Goal: Task Accomplishment & Management: Use online tool/utility

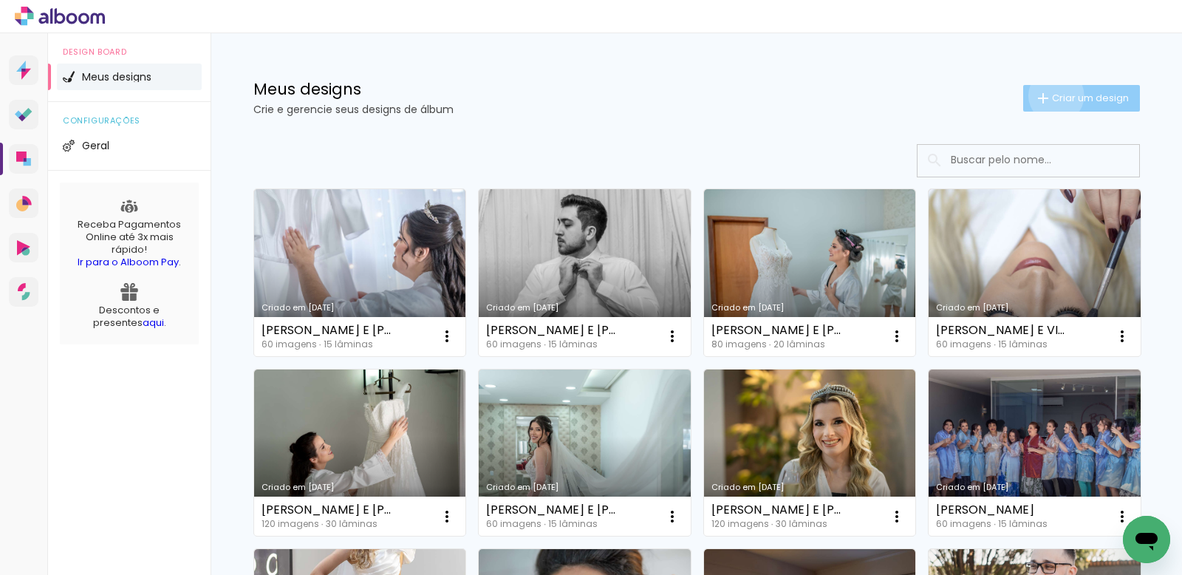
click at [1052, 95] on span "Criar um design" at bounding box center [1090, 98] width 77 height 10
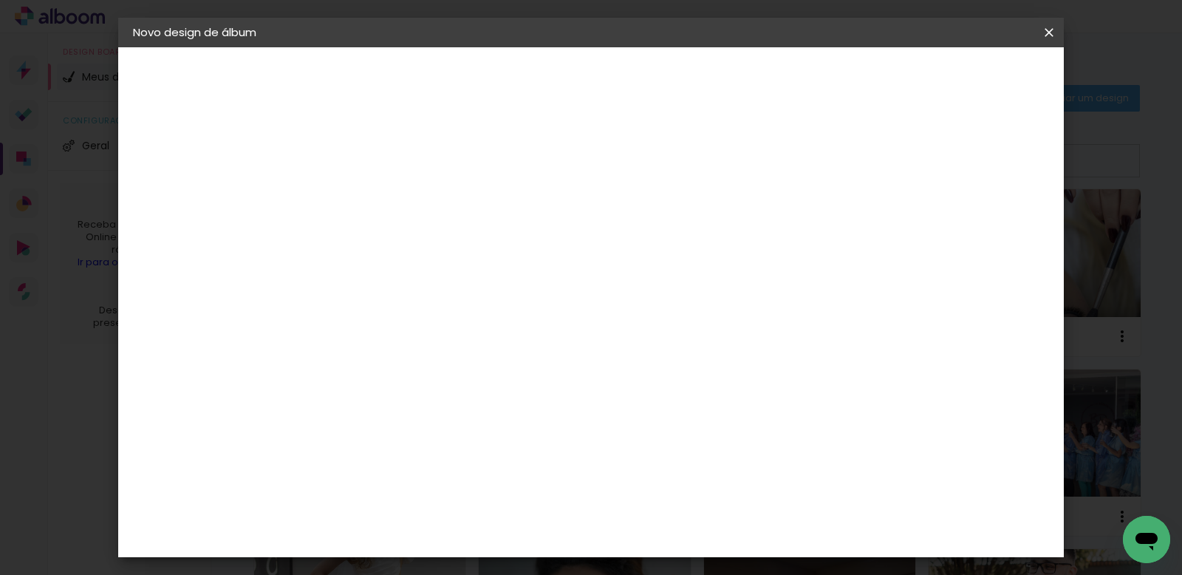
click at [375, 203] on input at bounding box center [375, 198] width 0 height 23
type input "JÉSSICA E MURILO"
type paper-input "JÉSSICA E MURILO"
click at [526, 67] on paper-button "Avançar" at bounding box center [490, 78] width 72 height 25
click at [486, 285] on input at bounding box center [412, 281] width 149 height 18
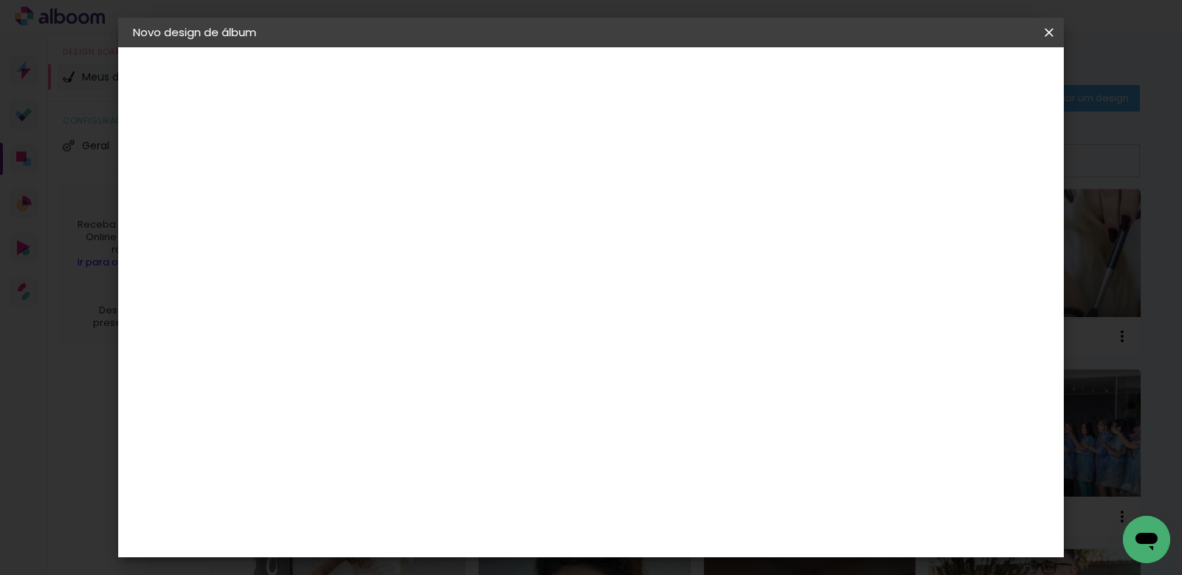
type input "QUA"
type paper-input "QUA"
click at [440, 343] on paper-item "Quality" at bounding box center [398, 334] width 130 height 33
click at [0, 0] on slot "Avançar" at bounding box center [0, 0] width 0 height 0
click at [432, 246] on input "text" at bounding box center [404, 257] width 58 height 23
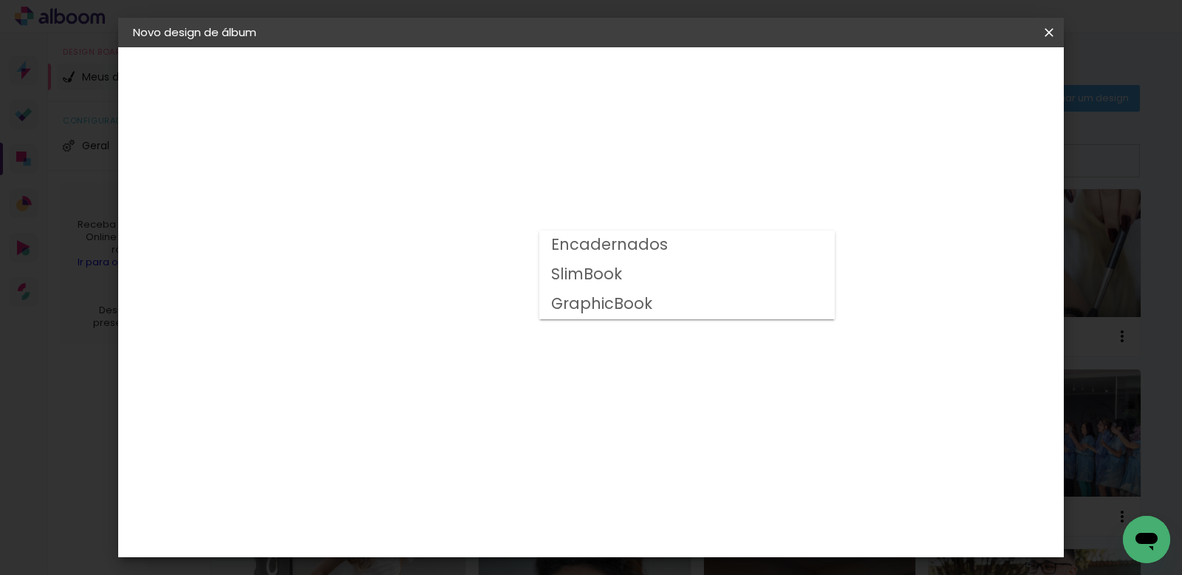
click at [0, 0] on slot "Encadernados" at bounding box center [0, 0] width 0 height 0
type input "Encadernados"
click at [616, 67] on paper-button "Avançar" at bounding box center [579, 78] width 72 height 25
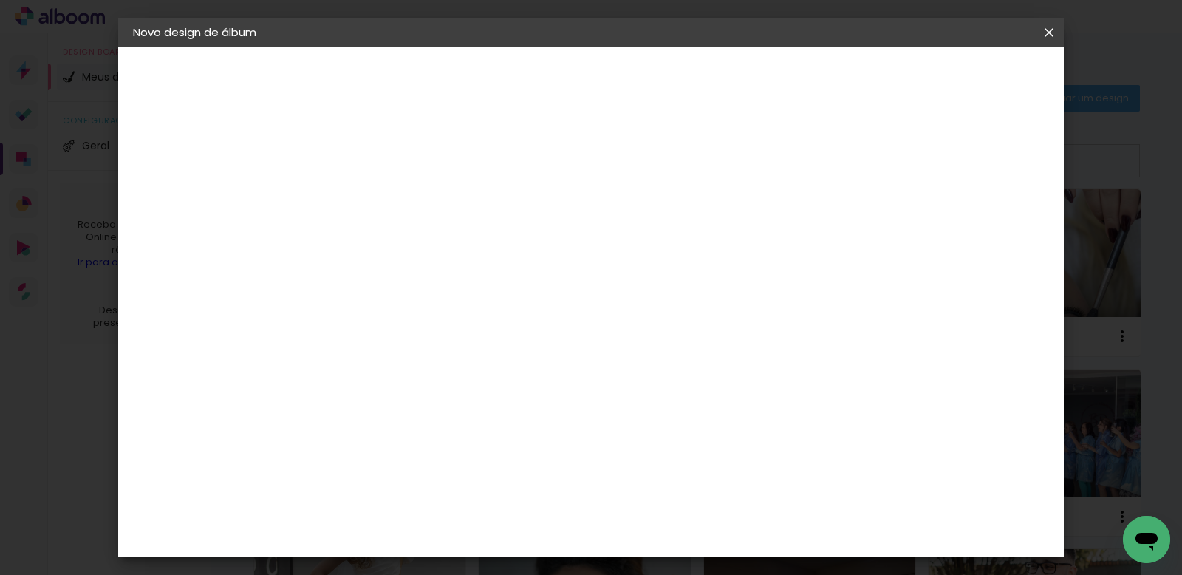
click at [850, 83] on span "Iniciar design" at bounding box center [816, 78] width 67 height 10
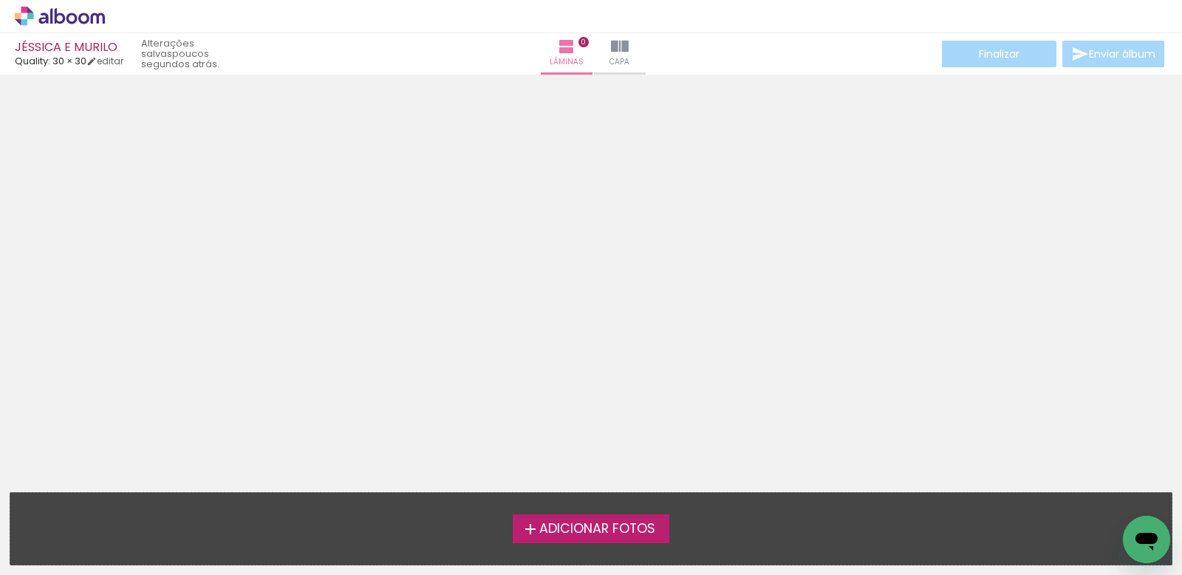
click at [560, 530] on span "Adicionar Fotos" at bounding box center [598, 529] width 116 height 13
click at [0, 0] on input "file" at bounding box center [0, 0] width 0 height 0
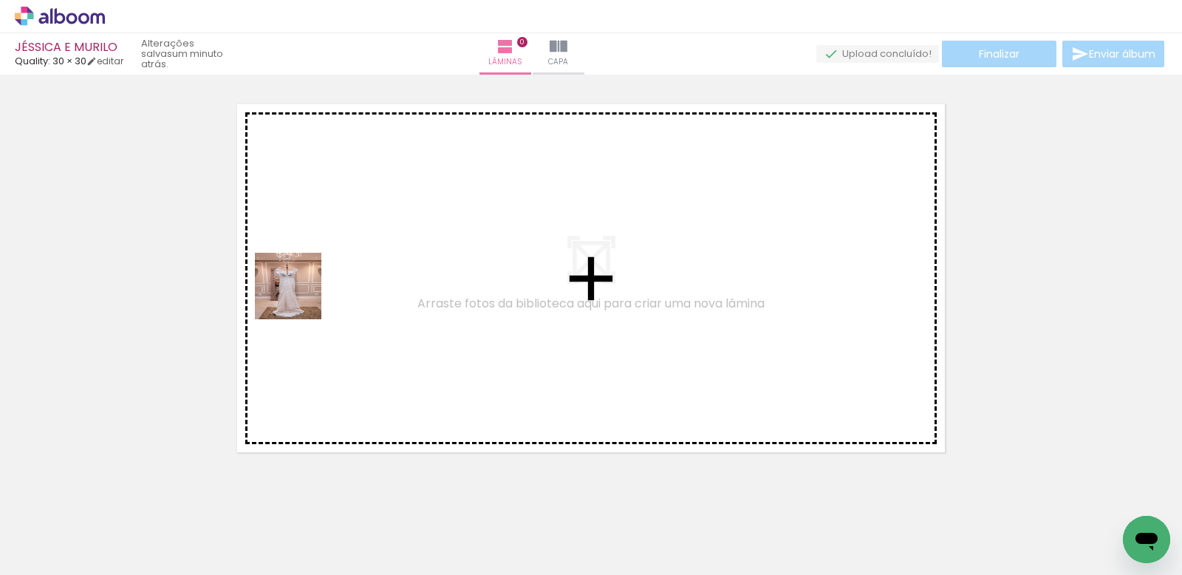
drag, startPoint x: 228, startPoint y: 414, endPoint x: 299, endPoint y: 297, distance: 137.0
click at [299, 297] on quentale-workspace at bounding box center [591, 287] width 1182 height 575
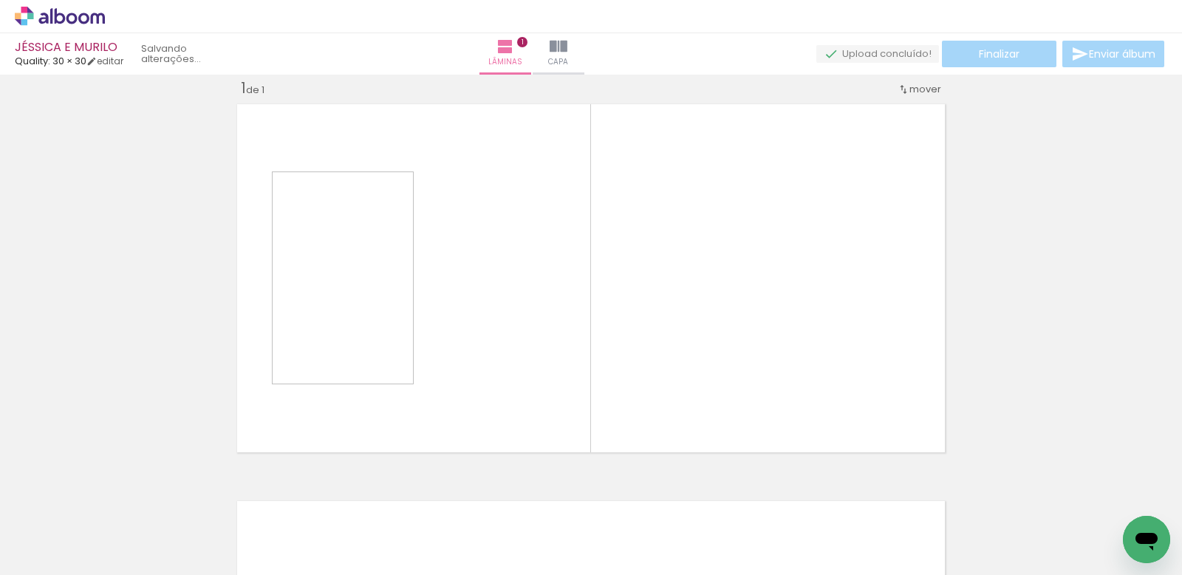
scroll to position [19, 0]
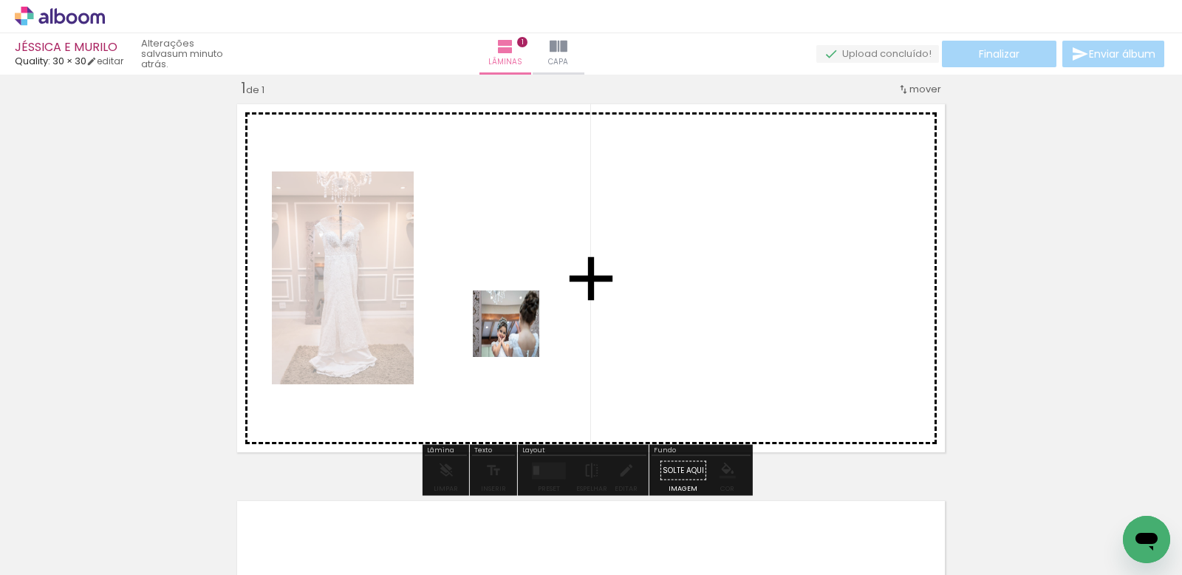
drag, startPoint x: 261, startPoint y: 513, endPoint x: 517, endPoint y: 334, distance: 312.7
click at [517, 334] on quentale-workspace at bounding box center [591, 287] width 1182 height 575
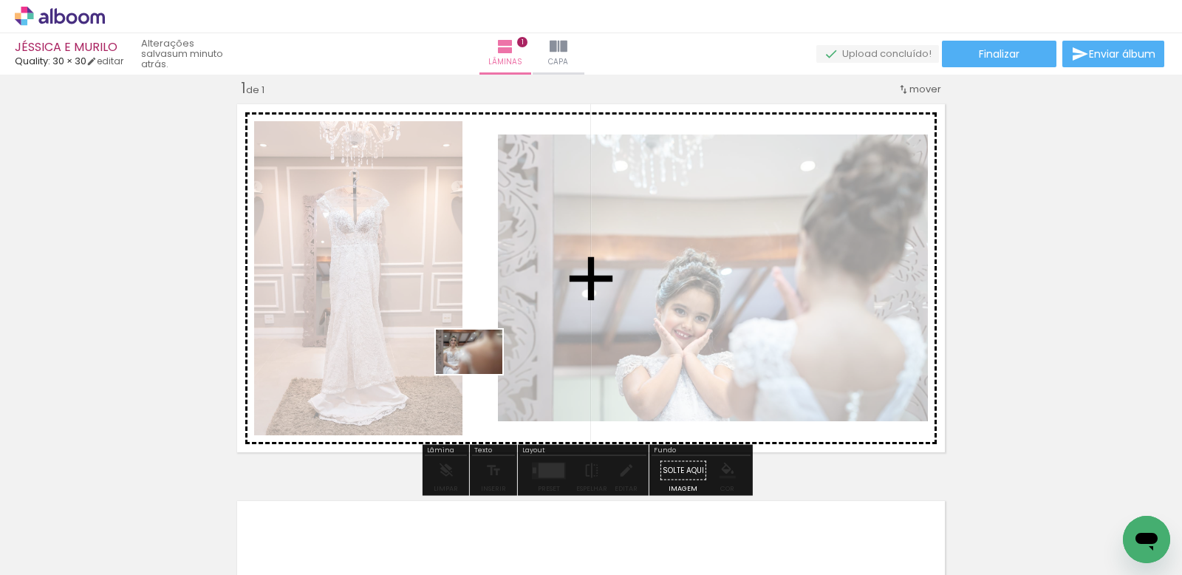
drag, startPoint x: 408, startPoint y: 457, endPoint x: 480, endPoint y: 374, distance: 110.0
click at [480, 374] on quentale-workspace at bounding box center [591, 287] width 1182 height 575
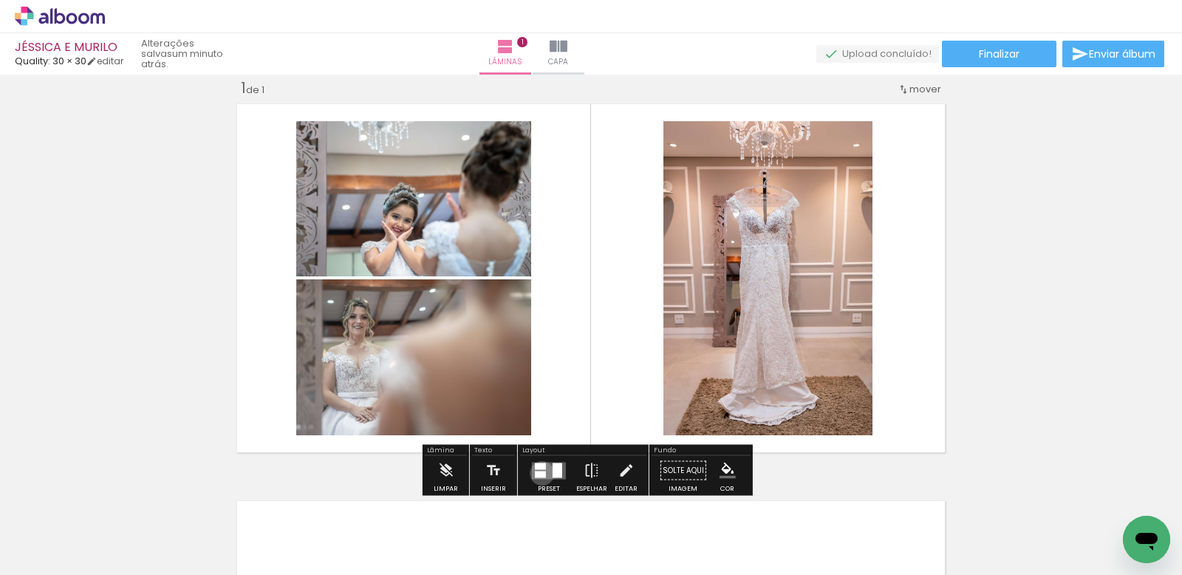
click at [539, 473] on div at bounding box center [540, 474] width 11 height 7
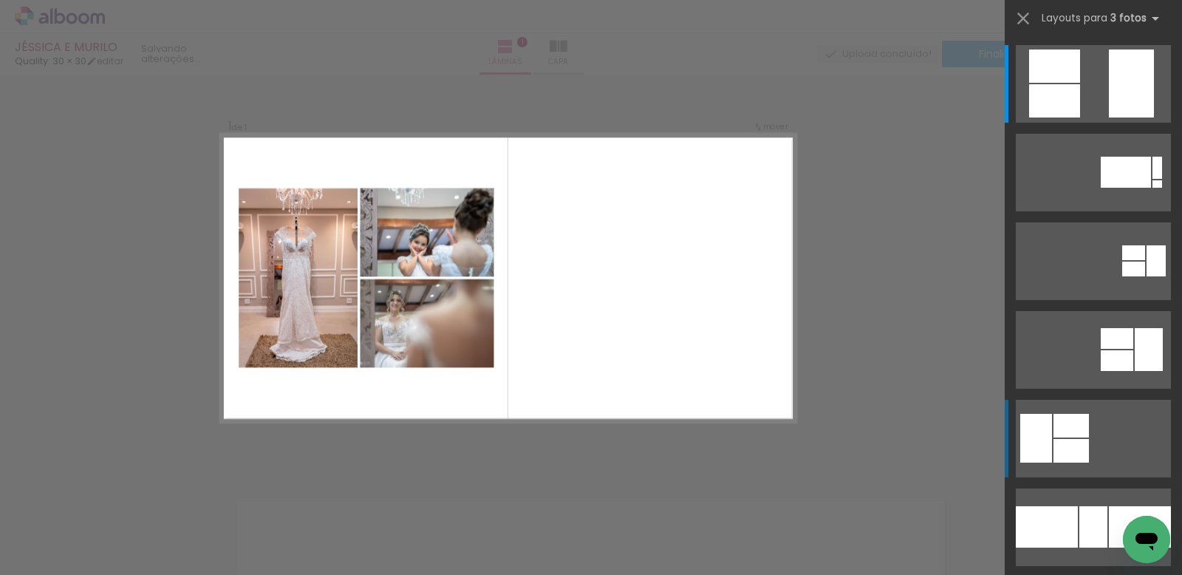
scroll to position [18, 0]
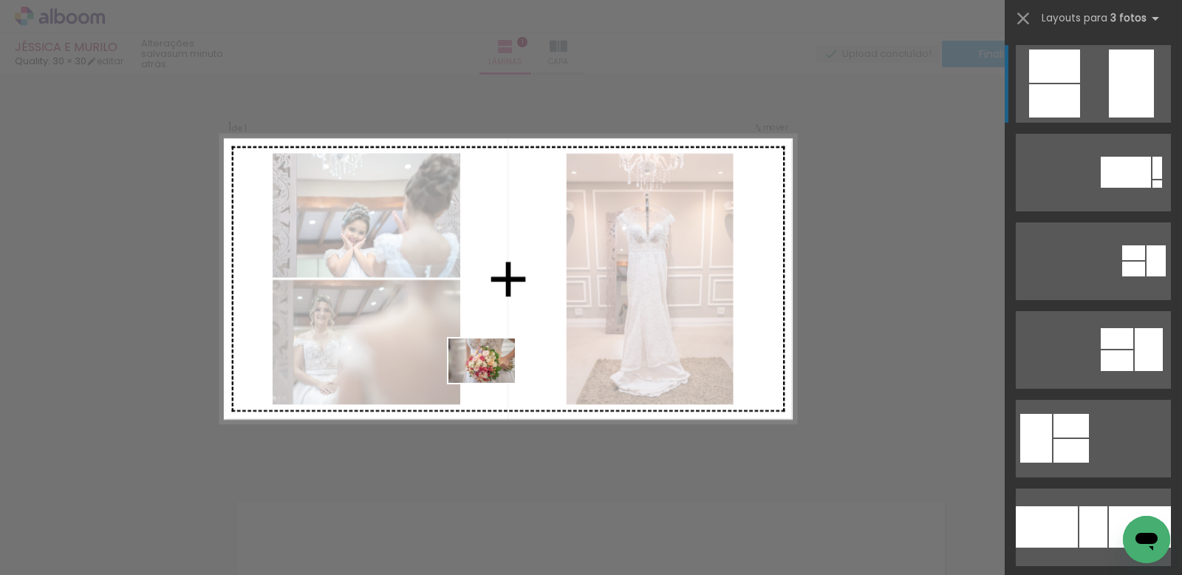
drag, startPoint x: 395, startPoint y: 539, endPoint x: 493, endPoint y: 383, distance: 183.9
click at [493, 383] on quentale-workspace at bounding box center [591, 287] width 1182 height 575
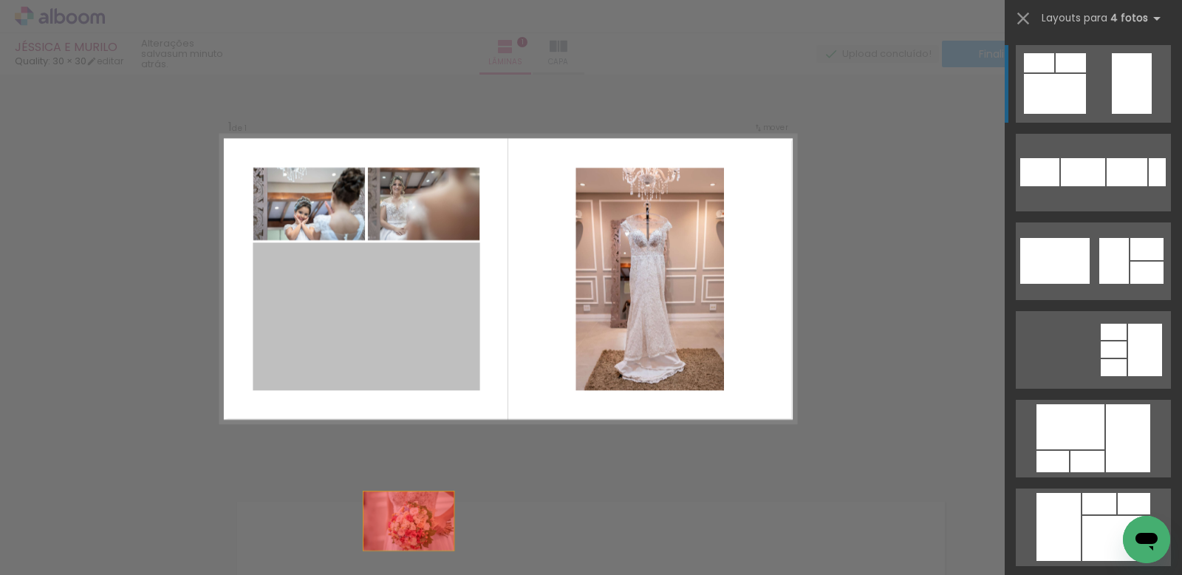
drag, startPoint x: 421, startPoint y: 348, endPoint x: 413, endPoint y: 571, distance: 223.3
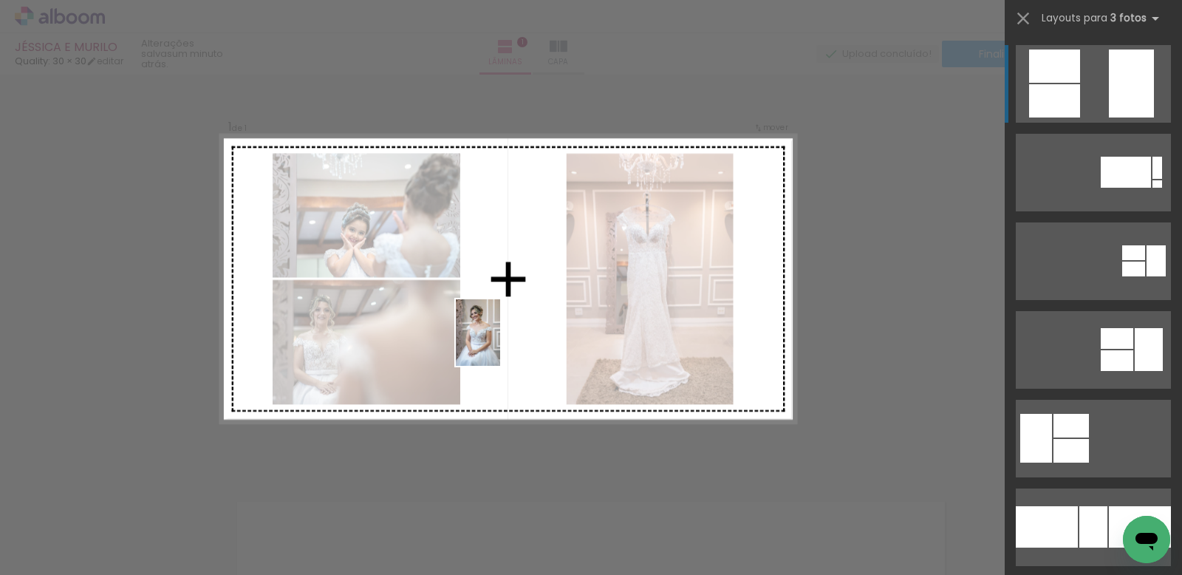
drag, startPoint x: 667, startPoint y: 529, endPoint x: 500, endPoint y: 344, distance: 249.1
click at [500, 344] on quentale-workspace at bounding box center [591, 287] width 1182 height 575
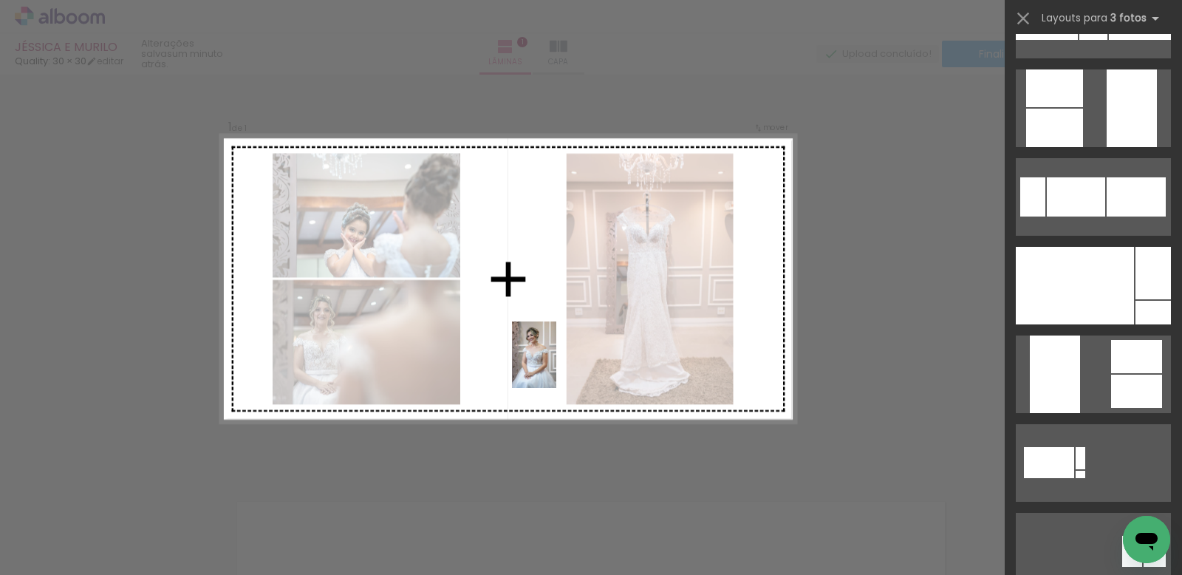
scroll to position [0, 0]
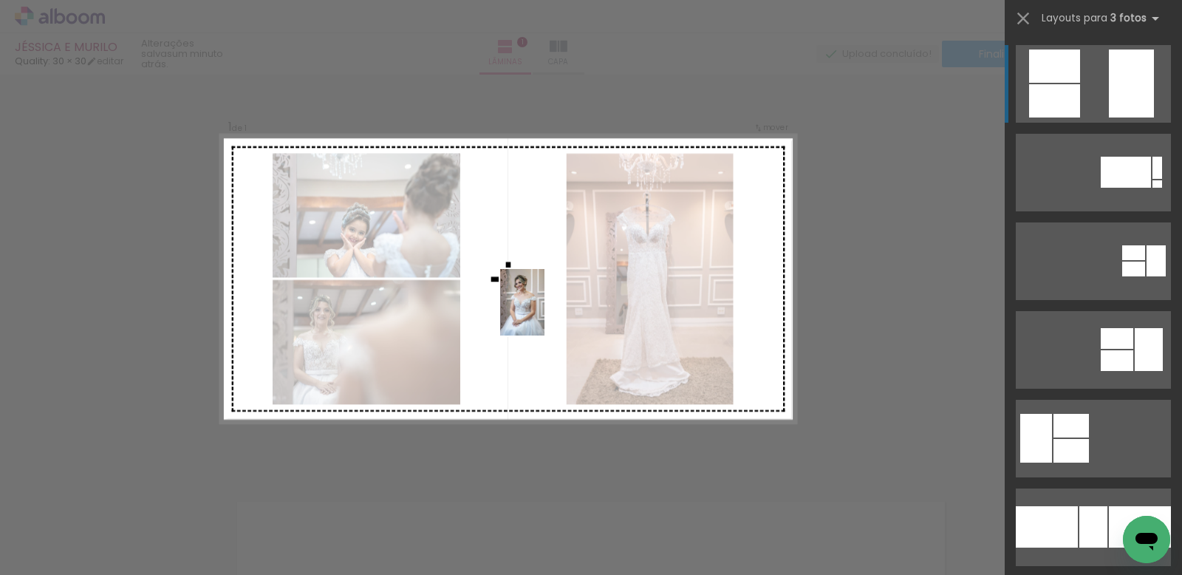
drag, startPoint x: 654, startPoint y: 521, endPoint x: 545, endPoint y: 313, distance: 234.7
click at [545, 313] on quentale-workspace at bounding box center [591, 287] width 1182 height 575
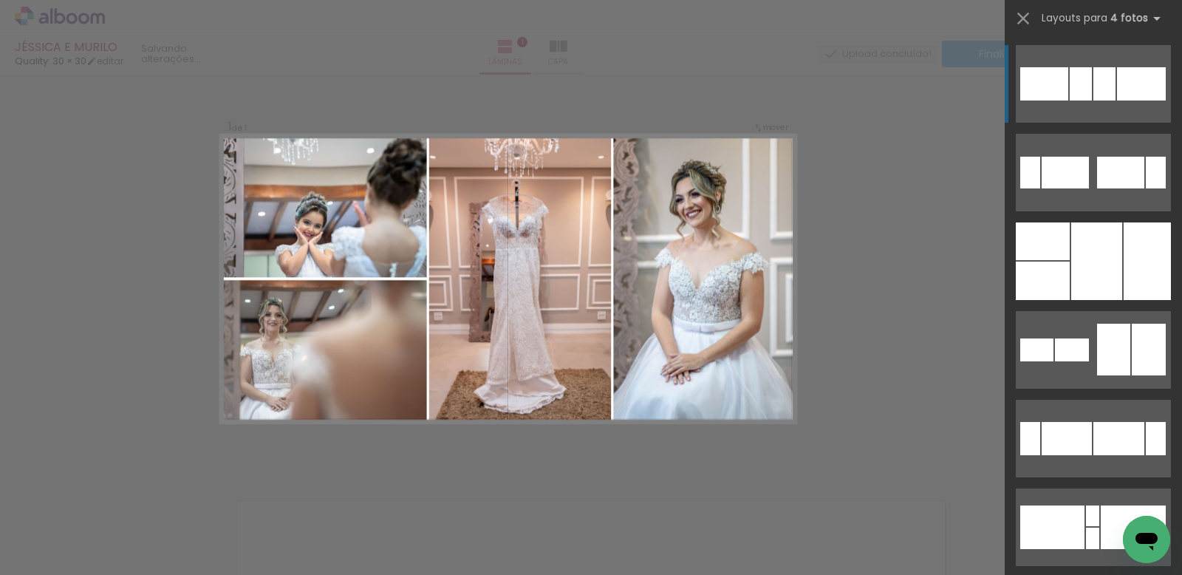
scroll to position [177, 0]
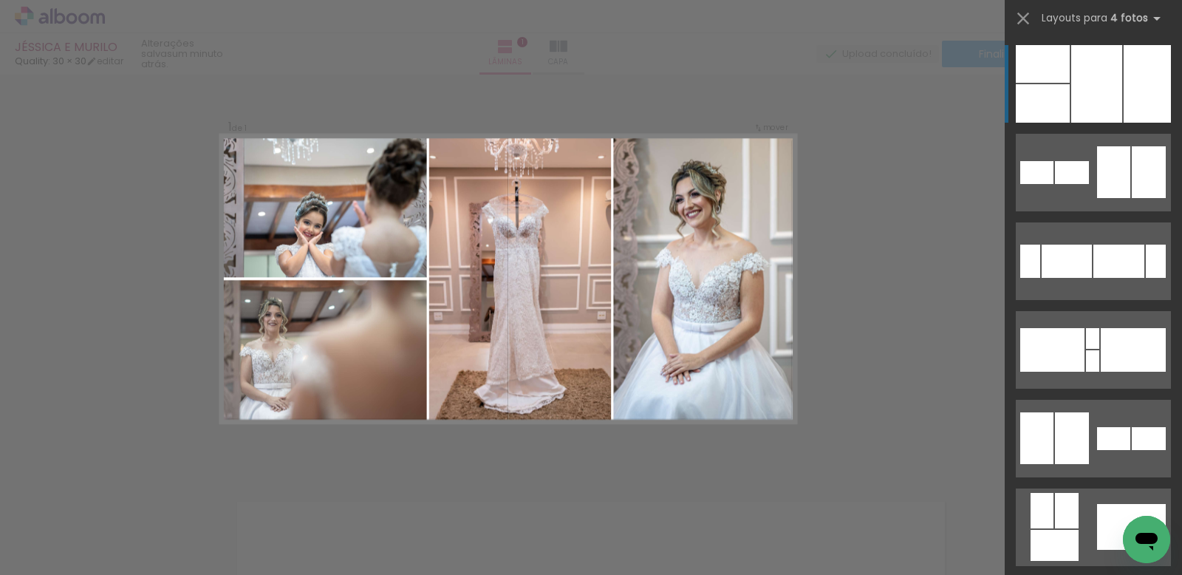
click at [1103, 109] on div at bounding box center [1097, 84] width 51 height 78
click at [1093, 83] on div at bounding box center [1097, 84] width 51 height 78
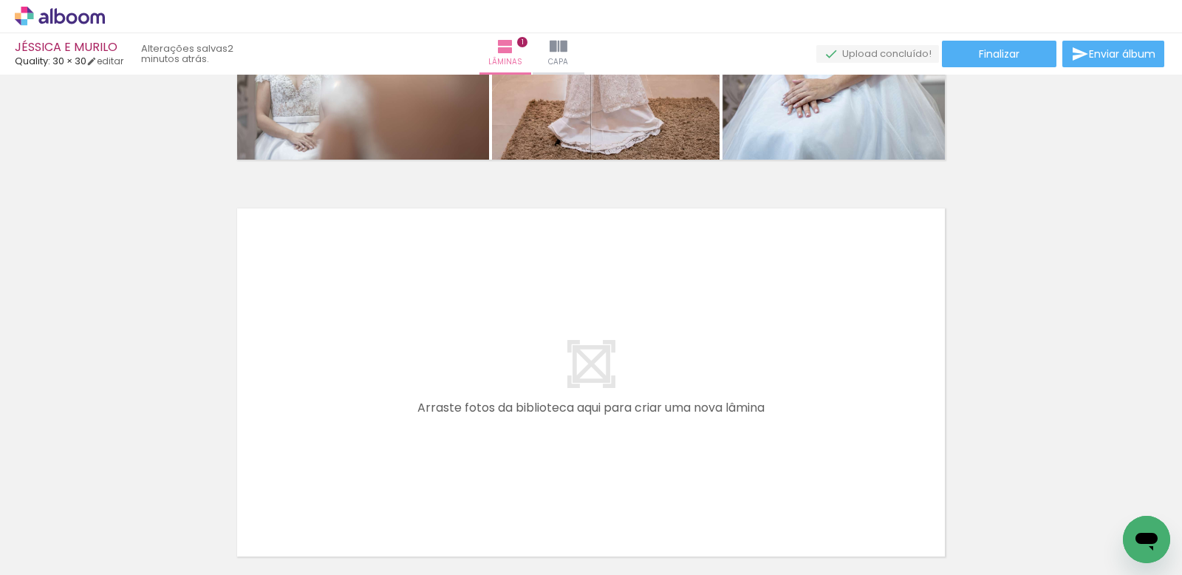
scroll to position [319, 0]
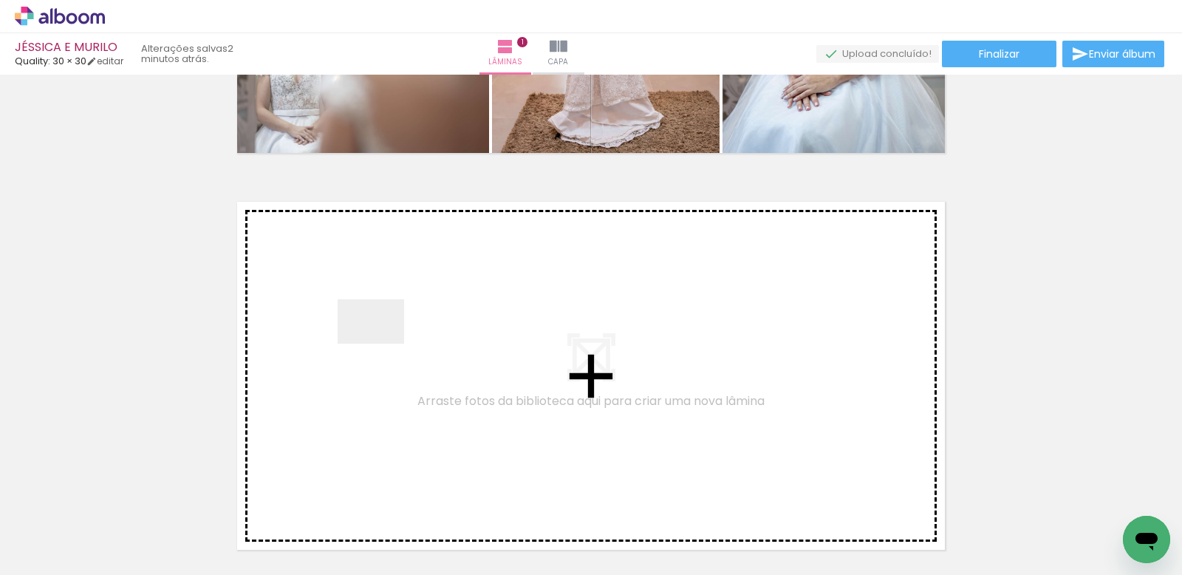
drag, startPoint x: 470, startPoint y: 525, endPoint x: 382, endPoint y: 344, distance: 201.3
click at [382, 344] on quentale-workspace at bounding box center [591, 287] width 1182 height 575
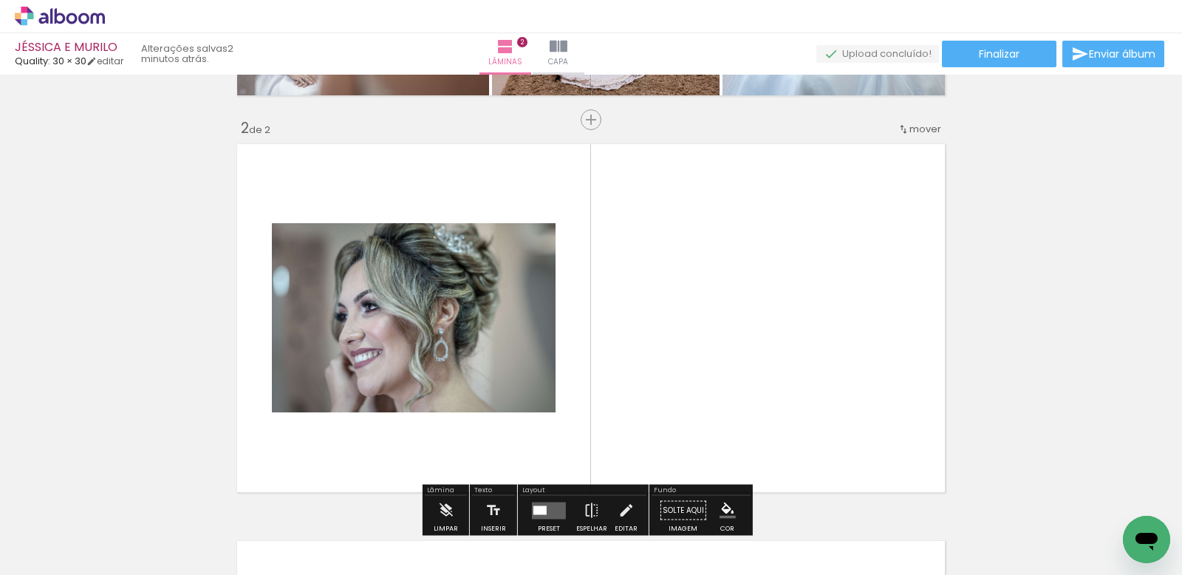
scroll to position [416, 0]
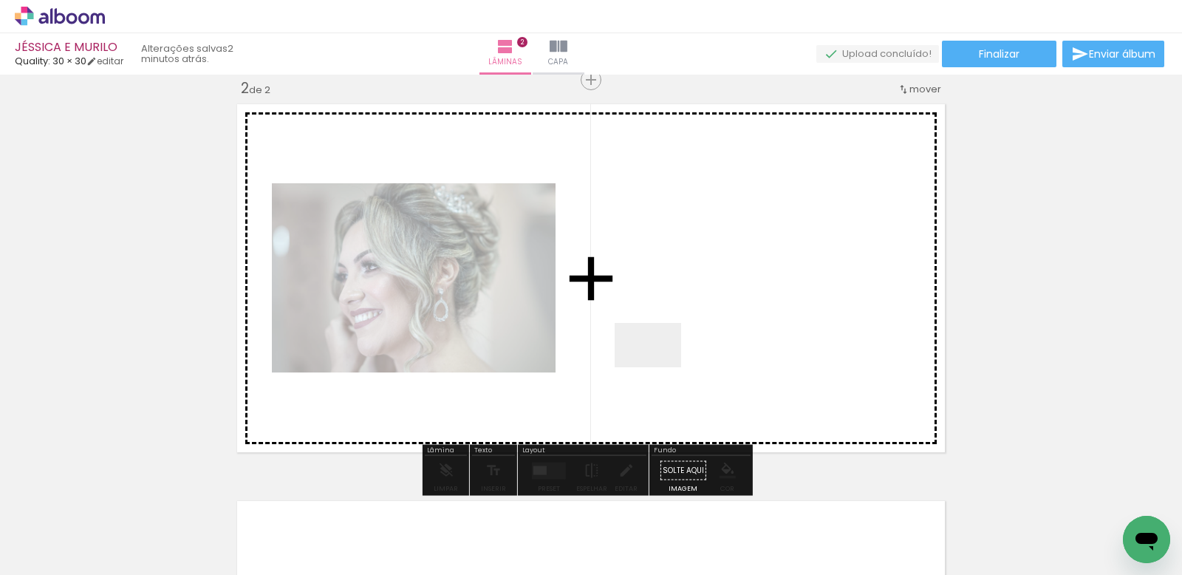
drag, startPoint x: 659, startPoint y: 367, endPoint x: 713, endPoint y: 252, distance: 127.3
click at [713, 252] on quentale-workspace at bounding box center [591, 287] width 1182 height 575
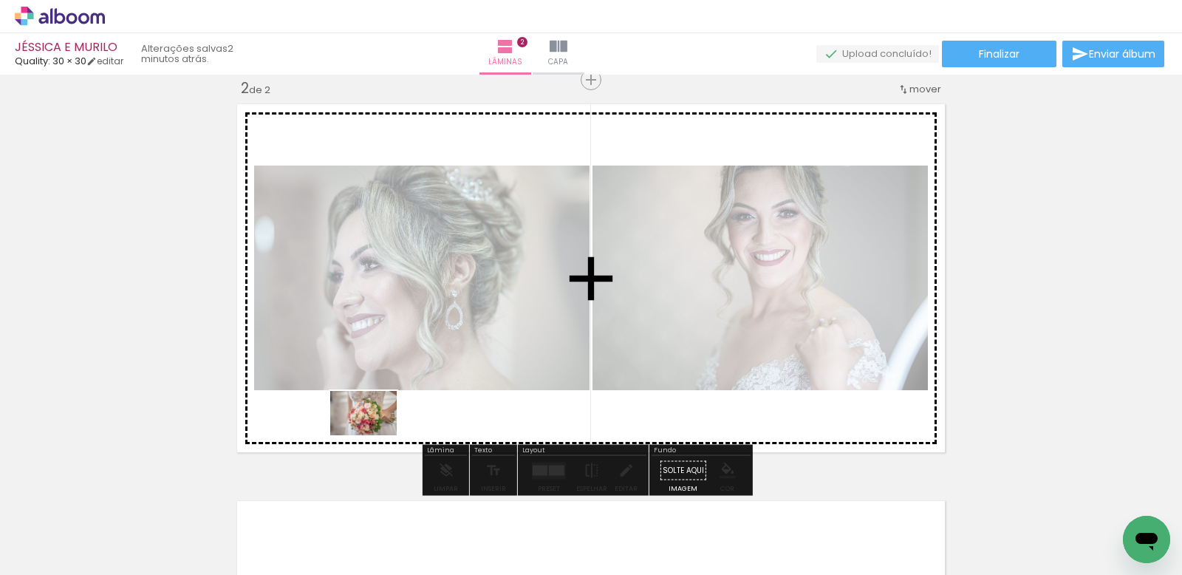
drag, startPoint x: 394, startPoint y: 491, endPoint x: 375, endPoint y: 435, distance: 58.7
click at [375, 435] on quentale-workspace at bounding box center [591, 287] width 1182 height 575
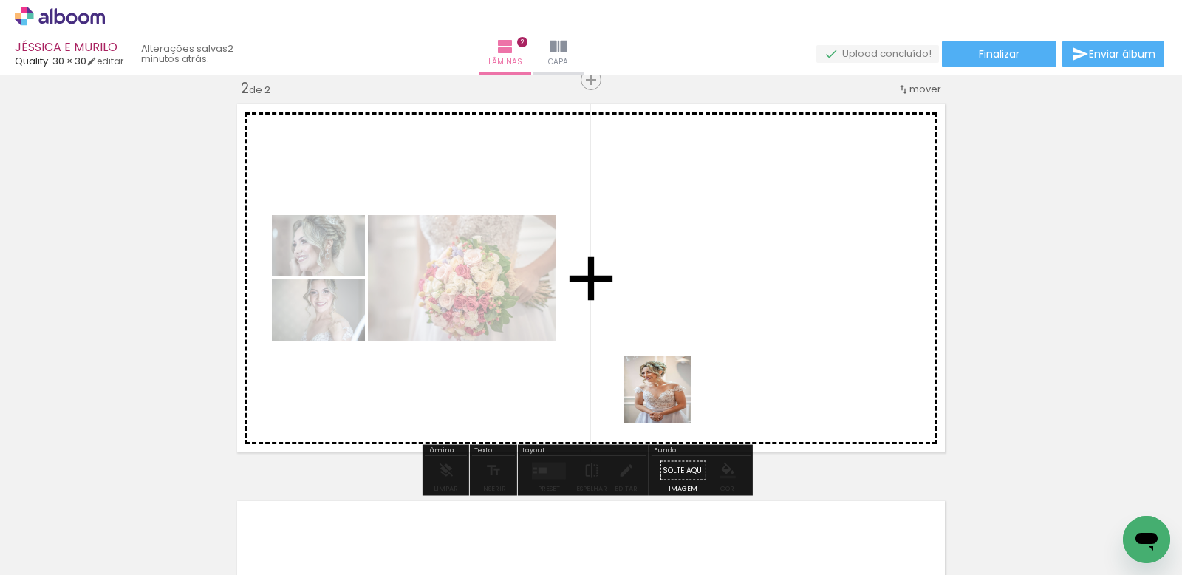
drag, startPoint x: 726, startPoint y: 534, endPoint x: 669, endPoint y: 398, distance: 147.4
click at [669, 398] on quentale-workspace at bounding box center [591, 287] width 1182 height 575
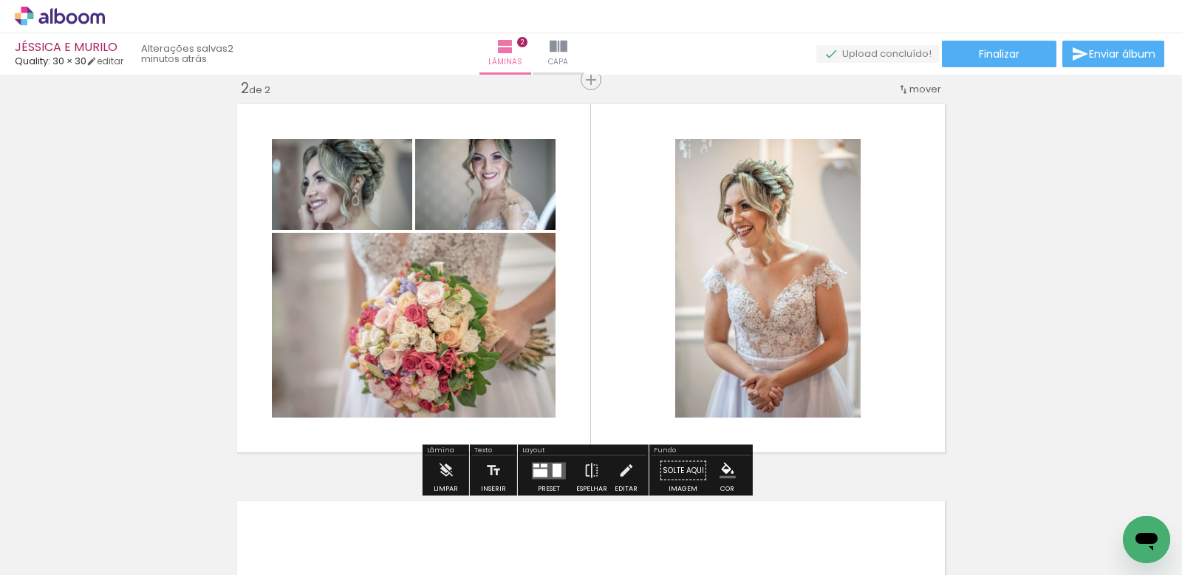
drag, startPoint x: 536, startPoint y: 468, endPoint x: 586, endPoint y: 443, distance: 56.2
click at [536, 469] on div at bounding box center [541, 473] width 14 height 8
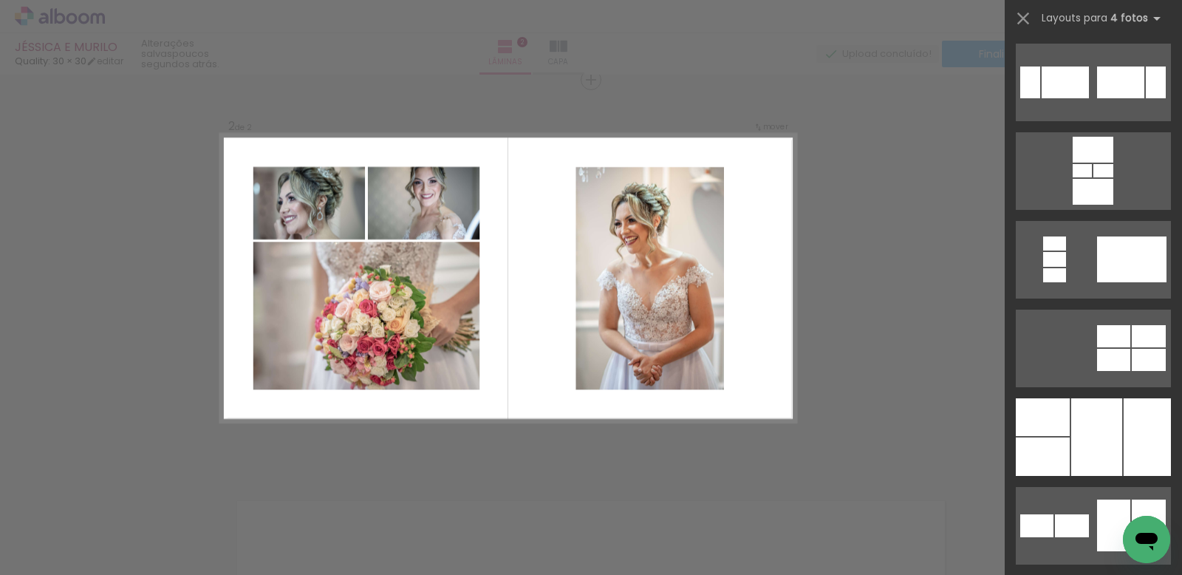
scroll to position [5457, 0]
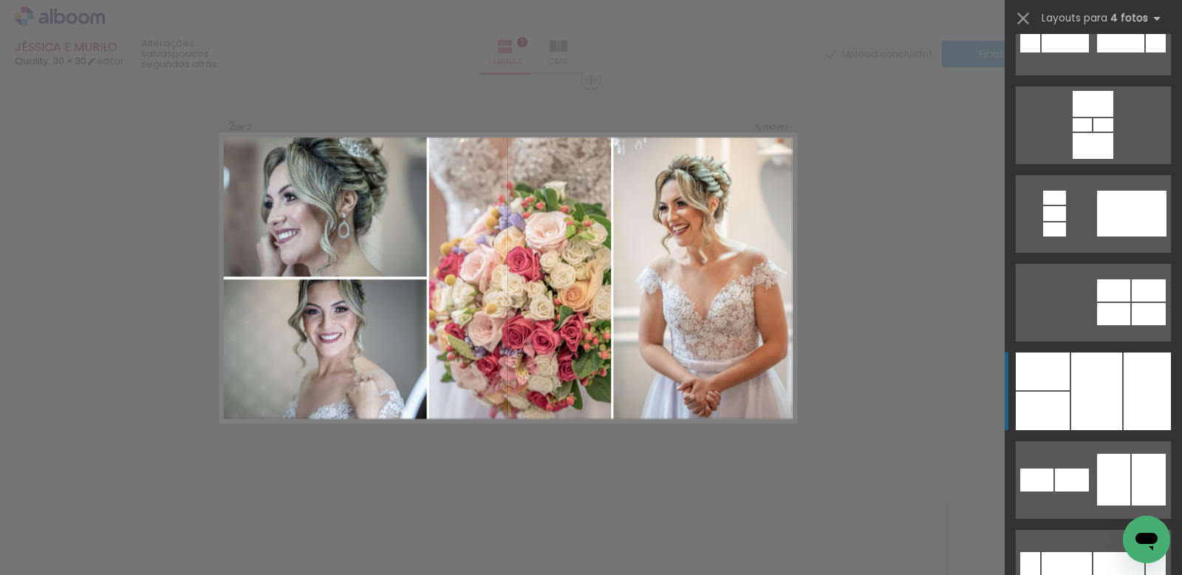
click at [1089, 387] on div at bounding box center [1097, 392] width 51 height 78
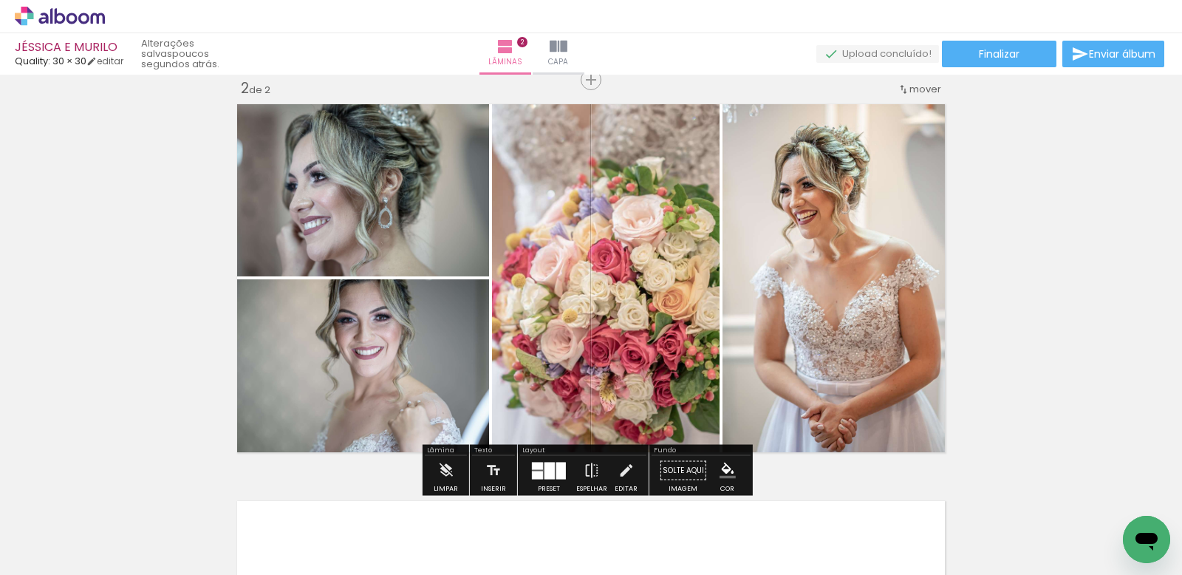
click at [557, 475] on div at bounding box center [562, 470] width 10 height 17
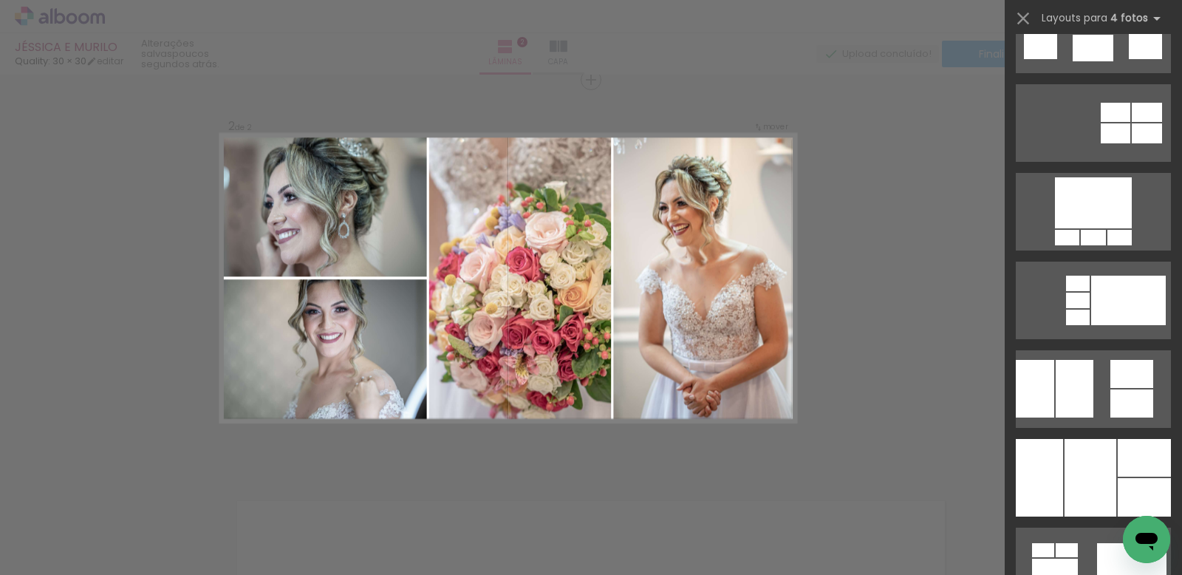
scroll to position [8963, 0]
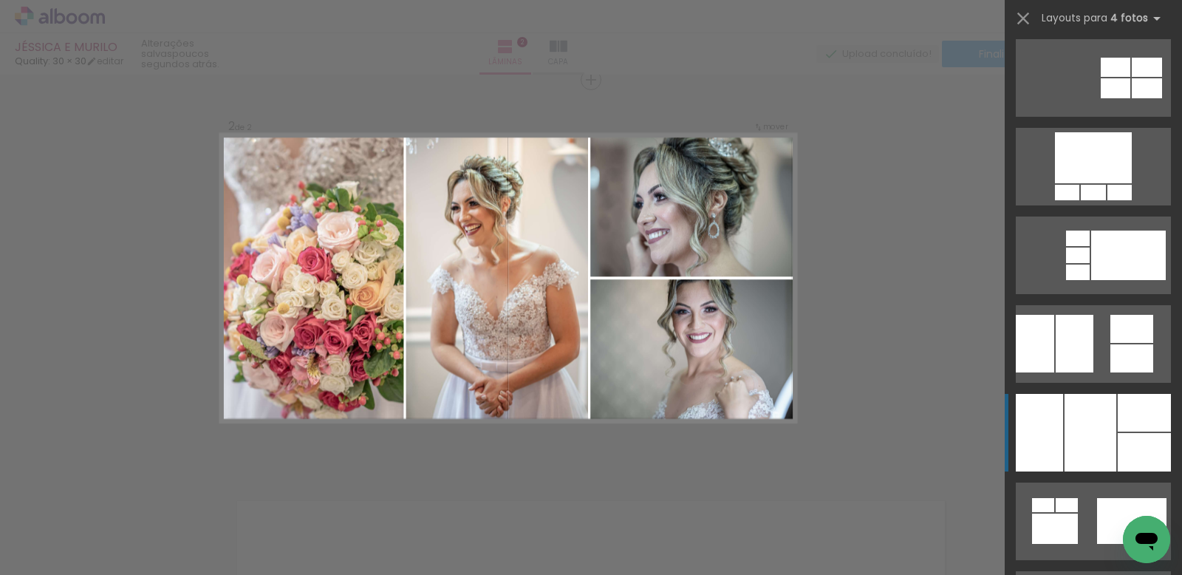
click at [1090, 419] on div at bounding box center [1091, 433] width 52 height 78
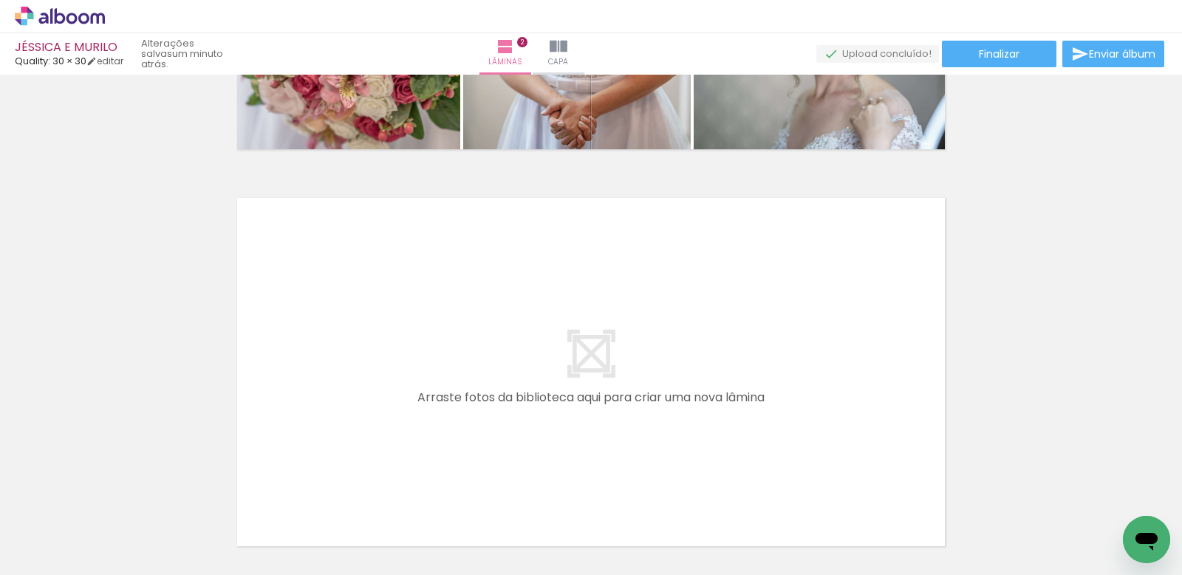
scroll to position [688, 0]
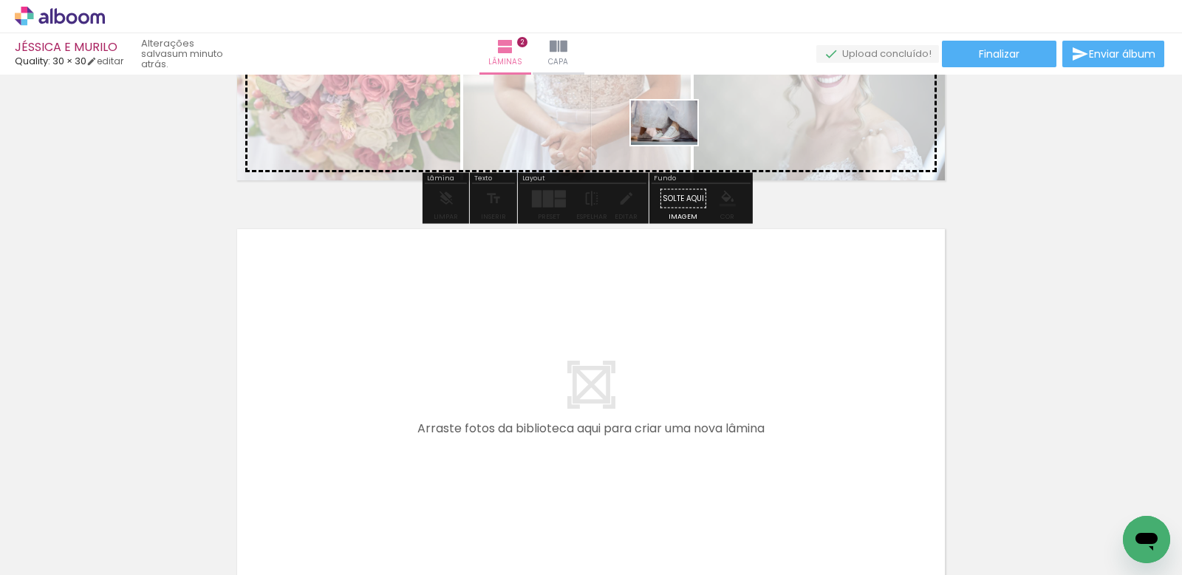
drag, startPoint x: 818, startPoint y: 523, endPoint x: 675, endPoint y: 145, distance: 403.7
click at [675, 145] on quentale-workspace at bounding box center [591, 287] width 1182 height 575
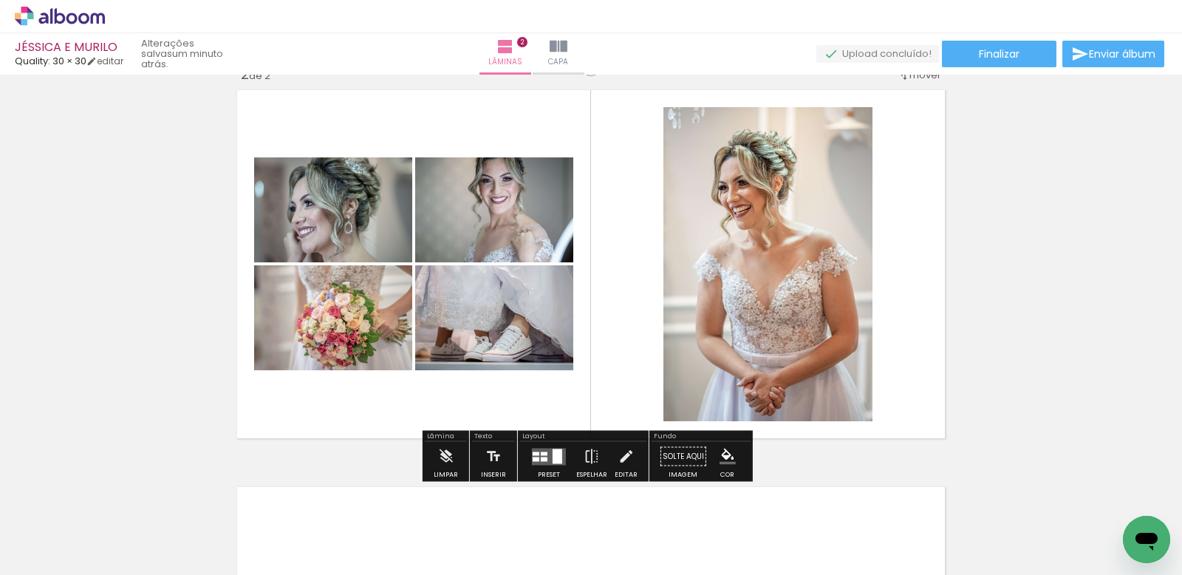
scroll to position [429, 0]
click at [553, 457] on div at bounding box center [558, 456] width 10 height 15
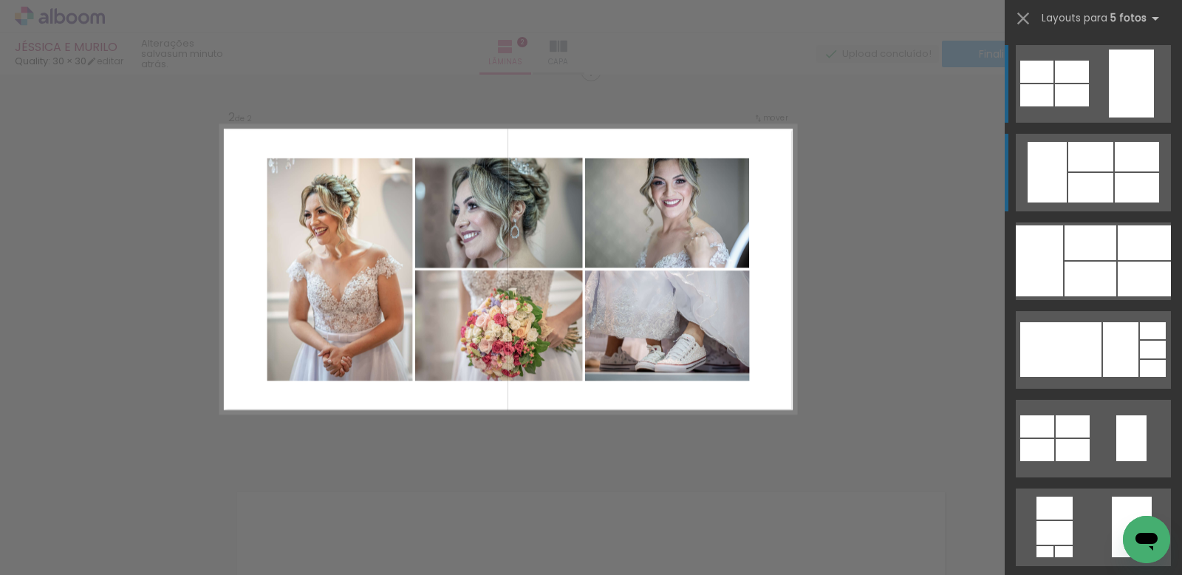
scroll to position [416, 0]
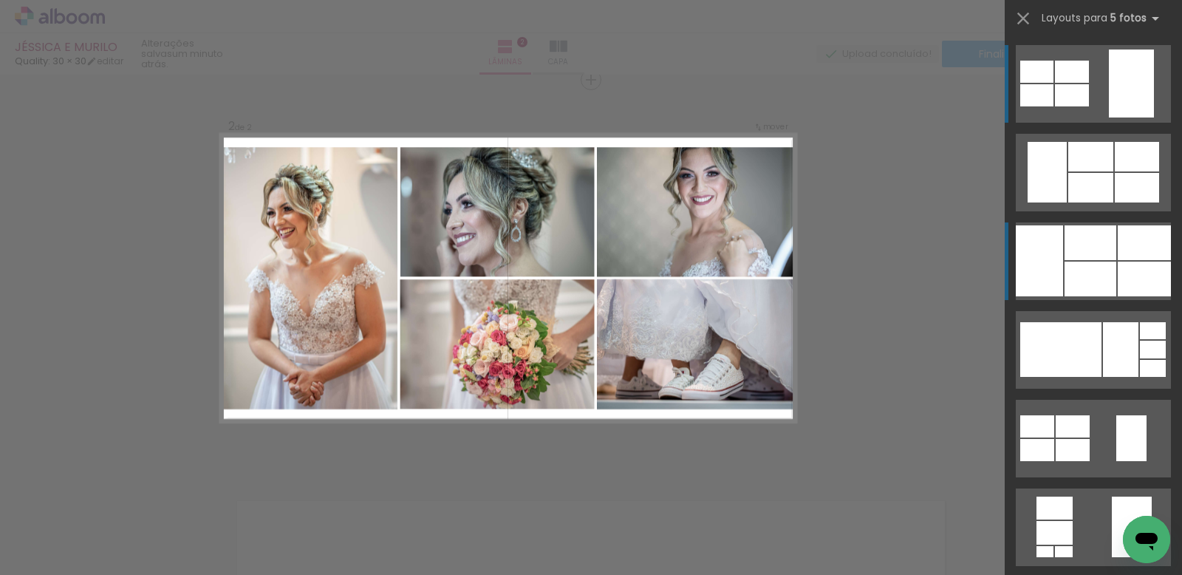
click at [1109, 202] on div at bounding box center [1091, 188] width 45 height 30
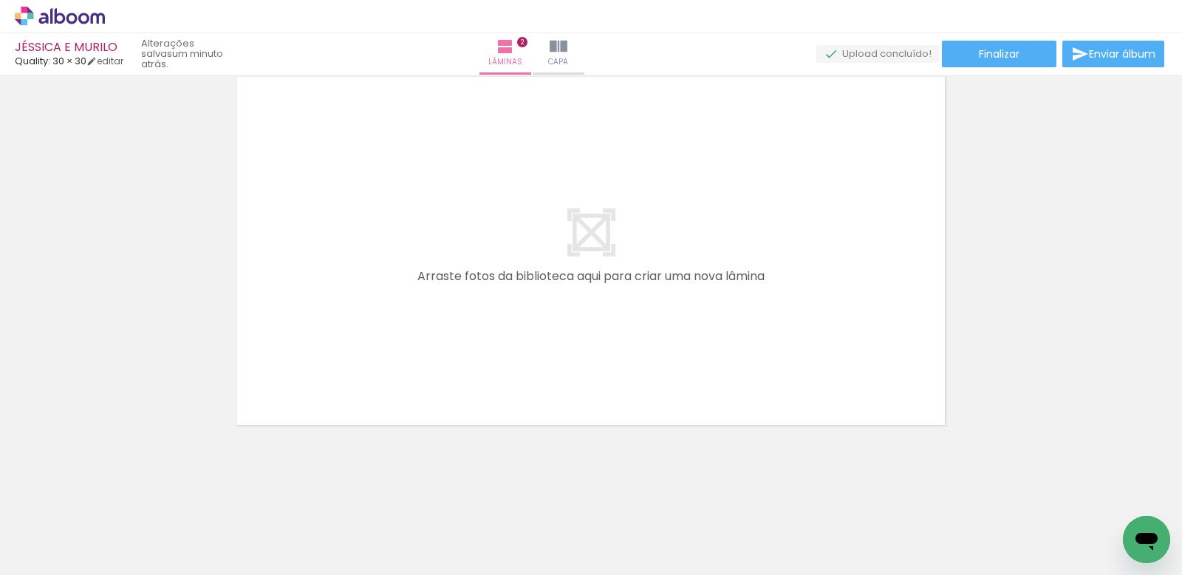
scroll to position [0, 501]
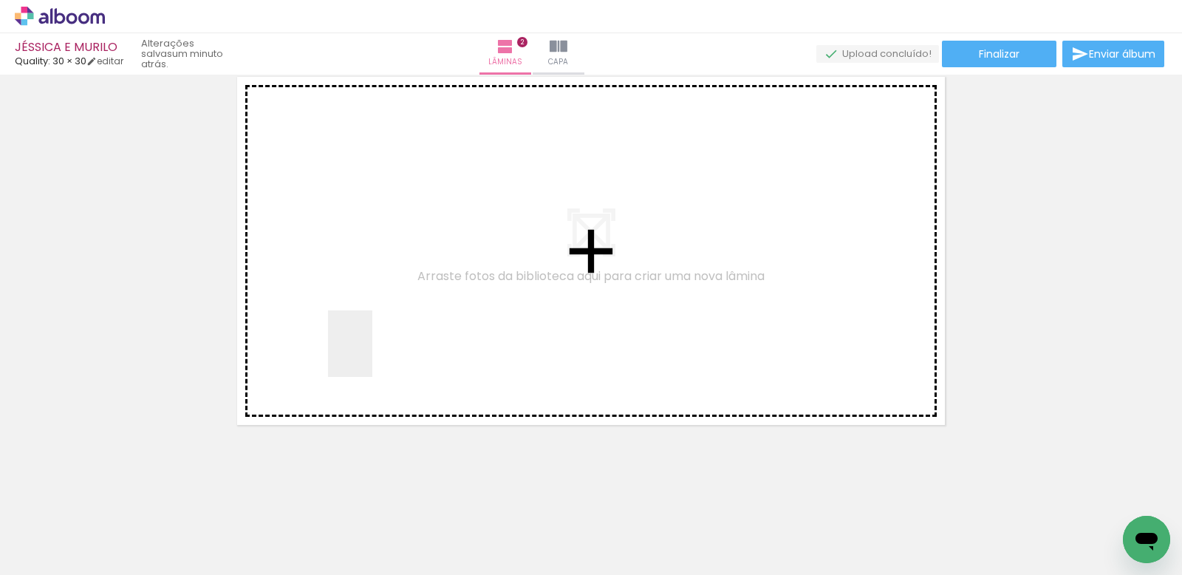
drag, startPoint x: 379, startPoint y: 386, endPoint x: 372, endPoint y: 355, distance: 31.7
click at [372, 355] on quentale-workspace at bounding box center [591, 287] width 1182 height 575
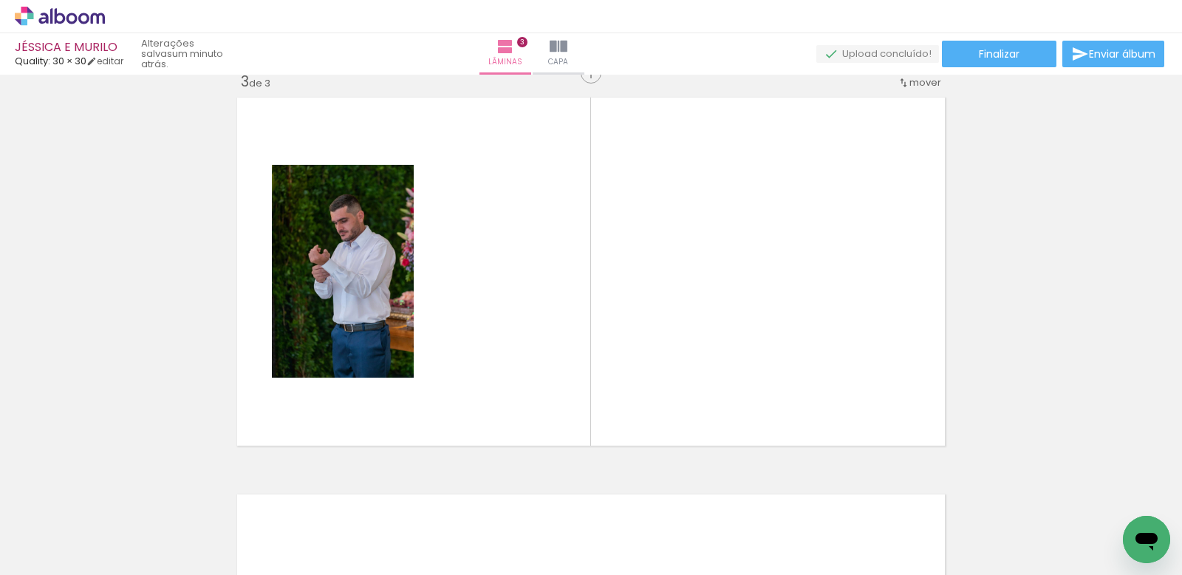
scroll to position [813, 0]
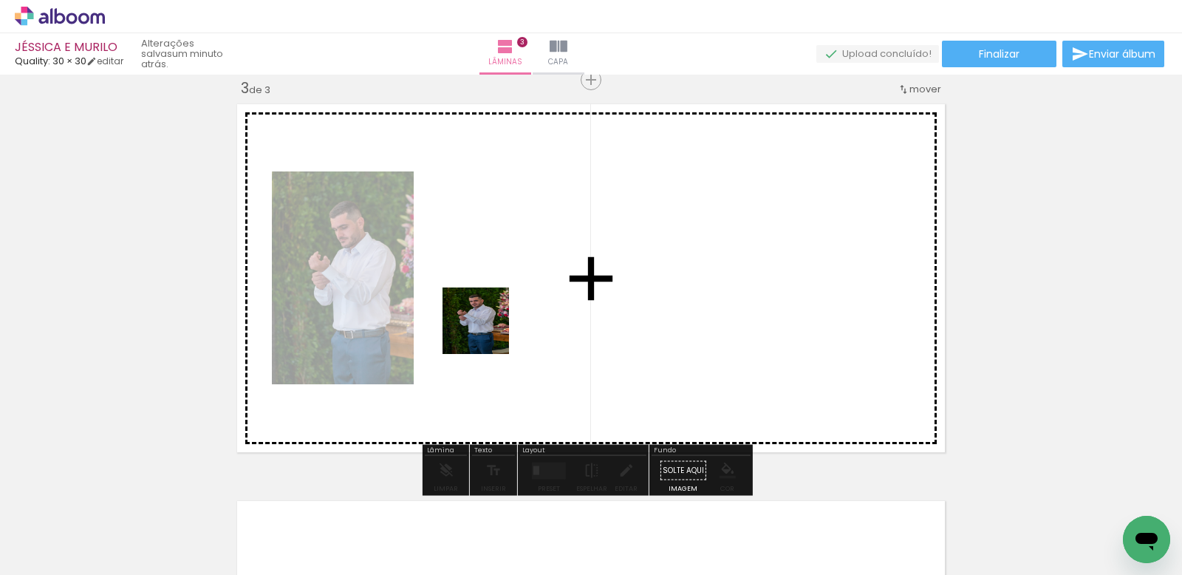
drag, startPoint x: 483, startPoint y: 500, endPoint x: 487, endPoint y: 329, distance: 170.8
click at [487, 329] on quentale-workspace at bounding box center [591, 287] width 1182 height 575
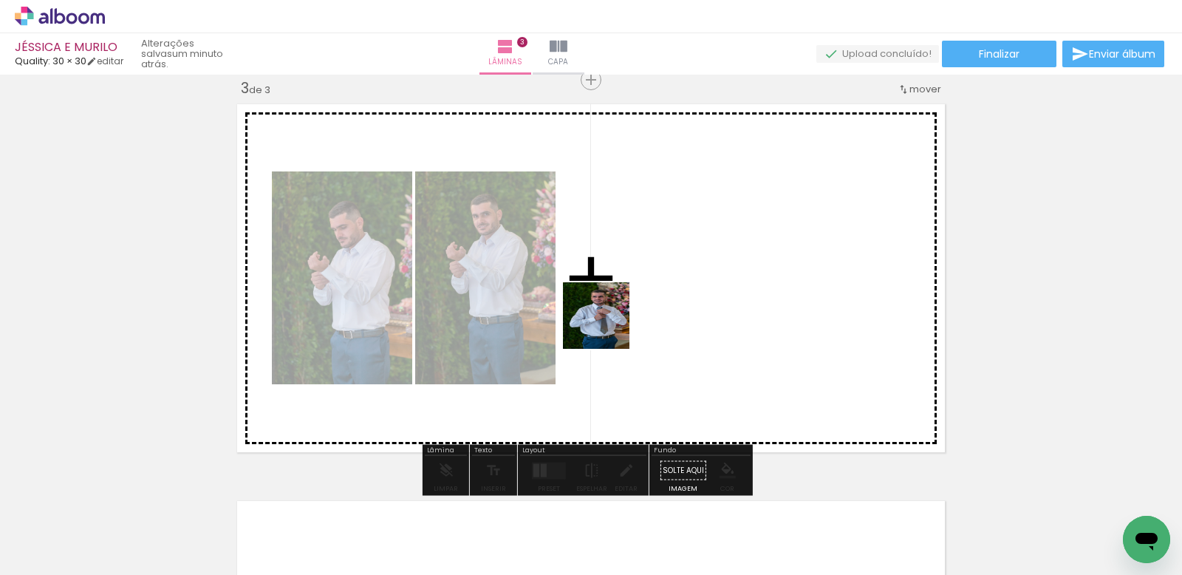
drag, startPoint x: 568, startPoint y: 520, endPoint x: 607, endPoint y: 327, distance: 197.6
click at [607, 327] on quentale-workspace at bounding box center [591, 287] width 1182 height 575
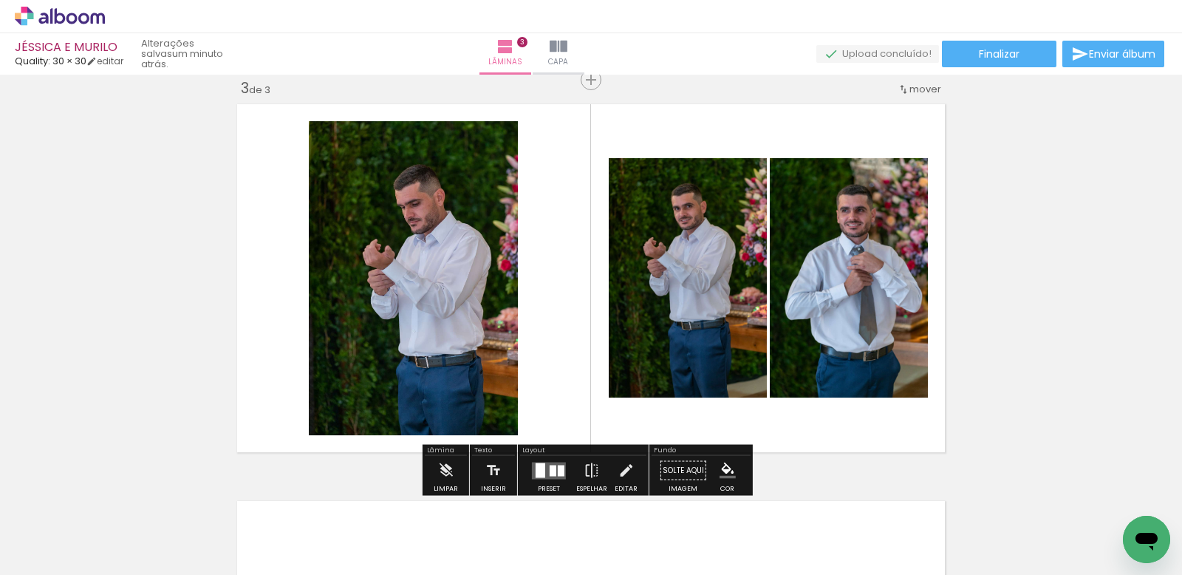
click at [552, 467] on div at bounding box center [553, 470] width 7 height 11
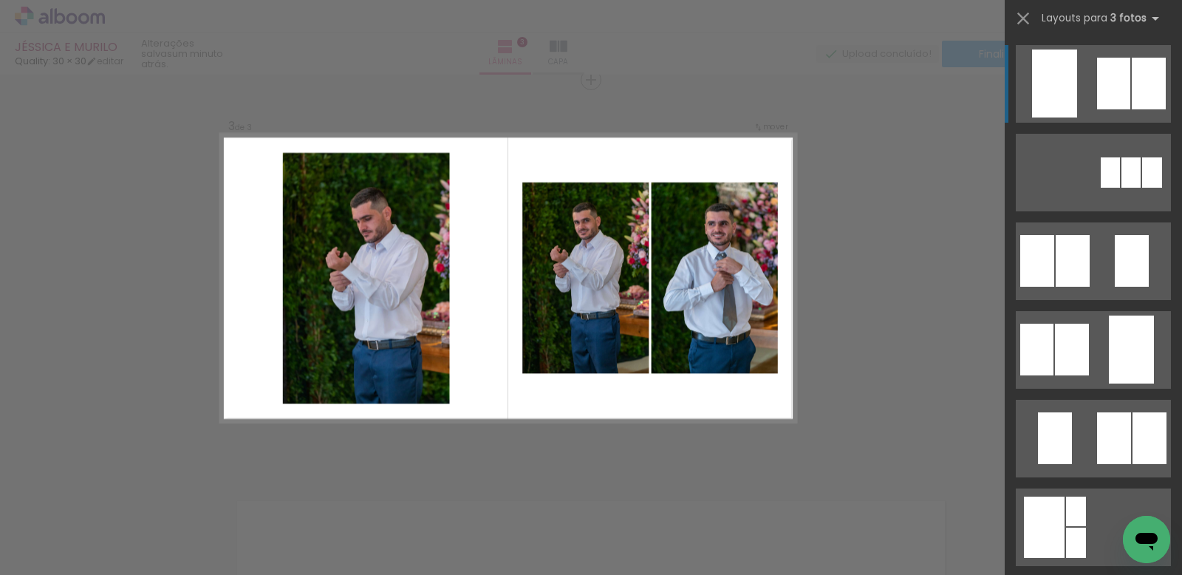
scroll to position [511, 0]
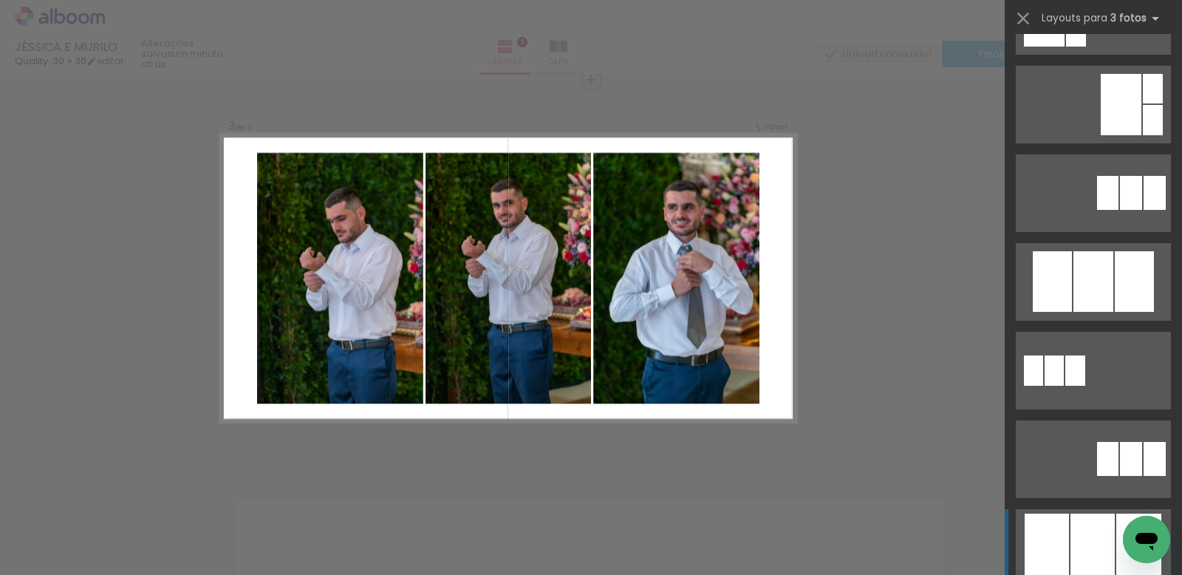
click at [1081, 312] on div at bounding box center [1094, 281] width 40 height 61
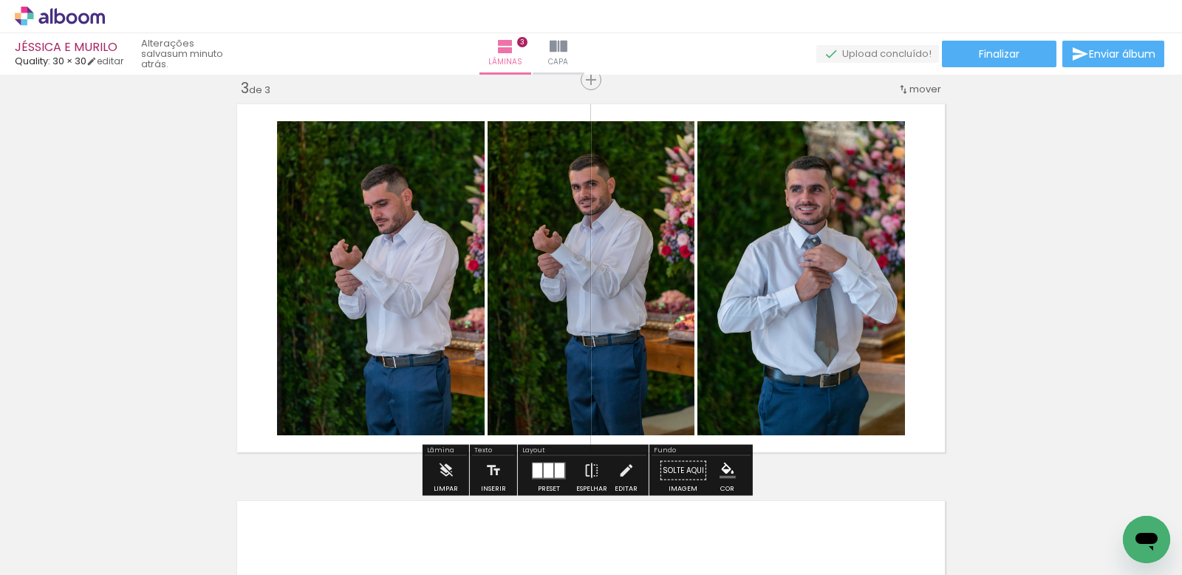
click at [545, 474] on div at bounding box center [549, 470] width 10 height 15
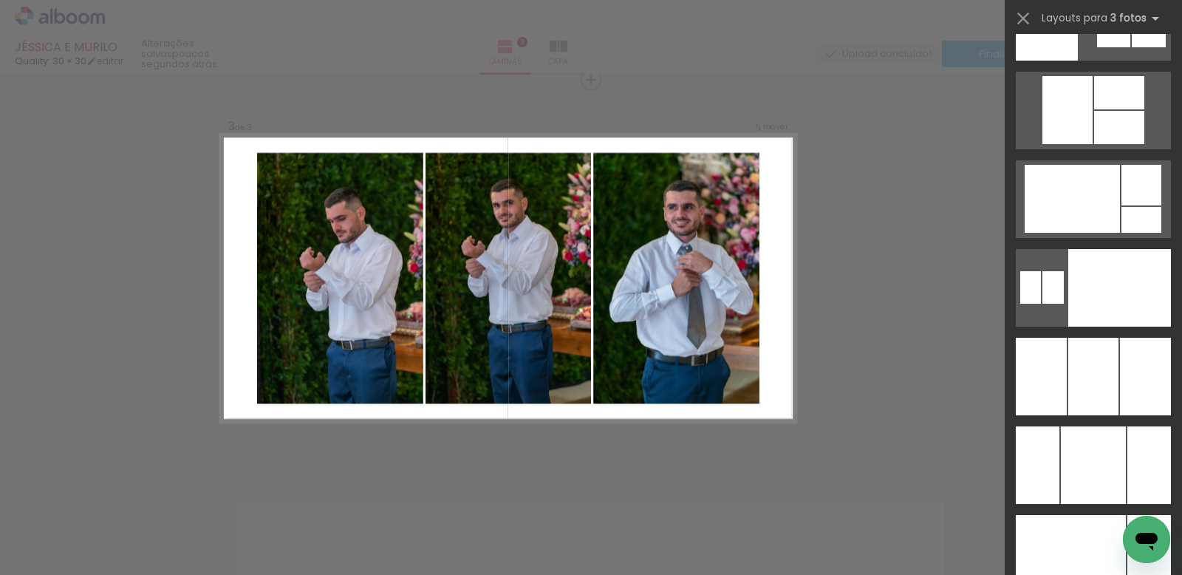
scroll to position [9515, 0]
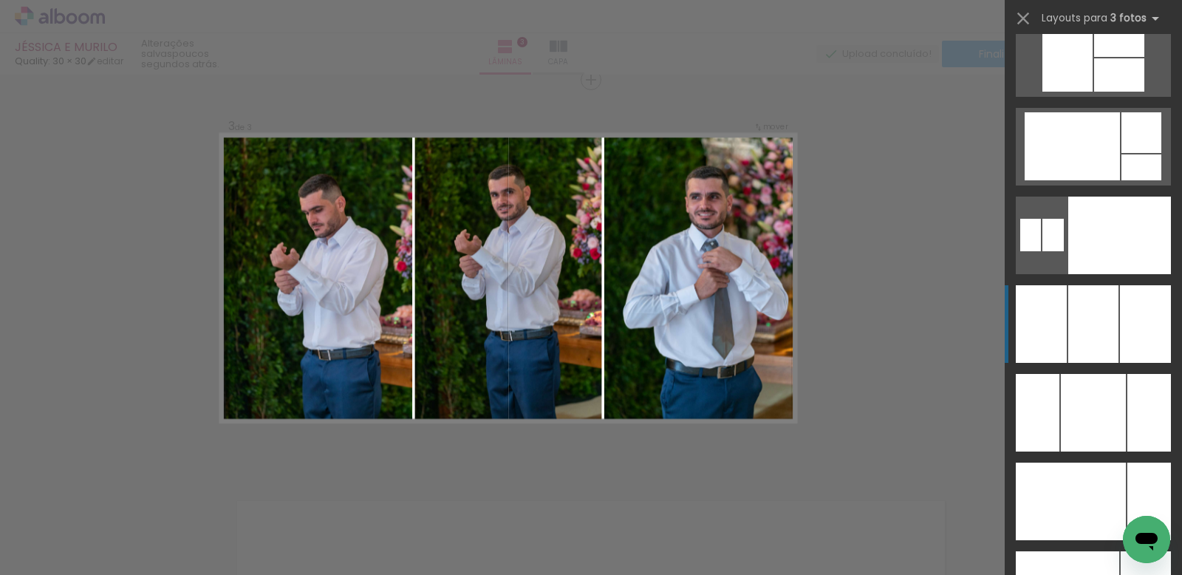
click at [1148, 274] on div at bounding box center [1120, 236] width 103 height 78
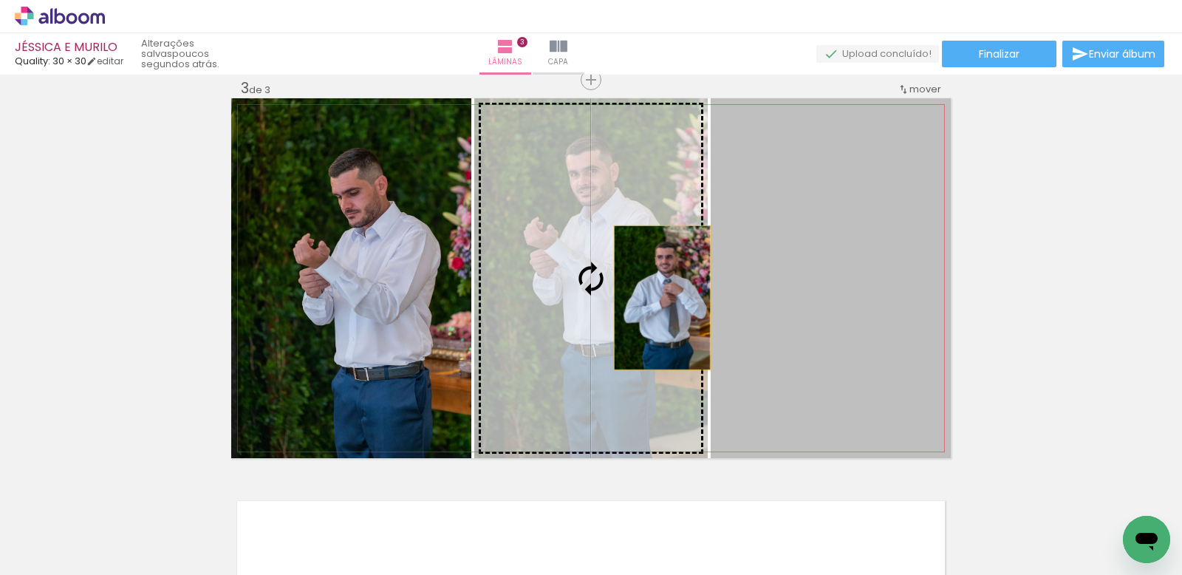
drag, startPoint x: 826, startPoint y: 298, endPoint x: 657, endPoint y: 298, distance: 168.5
click at [0, 0] on slot at bounding box center [0, 0] width 0 height 0
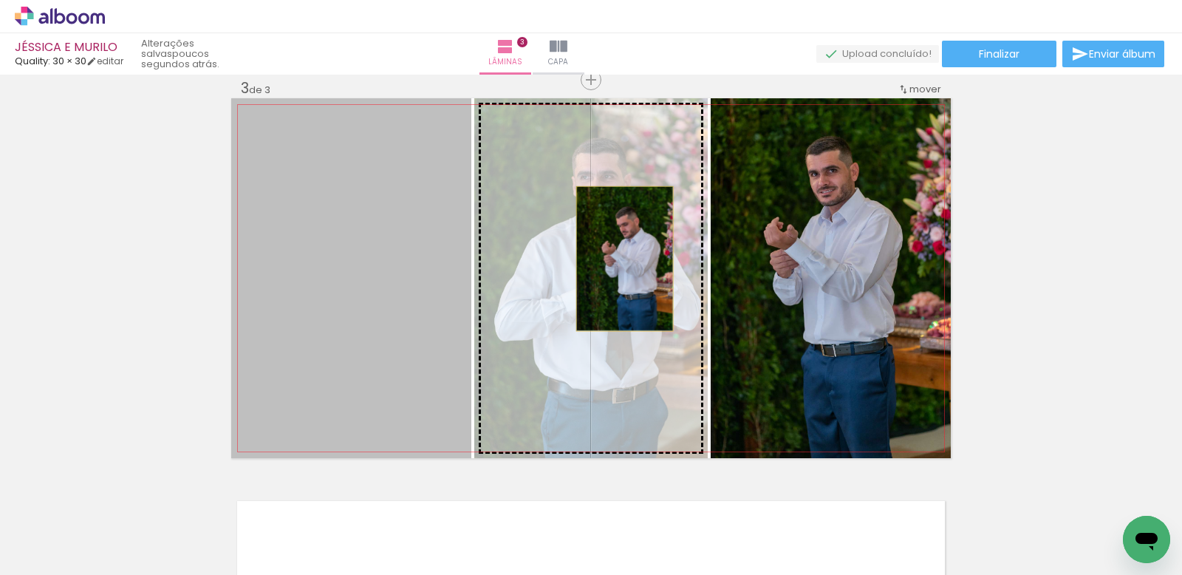
drag, startPoint x: 413, startPoint y: 256, endPoint x: 619, endPoint y: 259, distance: 206.2
click at [0, 0] on slot at bounding box center [0, 0] width 0 height 0
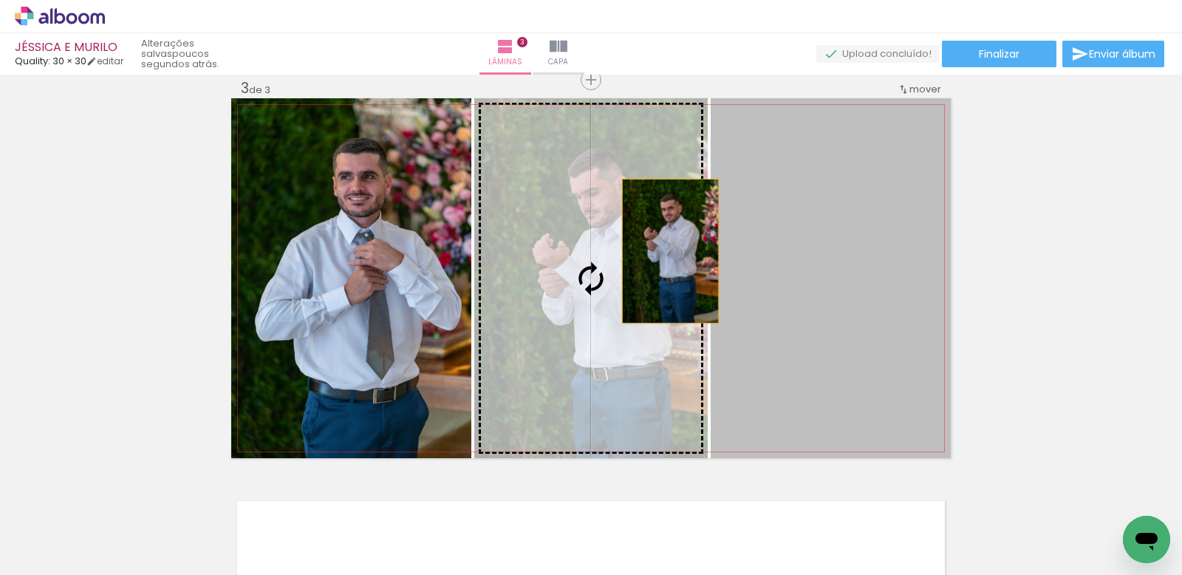
drag, startPoint x: 770, startPoint y: 251, endPoint x: 665, endPoint y: 251, distance: 104.9
click at [0, 0] on slot at bounding box center [0, 0] width 0 height 0
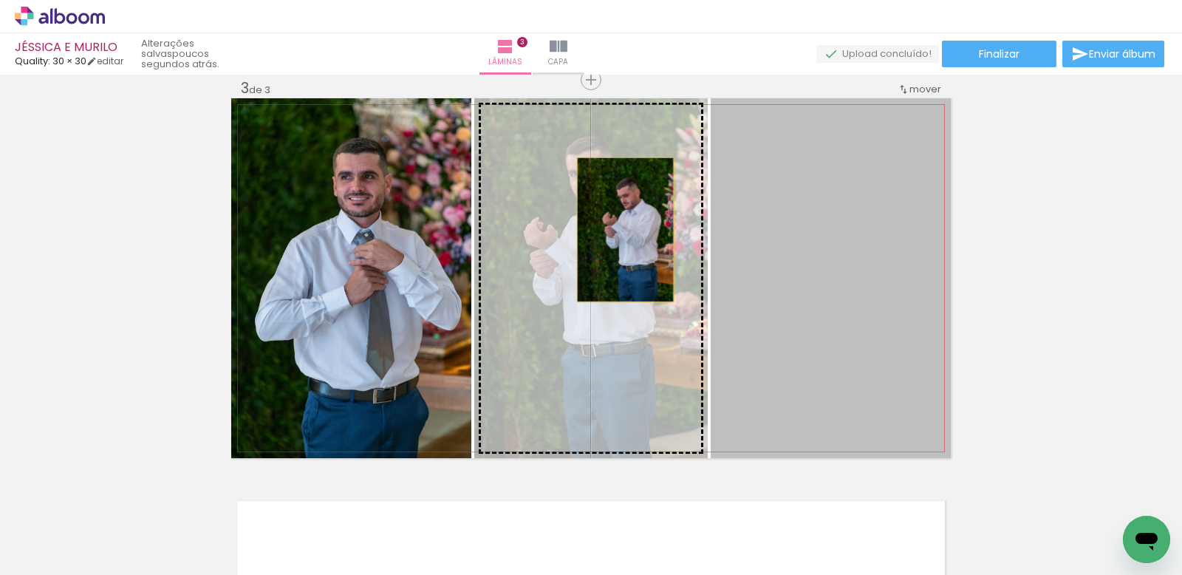
drag, startPoint x: 800, startPoint y: 228, endPoint x: 620, endPoint y: 230, distance: 179.6
click at [0, 0] on slot at bounding box center [0, 0] width 0 height 0
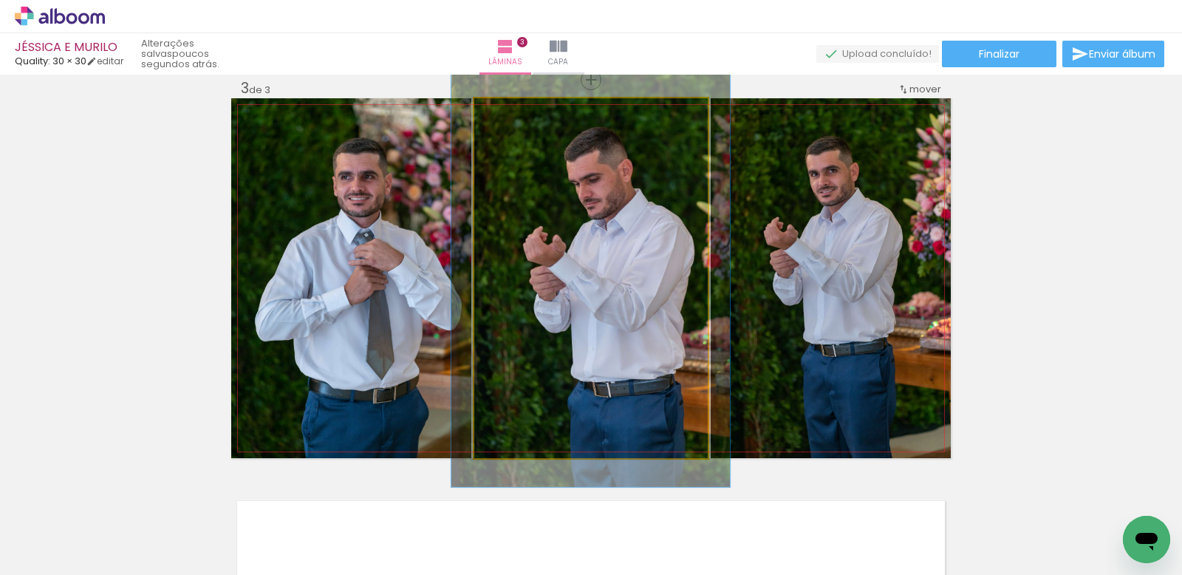
drag, startPoint x: 507, startPoint y: 112, endPoint x: 515, endPoint y: 115, distance: 8.7
click at [515, 115] on div at bounding box center [517, 113] width 13 height 13
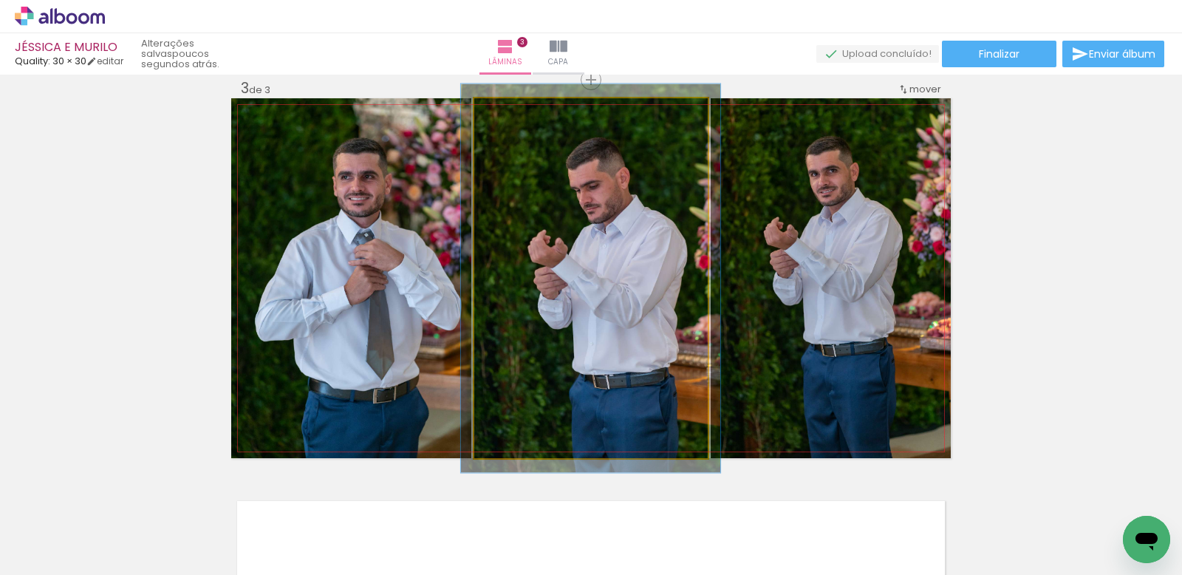
drag, startPoint x: 517, startPoint y: 114, endPoint x: 572, endPoint y: 192, distance: 95.5
type paper-slider "108"
click at [513, 114] on div at bounding box center [514, 114] width 24 height 24
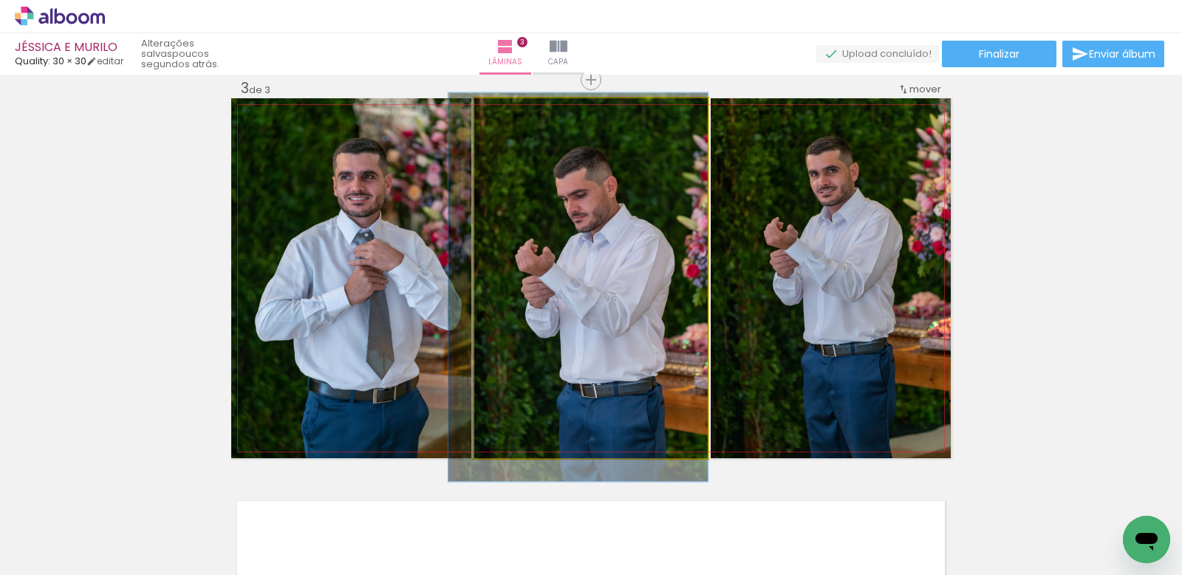
drag, startPoint x: 615, startPoint y: 260, endPoint x: 586, endPoint y: 269, distance: 30.2
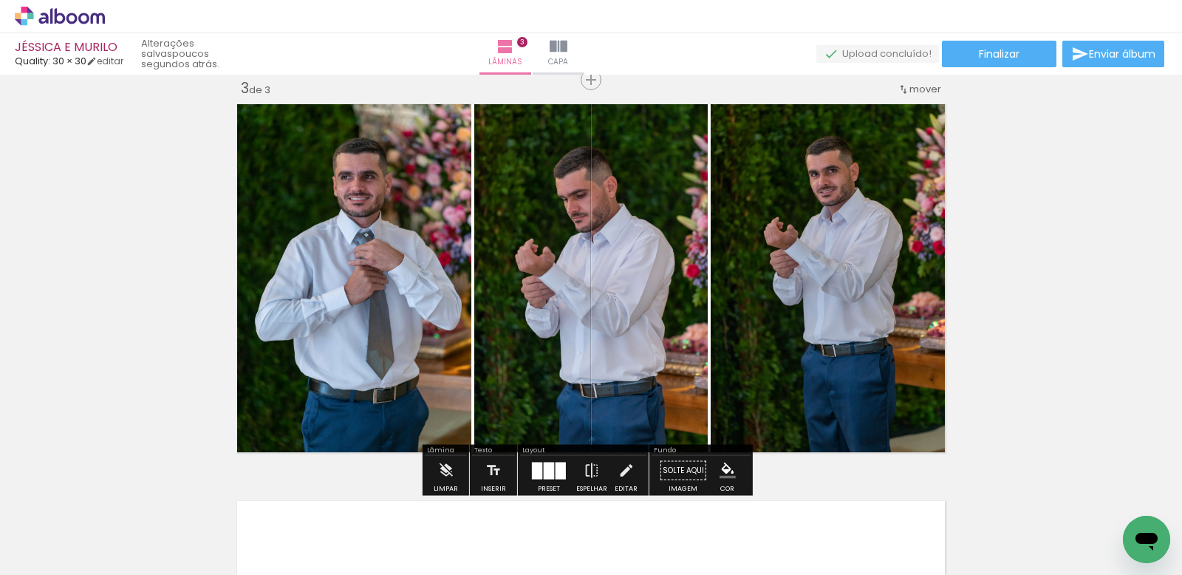
click at [1145, 239] on div "Inserir lâmina 1 de 3 Inserir lâmina 2 de 3 Inserir lâmina 3 de 3" at bounding box center [591, 61] width 1182 height 1588
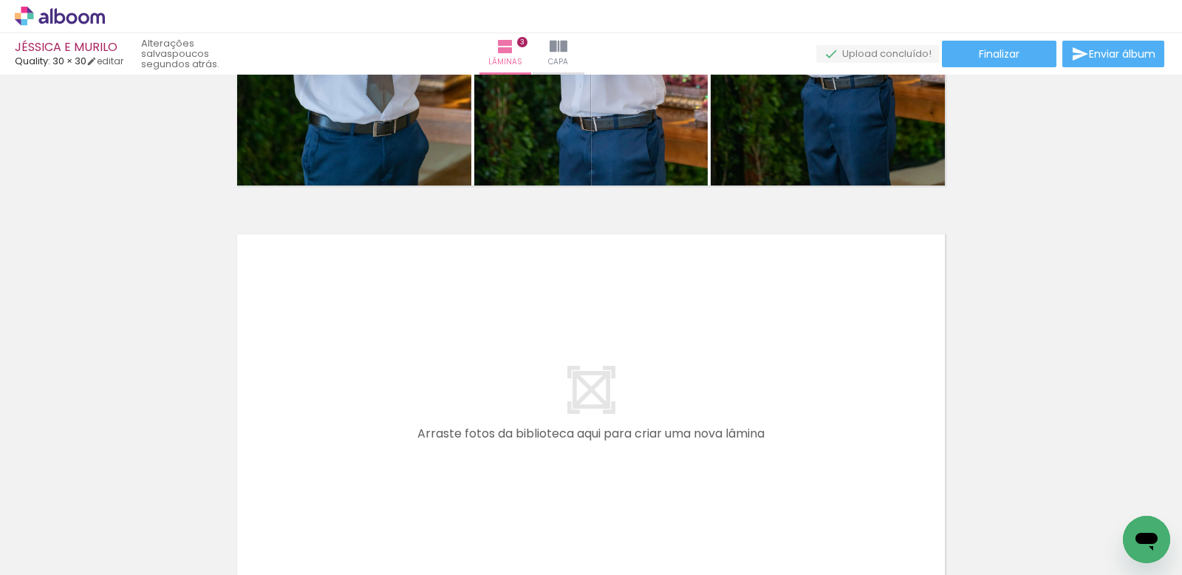
scroll to position [0, 979]
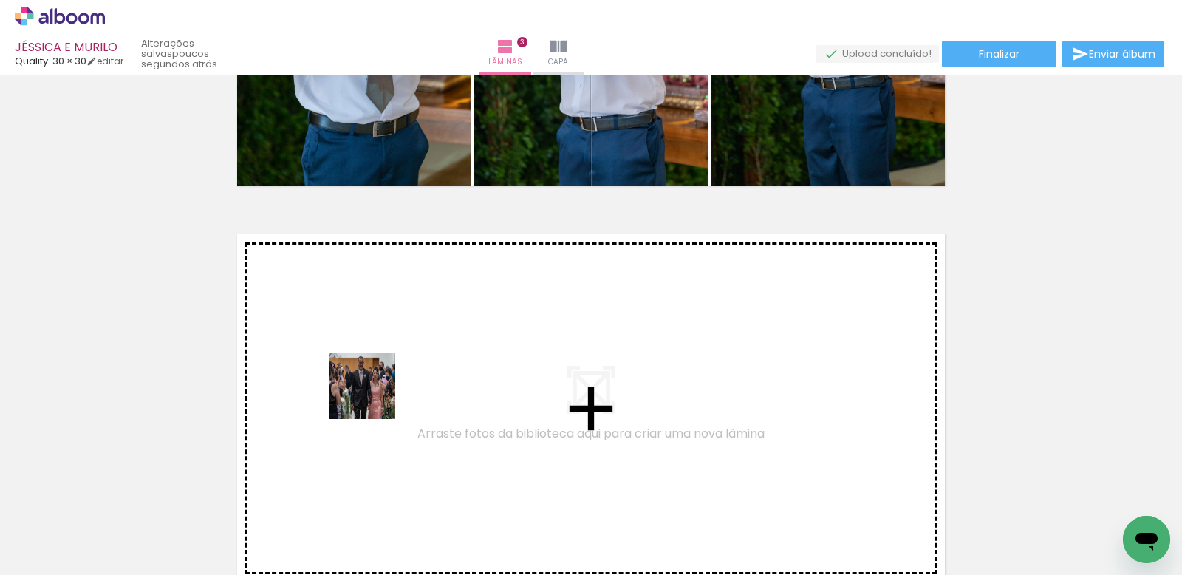
drag, startPoint x: 406, startPoint y: 518, endPoint x: 373, endPoint y: 397, distance: 125.7
click at [373, 397] on quentale-workspace at bounding box center [591, 287] width 1182 height 575
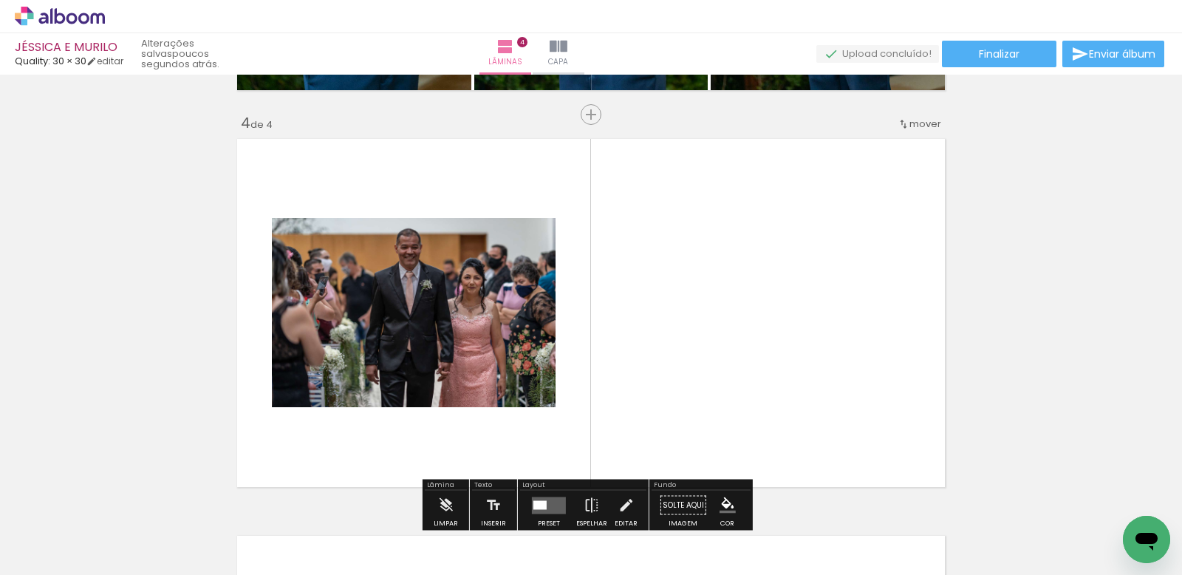
scroll to position [1210, 0]
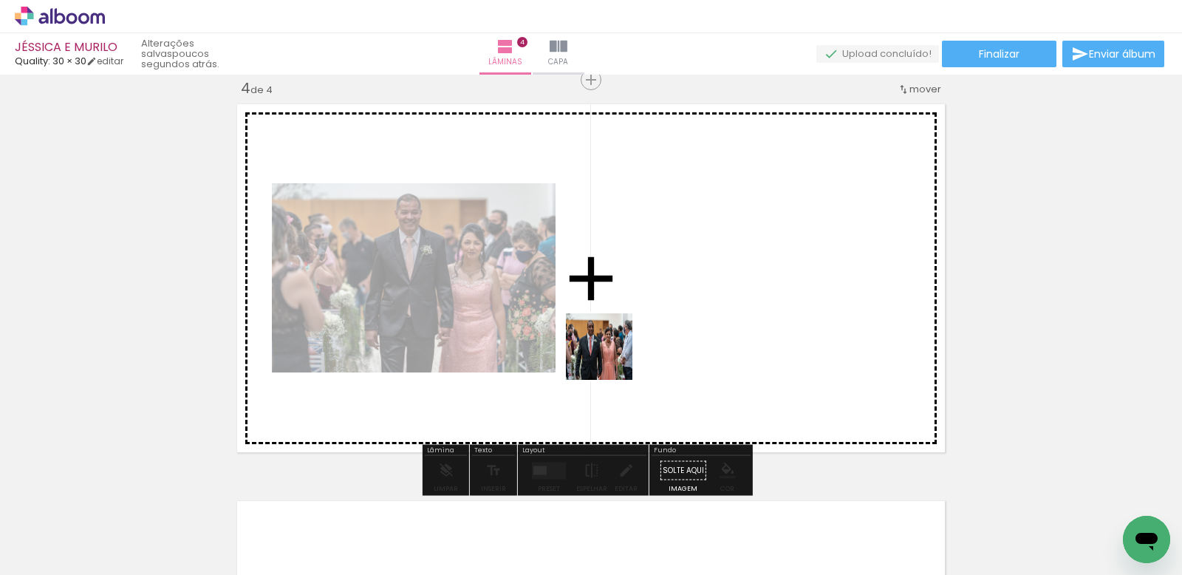
drag, startPoint x: 512, startPoint y: 502, endPoint x: 610, endPoint y: 358, distance: 174.4
click at [610, 358] on quentale-workspace at bounding box center [591, 287] width 1182 height 575
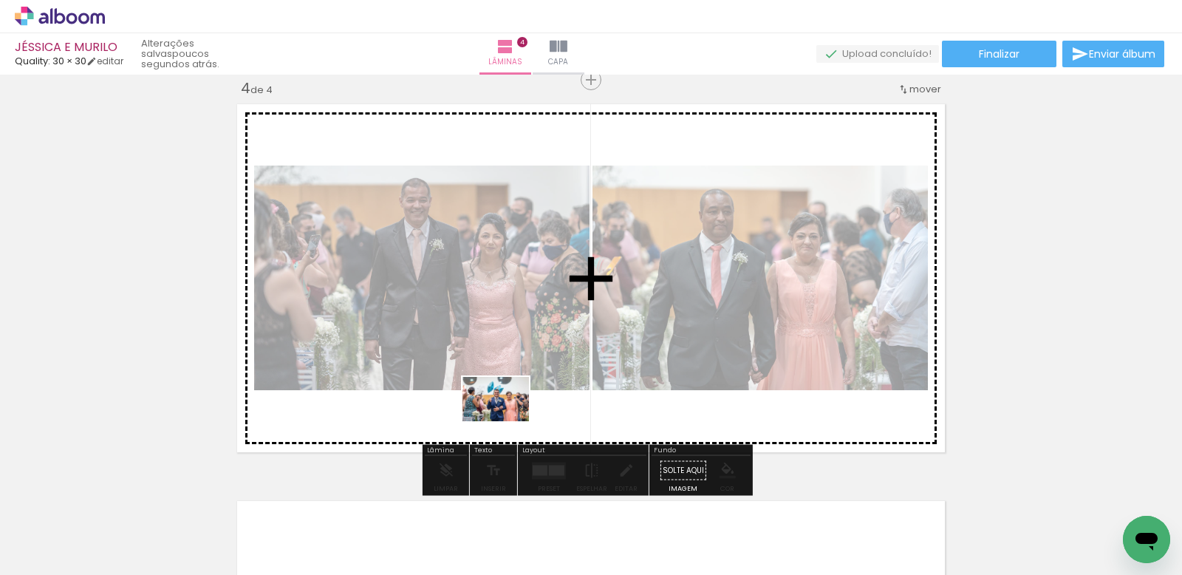
drag, startPoint x: 554, startPoint y: 463, endPoint x: 507, endPoint y: 421, distance: 62.8
click at [507, 421] on quentale-workspace at bounding box center [591, 287] width 1182 height 575
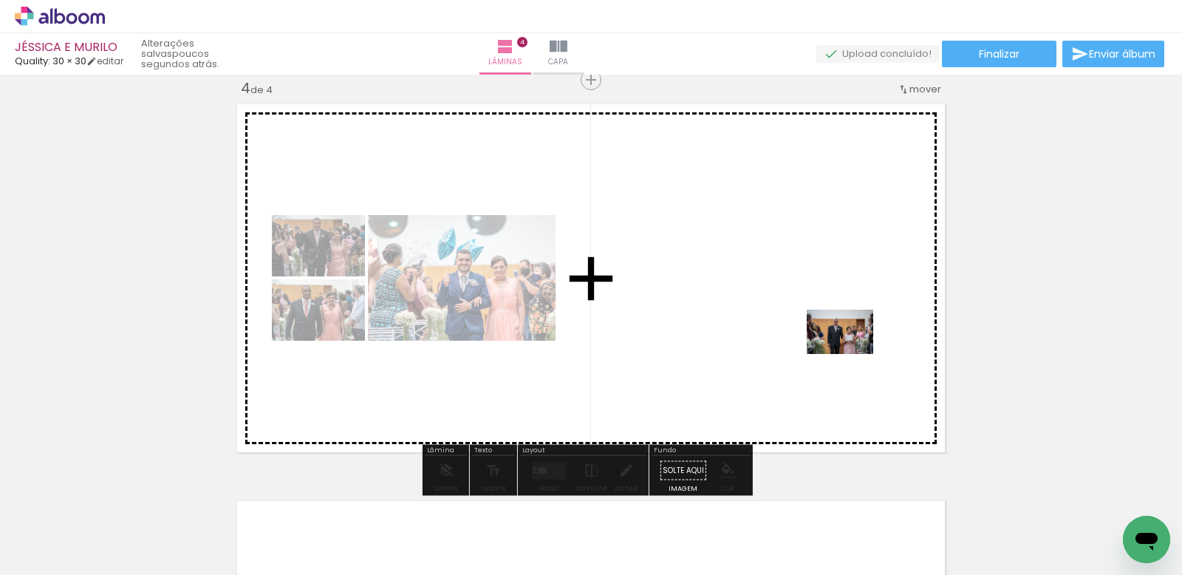
drag, startPoint x: 1010, startPoint y: 531, endPoint x: 851, endPoint y: 354, distance: 237.6
click at [851, 354] on quentale-workspace at bounding box center [591, 287] width 1182 height 575
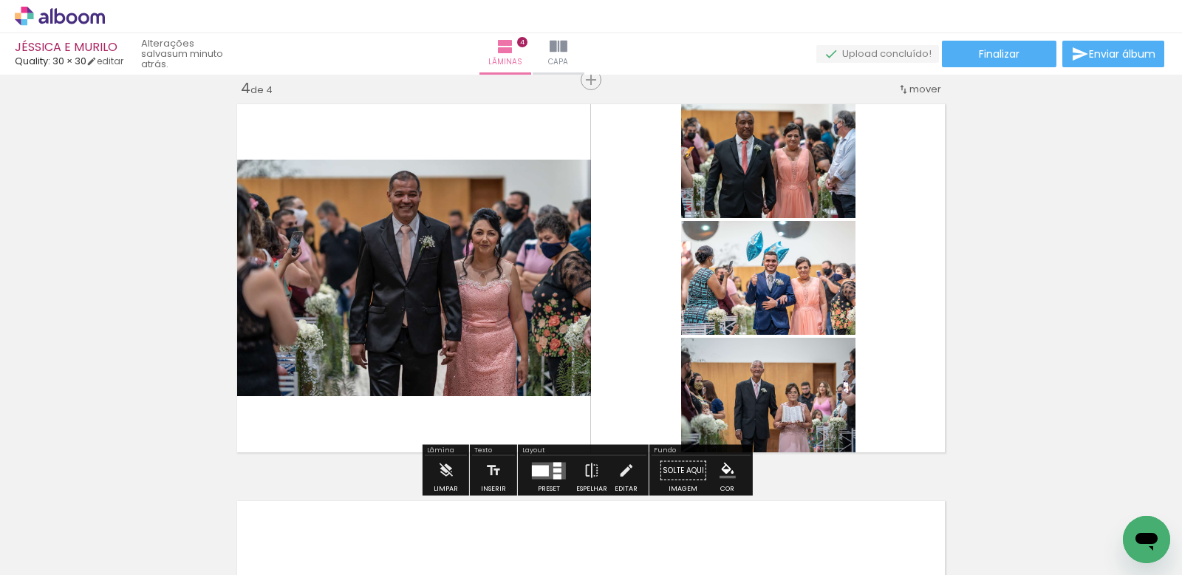
scroll to position [0, 1078]
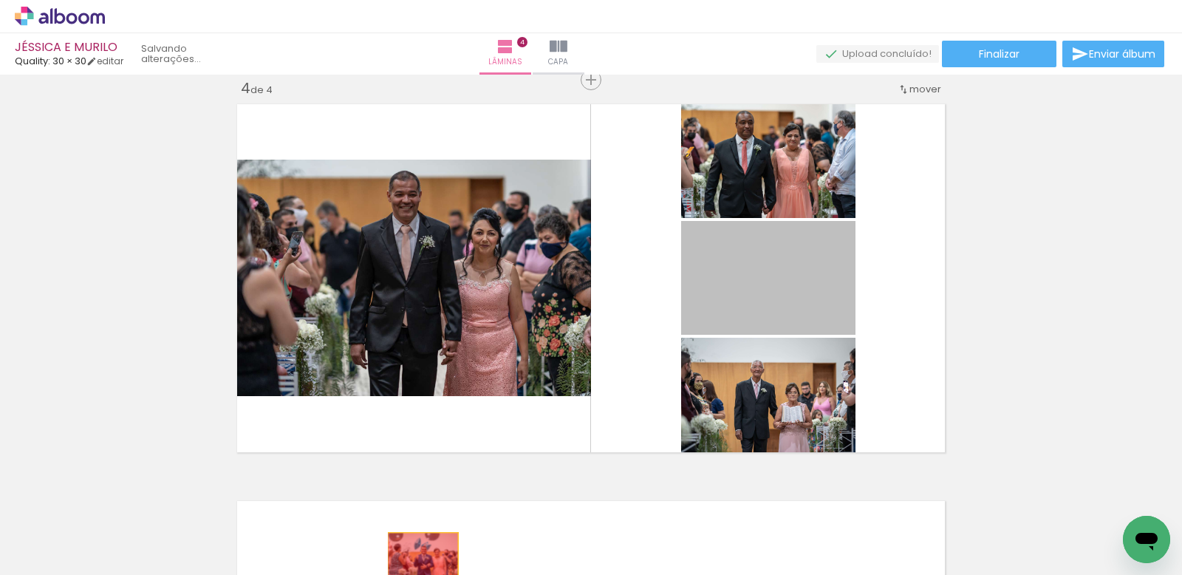
drag, startPoint x: 749, startPoint y: 289, endPoint x: 415, endPoint y: 562, distance: 431.7
click at [413, 564] on quentale-workspace at bounding box center [591, 287] width 1182 height 575
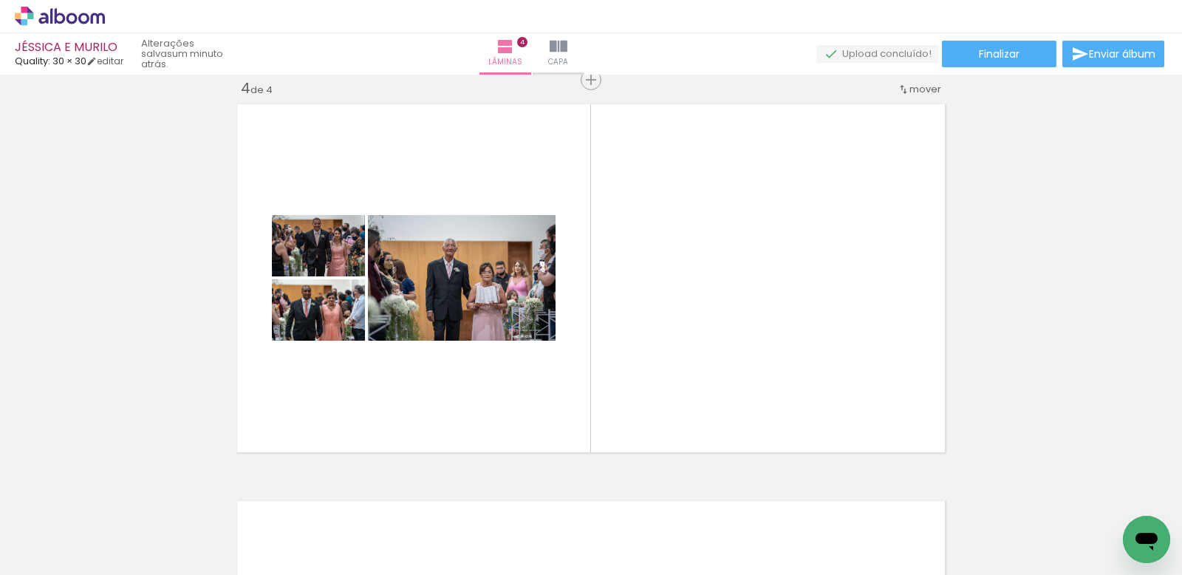
scroll to position [0, 1257]
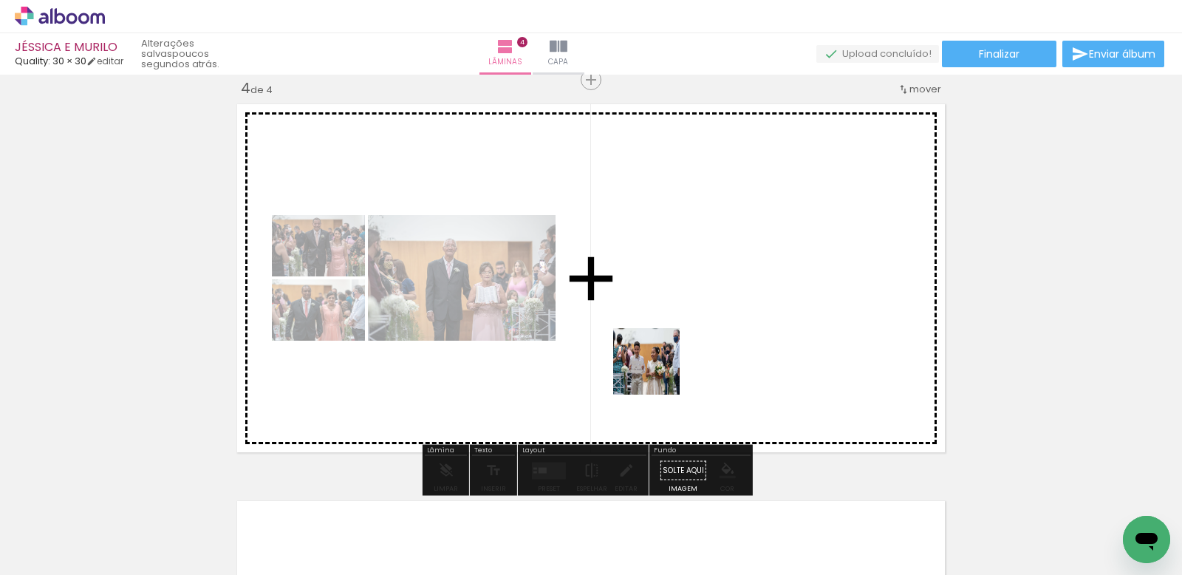
drag, startPoint x: 553, startPoint y: 527, endPoint x: 658, endPoint y: 372, distance: 186.7
click at [658, 372] on quentale-workspace at bounding box center [591, 287] width 1182 height 575
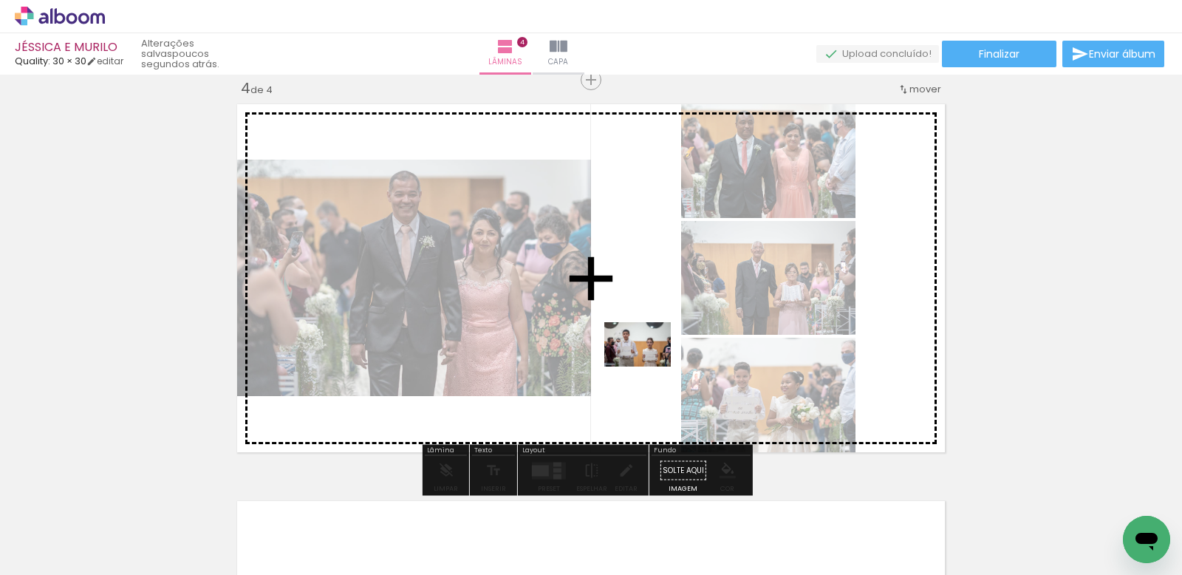
drag, startPoint x: 624, startPoint y: 510, endPoint x: 649, endPoint y: 367, distance: 145.4
click at [649, 367] on quentale-workspace at bounding box center [591, 287] width 1182 height 575
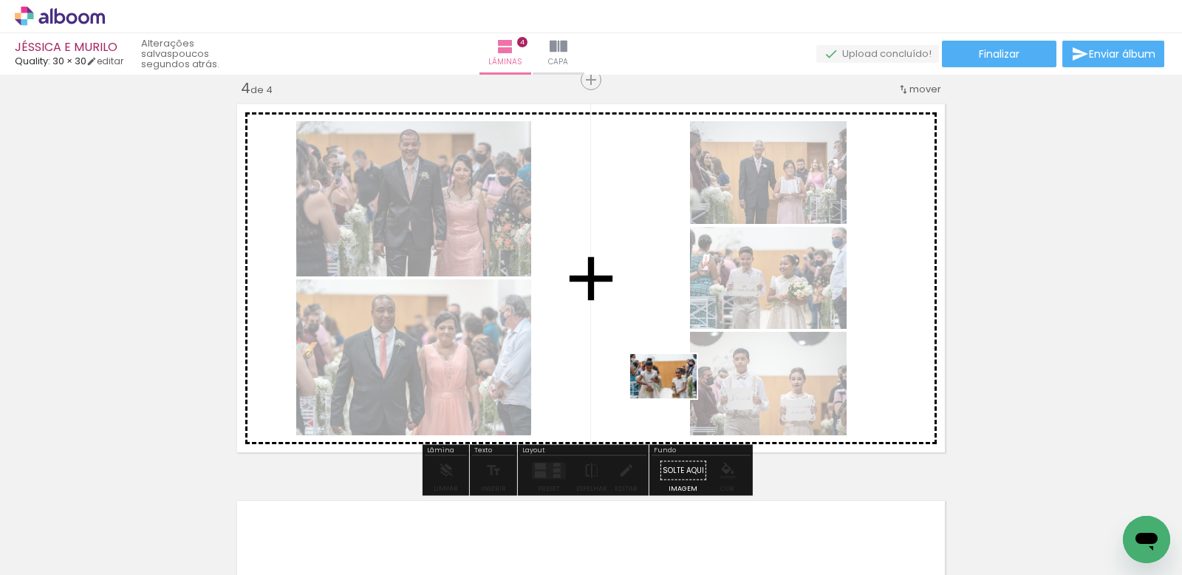
drag, startPoint x: 969, startPoint y: 523, endPoint x: 675, endPoint y: 398, distance: 319.6
click at [675, 398] on quentale-workspace at bounding box center [591, 287] width 1182 height 575
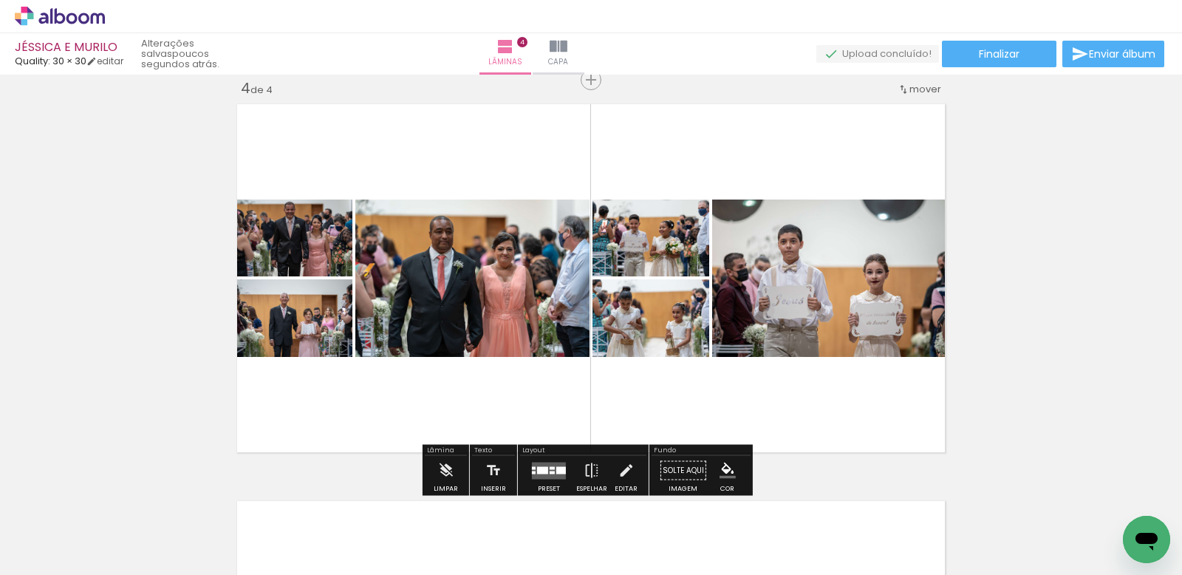
click at [550, 466] on div at bounding box center [552, 467] width 5 height 3
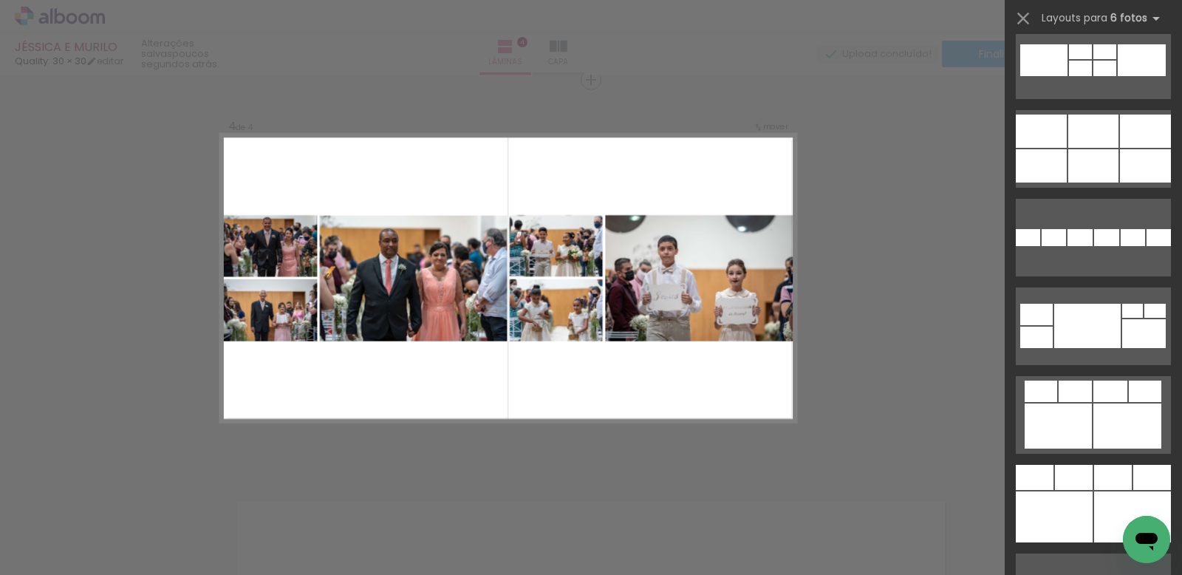
scroll to position [6255, 0]
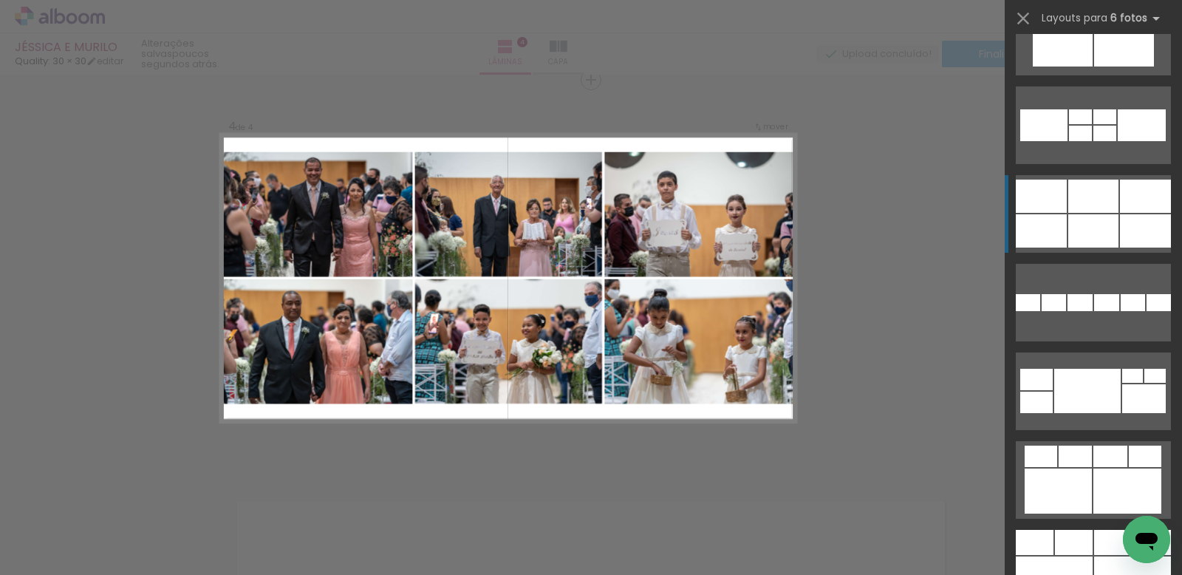
click at [1134, 530] on div at bounding box center [1153, 542] width 38 height 25
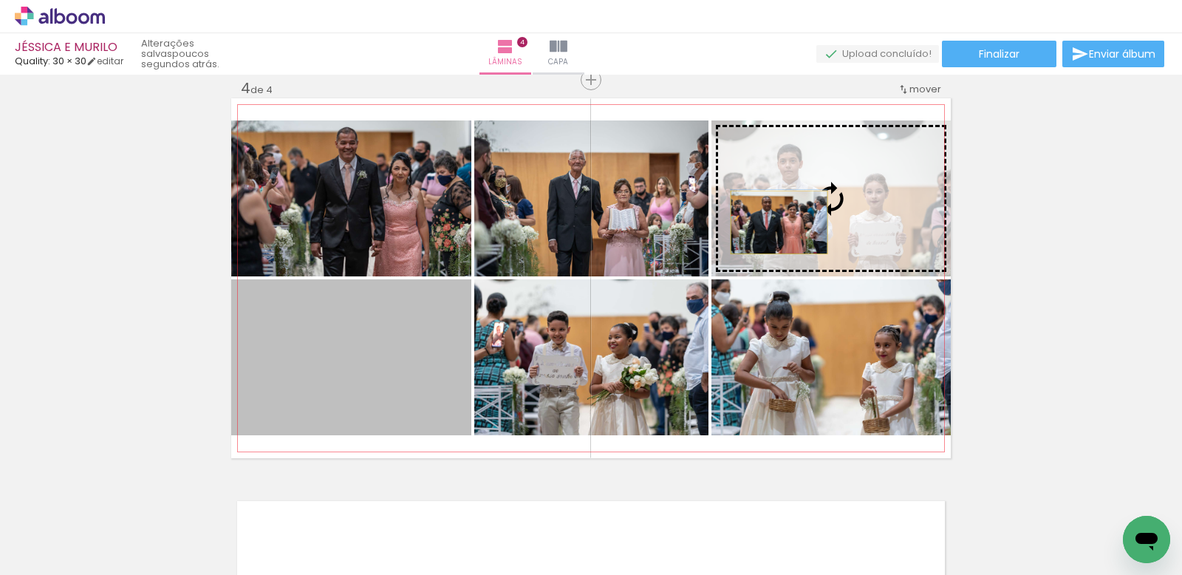
drag, startPoint x: 323, startPoint y: 385, endPoint x: 774, endPoint y: 222, distance: 479.2
click at [0, 0] on slot at bounding box center [0, 0] width 0 height 0
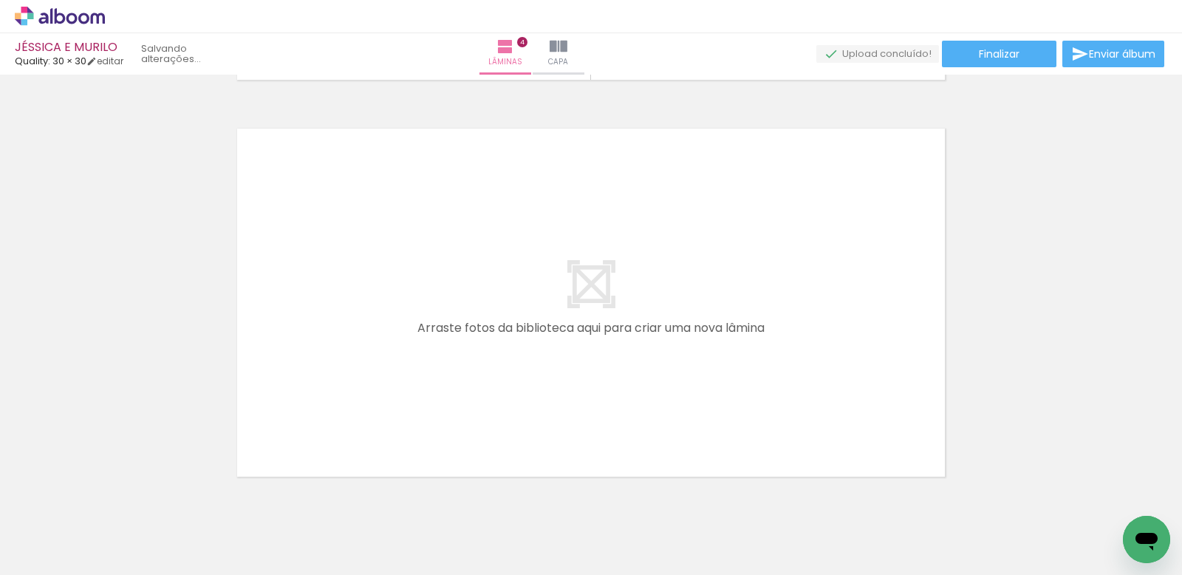
scroll to position [0, 1438]
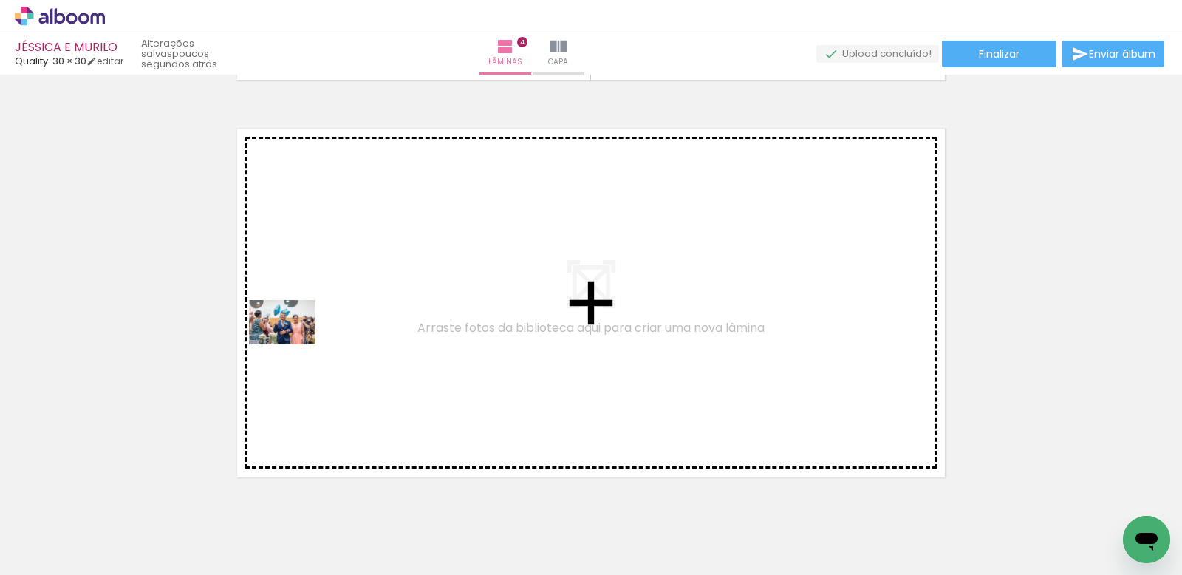
drag, startPoint x: 120, startPoint y: 520, endPoint x: 293, endPoint y: 344, distance: 246.7
click at [293, 344] on quentale-workspace at bounding box center [591, 287] width 1182 height 575
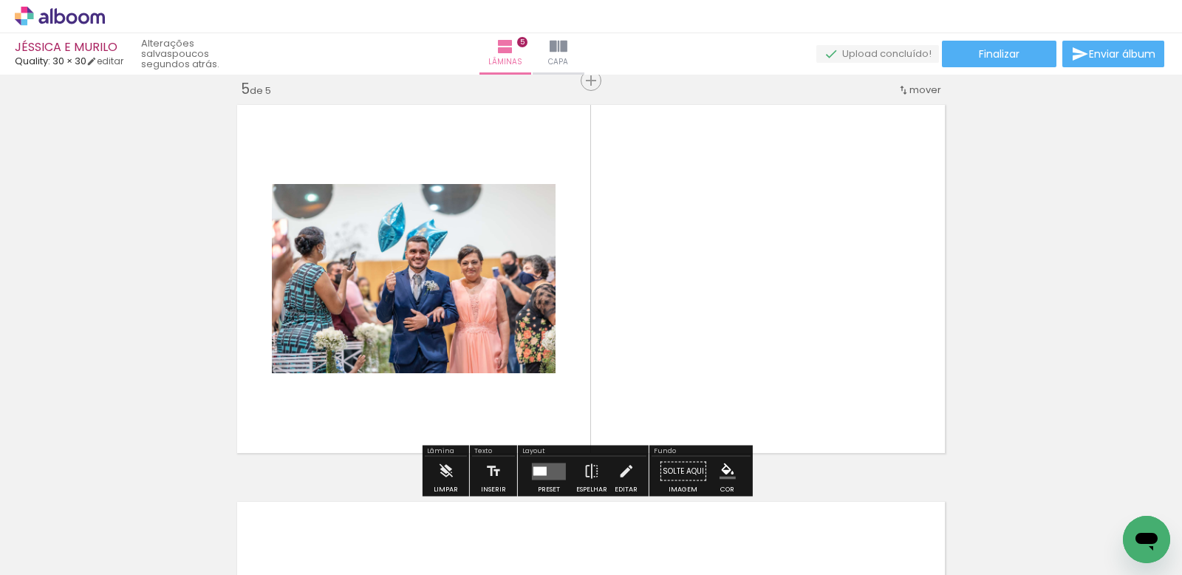
scroll to position [1607, 0]
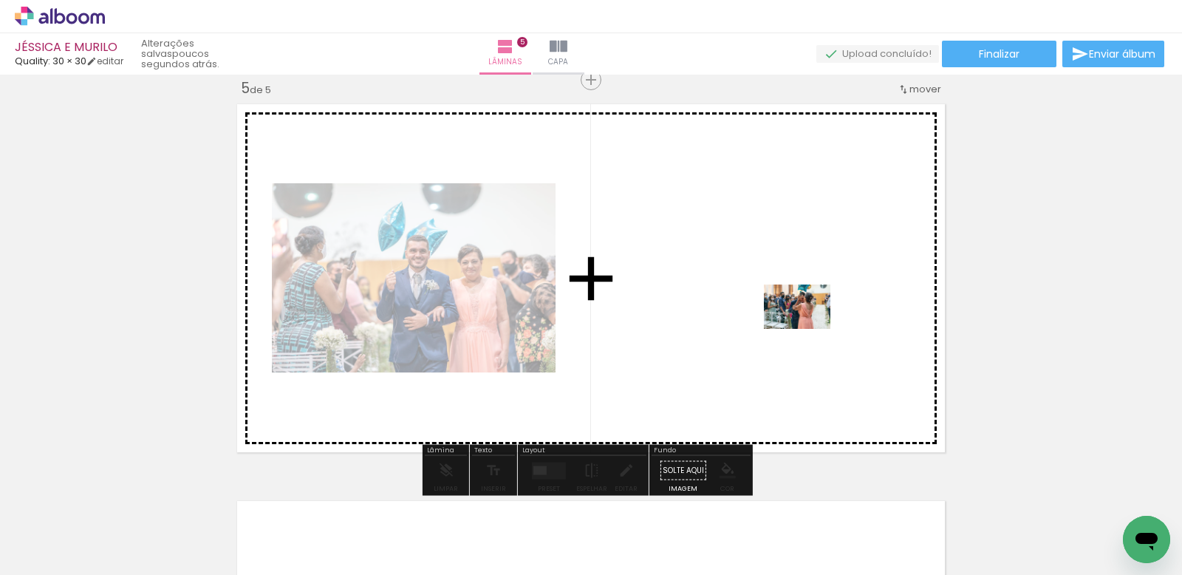
drag, startPoint x: 1104, startPoint y: 526, endPoint x: 809, endPoint y: 329, distance: 355.4
click at [809, 329] on quentale-workspace at bounding box center [591, 287] width 1182 height 575
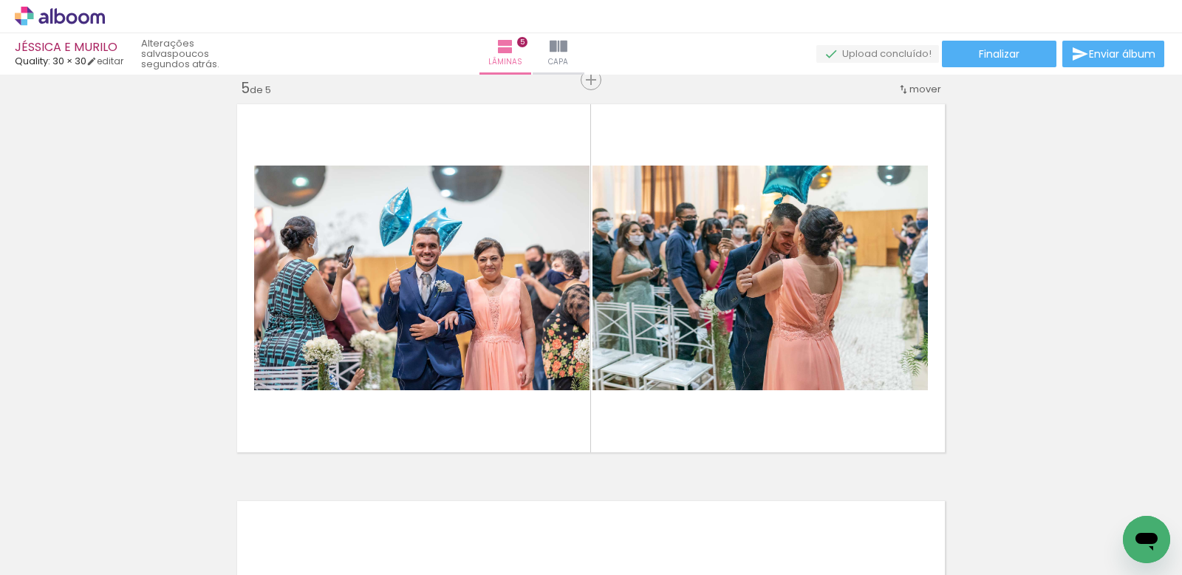
scroll to position [0, 1587]
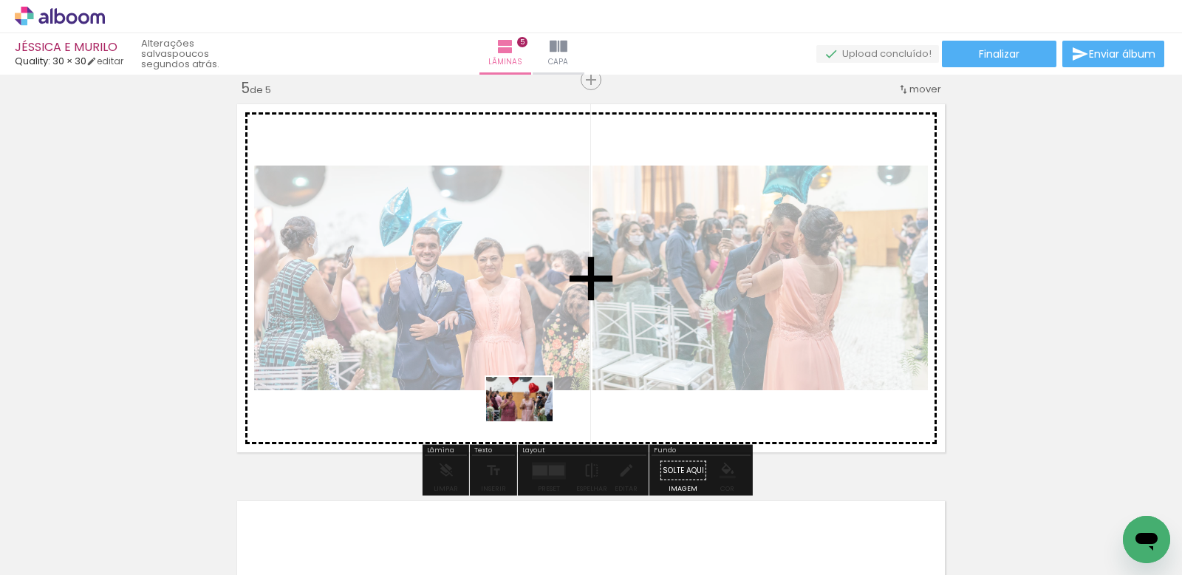
drag, startPoint x: 566, startPoint y: 520, endPoint x: 531, endPoint y: 421, distance: 105.2
click at [531, 421] on quentale-workspace at bounding box center [591, 287] width 1182 height 575
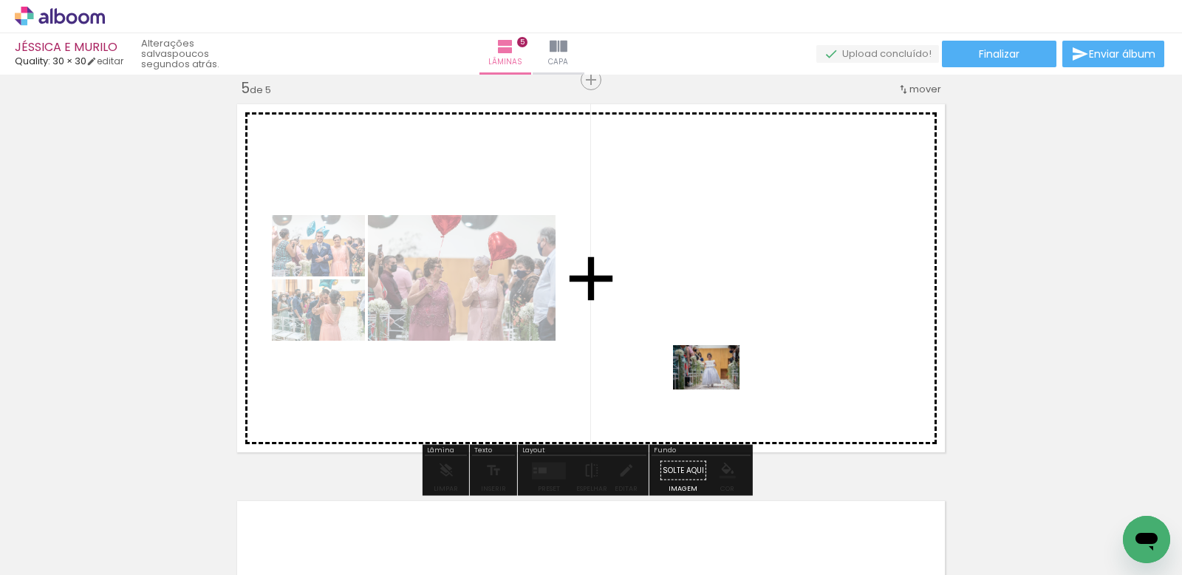
drag, startPoint x: 802, startPoint y: 526, endPoint x: 718, endPoint y: 389, distance: 160.6
click at [718, 389] on quentale-workspace at bounding box center [591, 287] width 1182 height 575
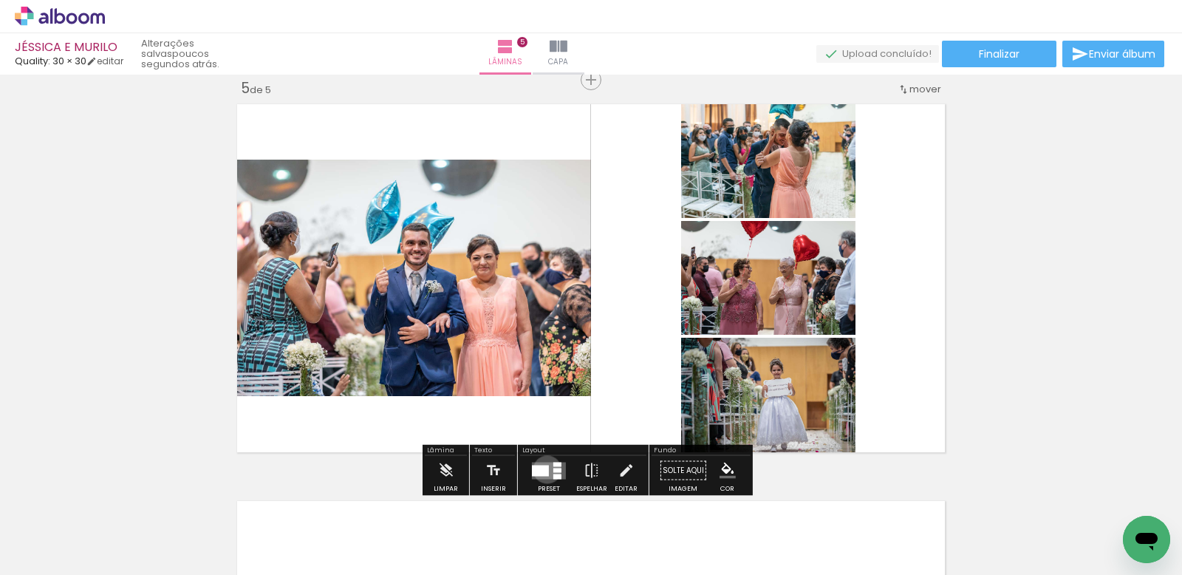
click at [544, 469] on div at bounding box center [540, 470] width 17 height 11
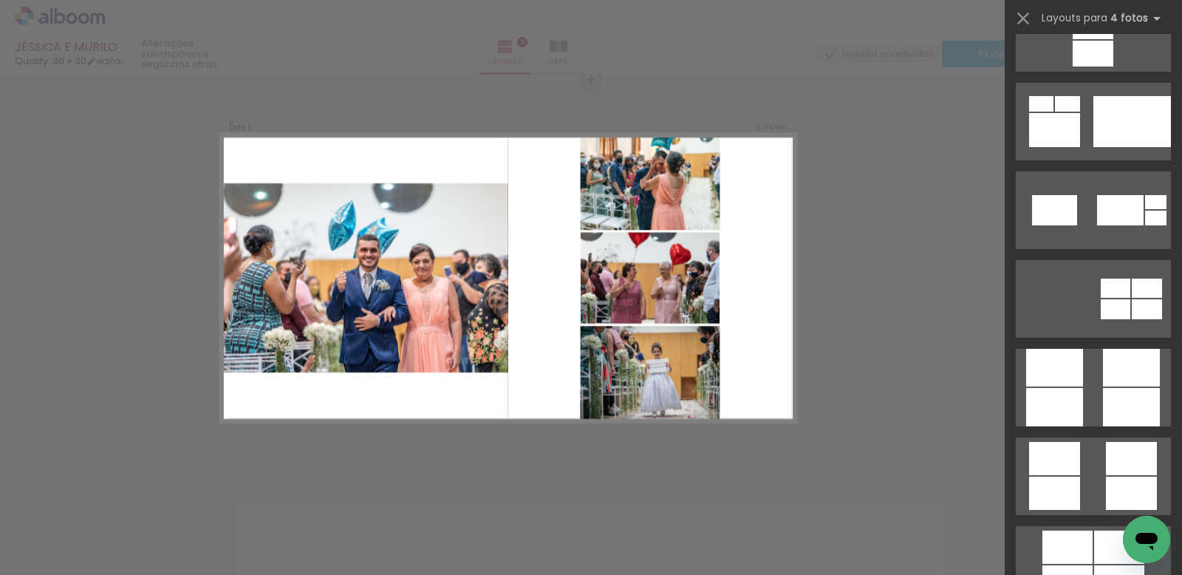
scroll to position [4047, 0]
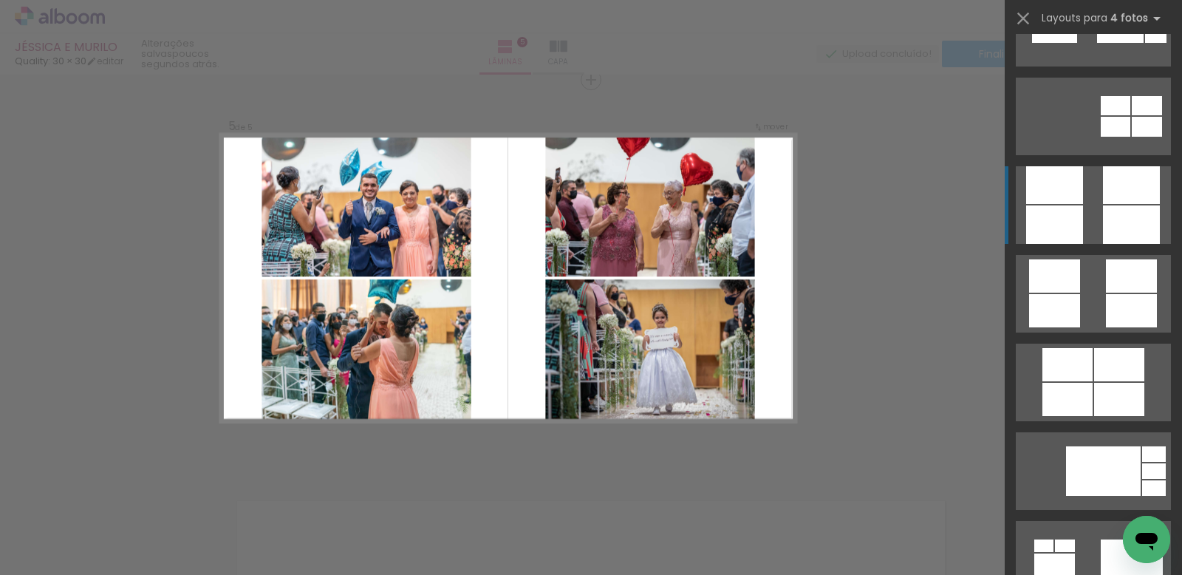
click at [1118, 185] on div at bounding box center [1131, 185] width 57 height 38
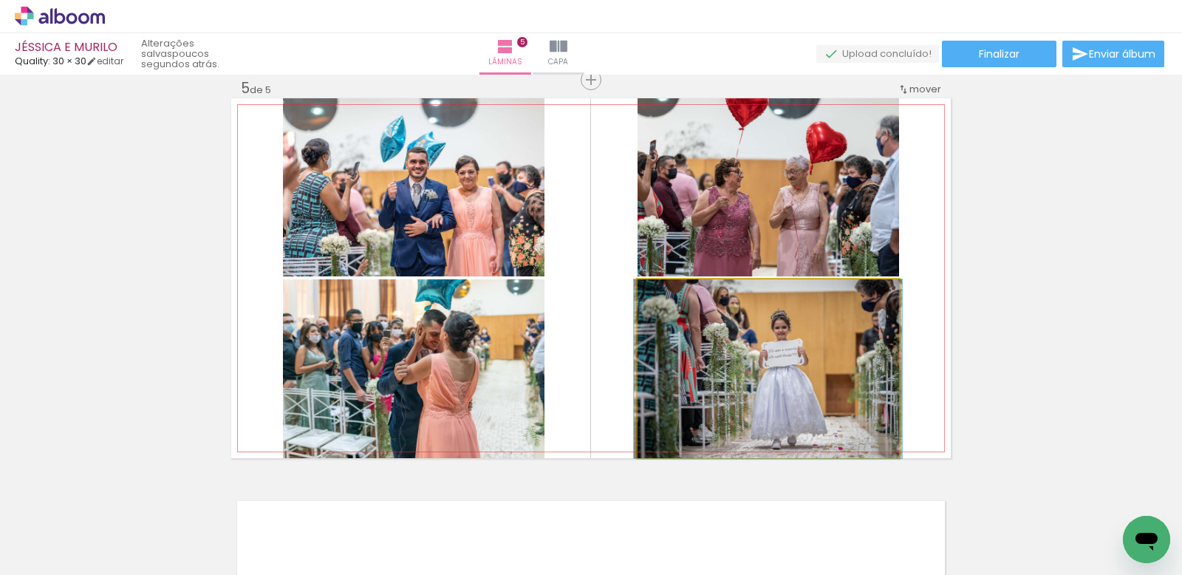
type paper-slider "100"
click at [666, 295] on div at bounding box center [672, 294] width 13 height 13
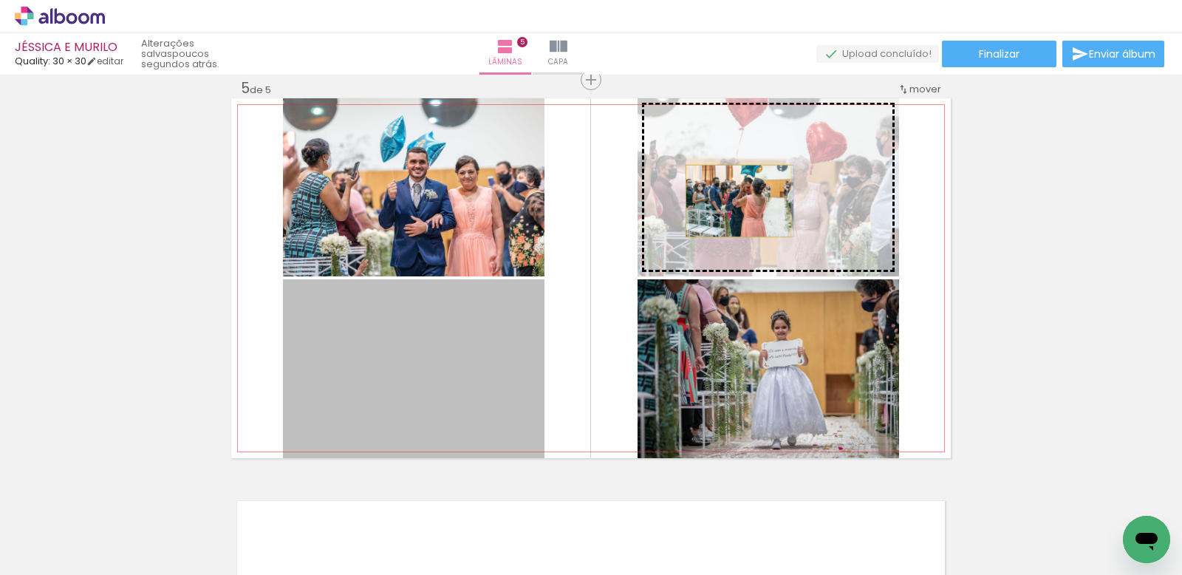
drag, startPoint x: 664, startPoint y: 247, endPoint x: 733, endPoint y: 201, distance: 82.6
click at [0, 0] on slot at bounding box center [0, 0] width 0 height 0
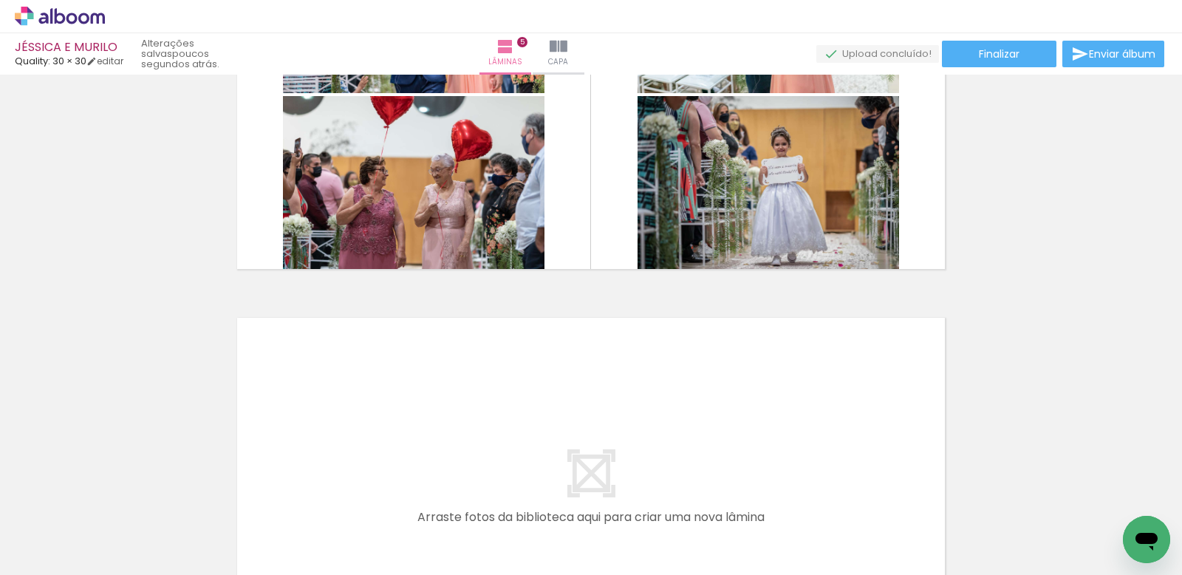
scroll to position [1949, 0]
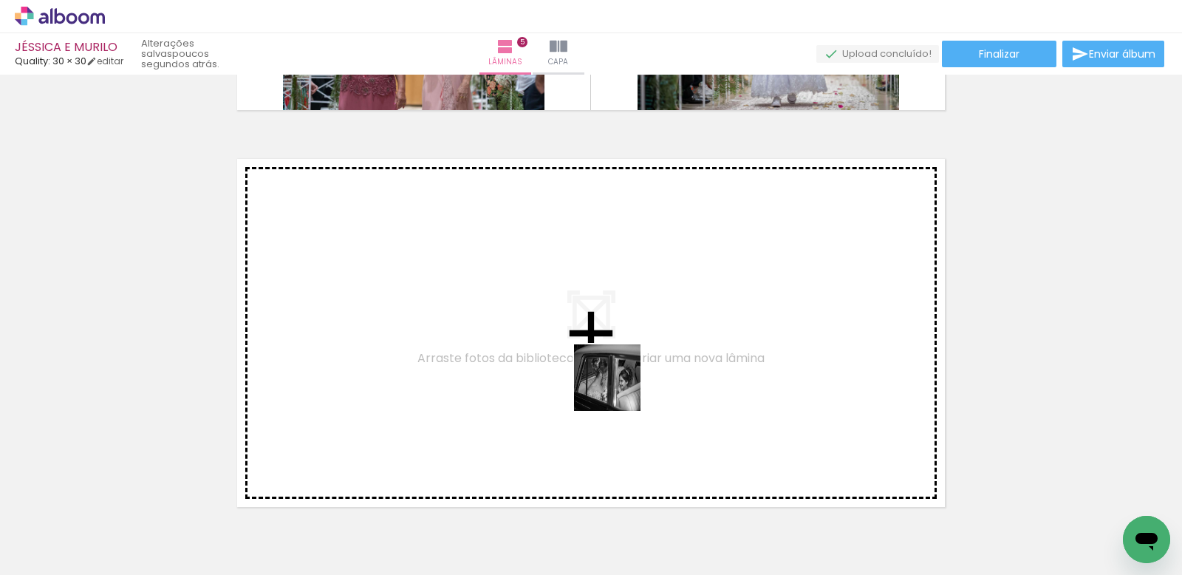
drag, startPoint x: 752, startPoint y: 533, endPoint x: 548, endPoint y: 337, distance: 282.2
click at [548, 337] on quentale-workspace at bounding box center [591, 287] width 1182 height 575
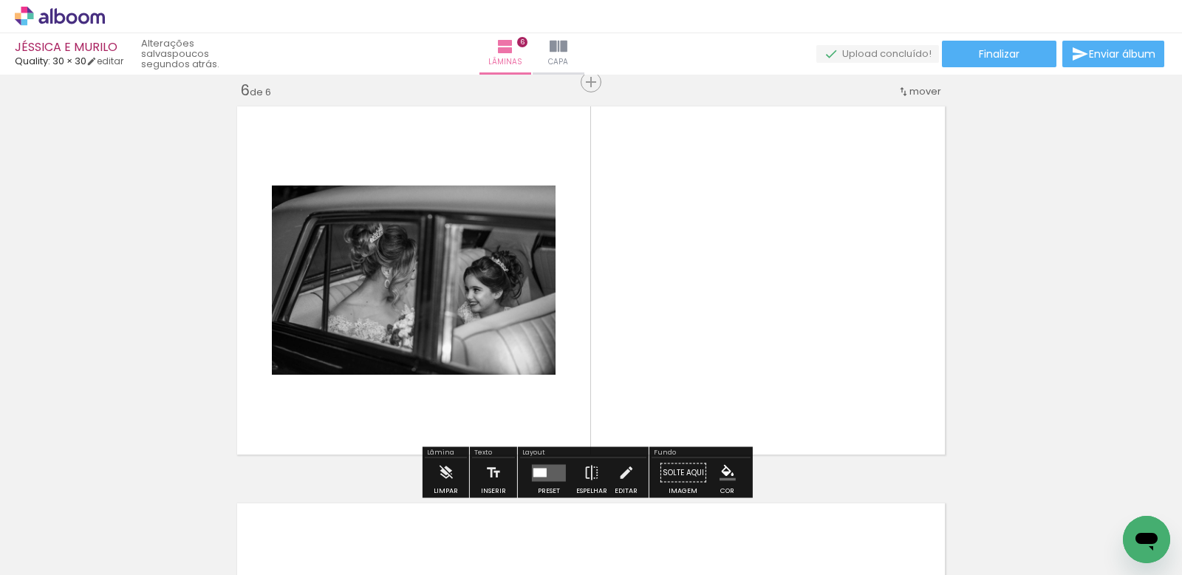
scroll to position [2004, 0]
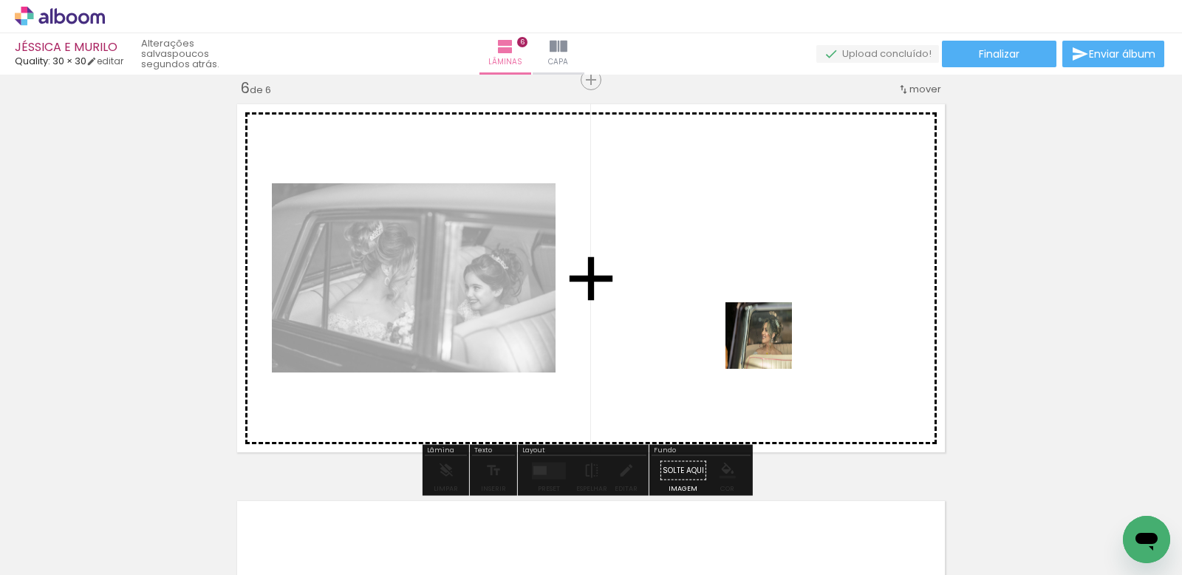
drag, startPoint x: 854, startPoint y: 517, endPoint x: 770, endPoint y: 347, distance: 190.4
click at [770, 347] on quentale-workspace at bounding box center [591, 287] width 1182 height 575
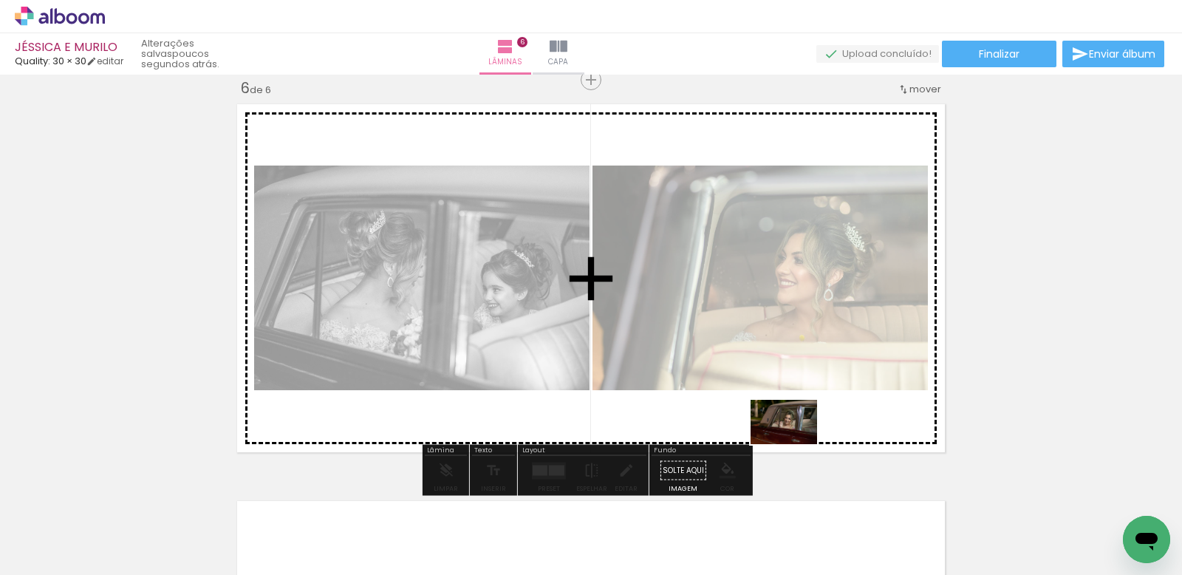
drag, startPoint x: 906, startPoint y: 520, endPoint x: 795, endPoint y: 444, distance: 134.5
click at [795, 444] on quentale-workspace at bounding box center [591, 287] width 1182 height 575
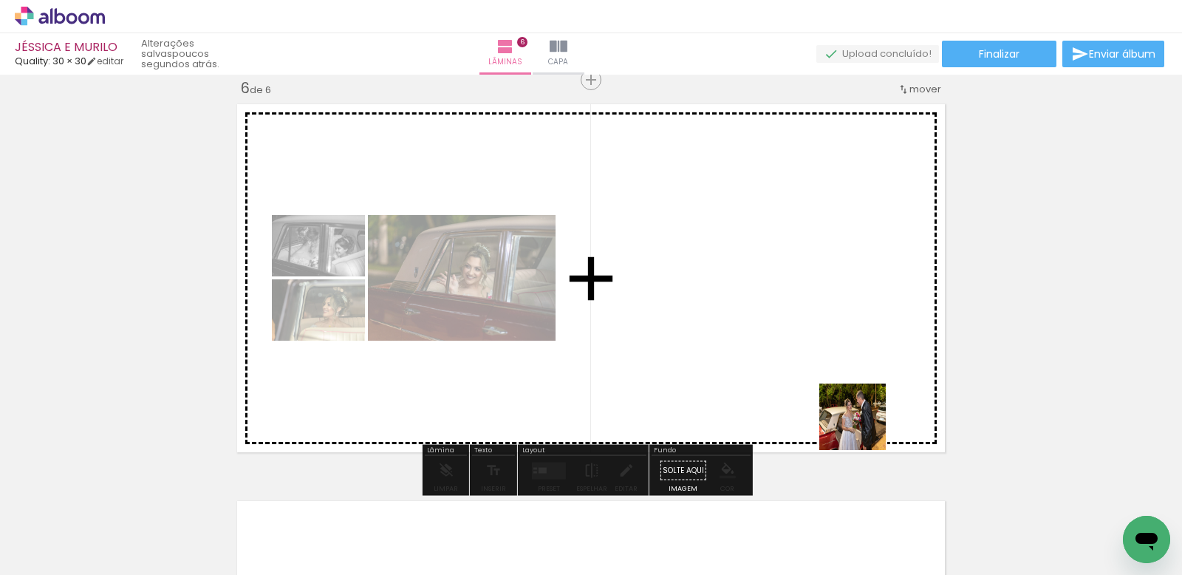
drag, startPoint x: 989, startPoint y: 516, endPoint x: 828, endPoint y: 409, distance: 193.1
click at [828, 409] on quentale-workspace at bounding box center [591, 287] width 1182 height 575
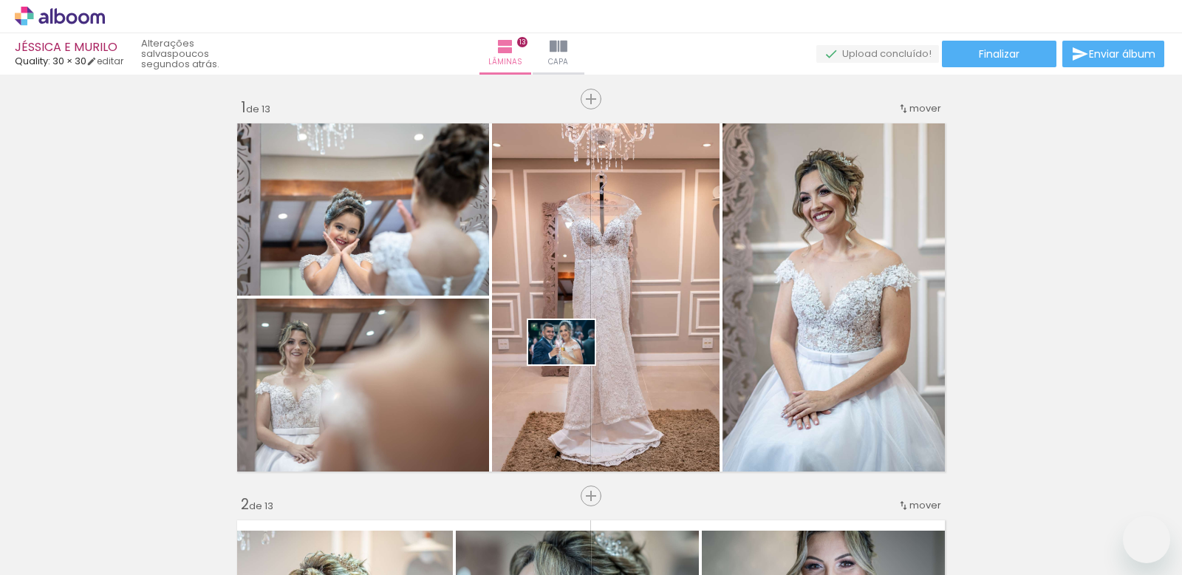
click at [573, 364] on quentale-workspace at bounding box center [591, 287] width 1182 height 575
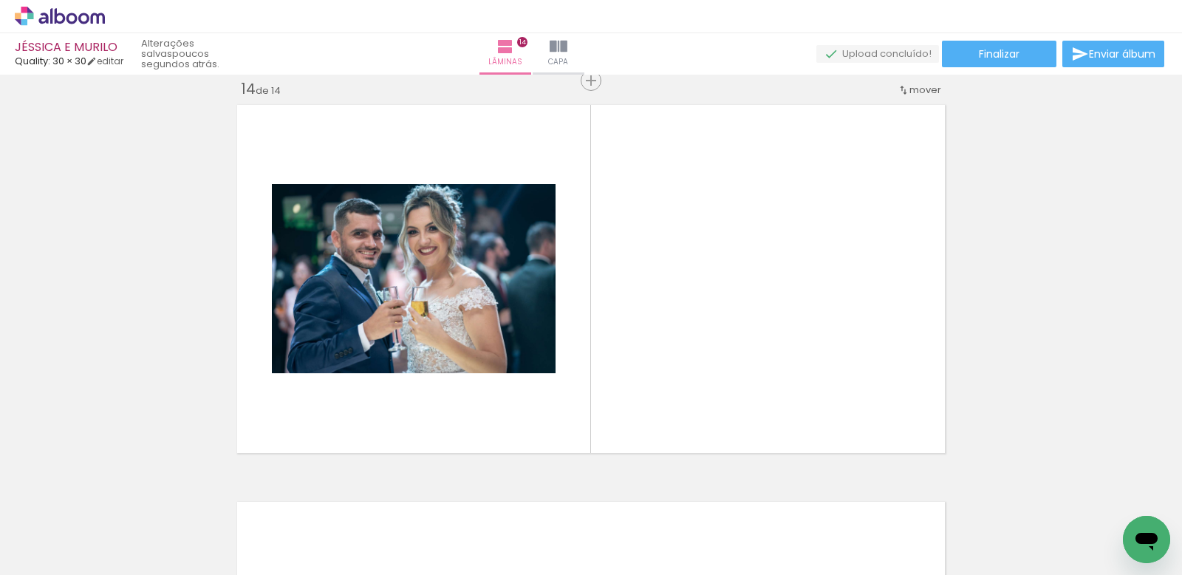
scroll to position [5179, 0]
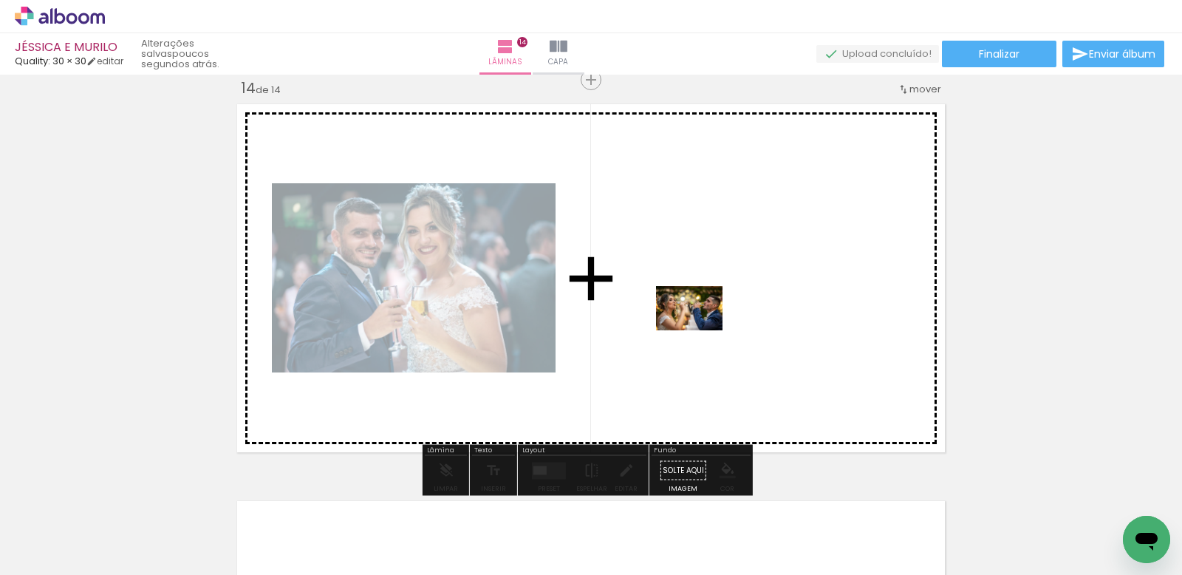
drag, startPoint x: 876, startPoint y: 521, endPoint x: 701, endPoint y: 330, distance: 258.9
click at [701, 330] on quentale-workspace at bounding box center [591, 287] width 1182 height 575
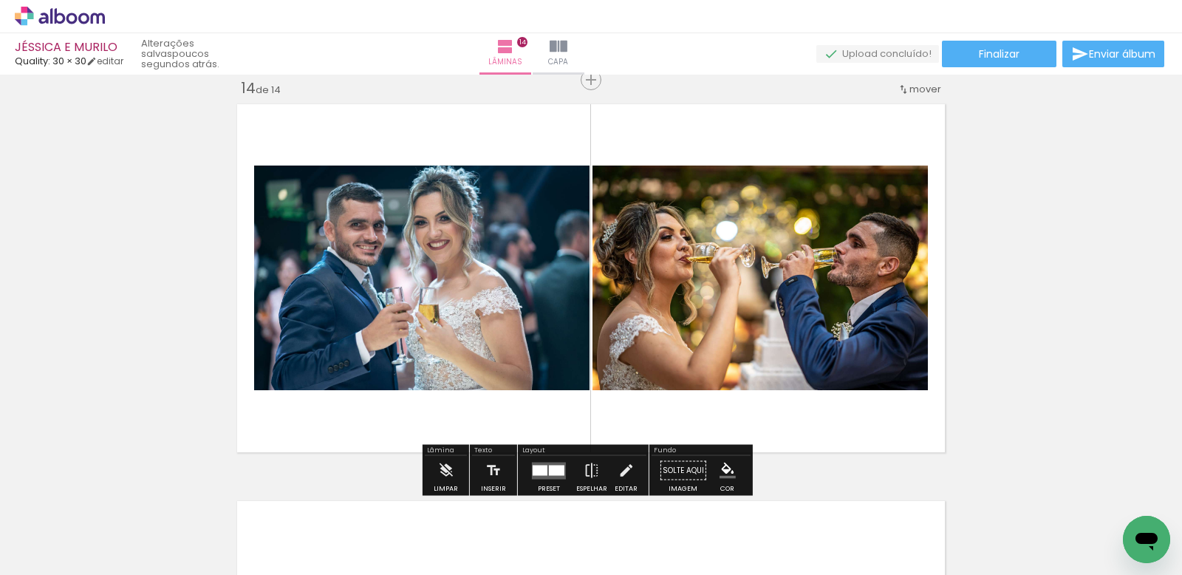
click at [555, 469] on div at bounding box center [557, 470] width 16 height 10
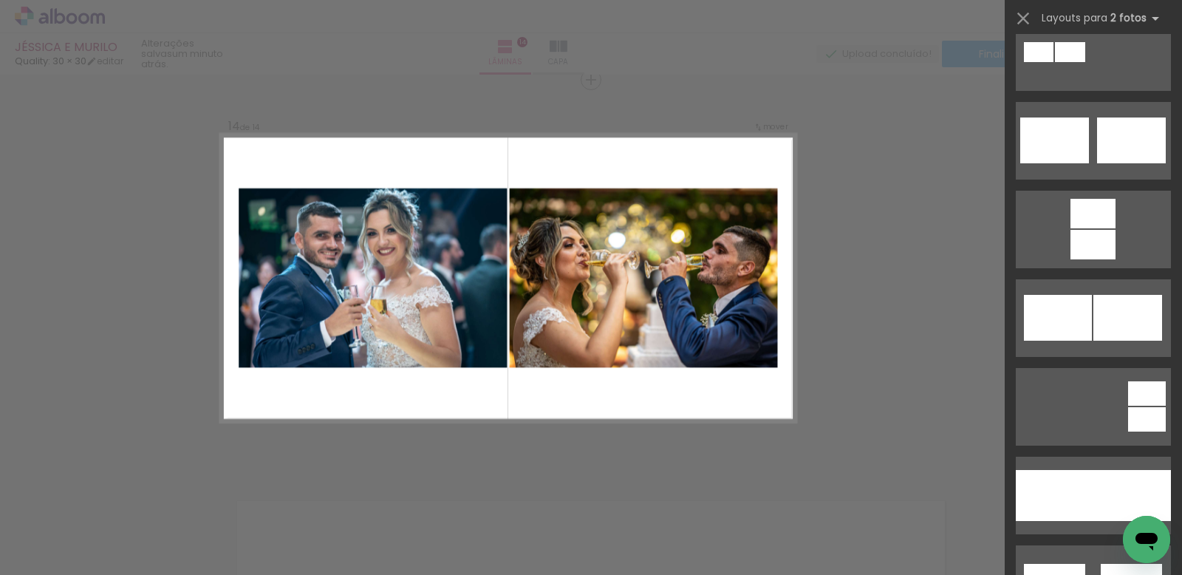
scroll to position [0, 0]
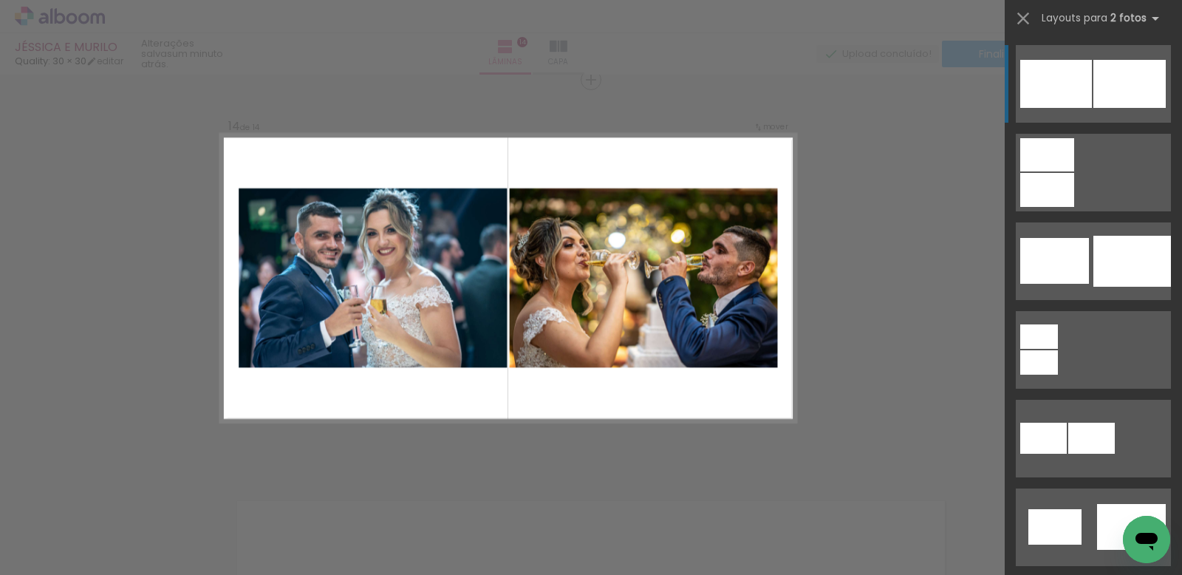
click at [1075, 173] on div at bounding box center [1048, 190] width 54 height 34
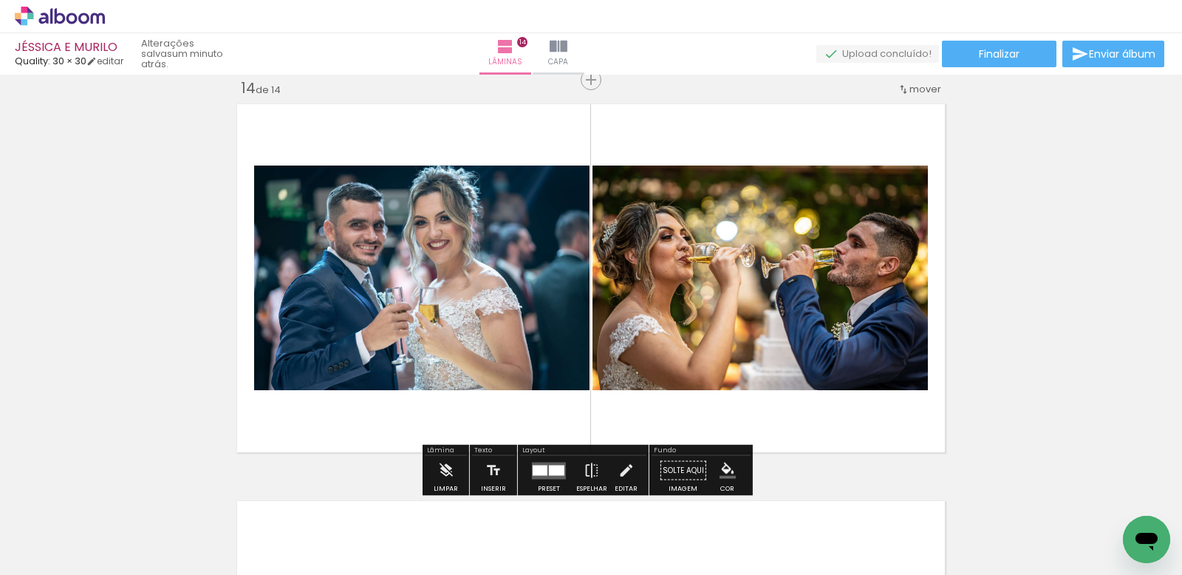
click at [725, 468] on iron-icon "color picker" at bounding box center [728, 471] width 16 height 16
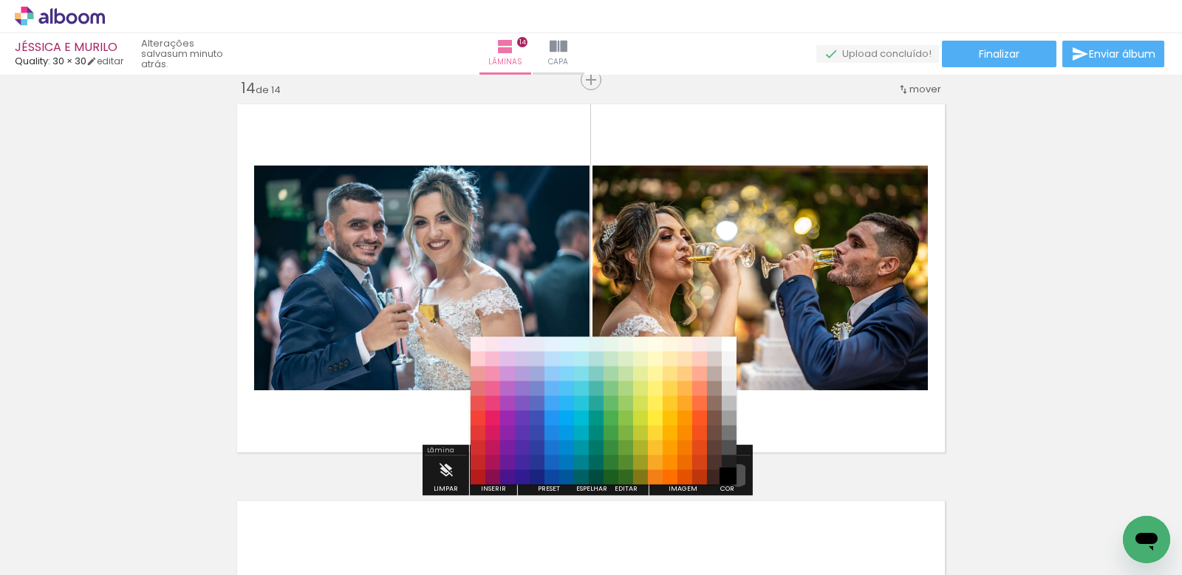
click at [733, 475] on paper-item "#000000" at bounding box center [729, 477] width 15 height 15
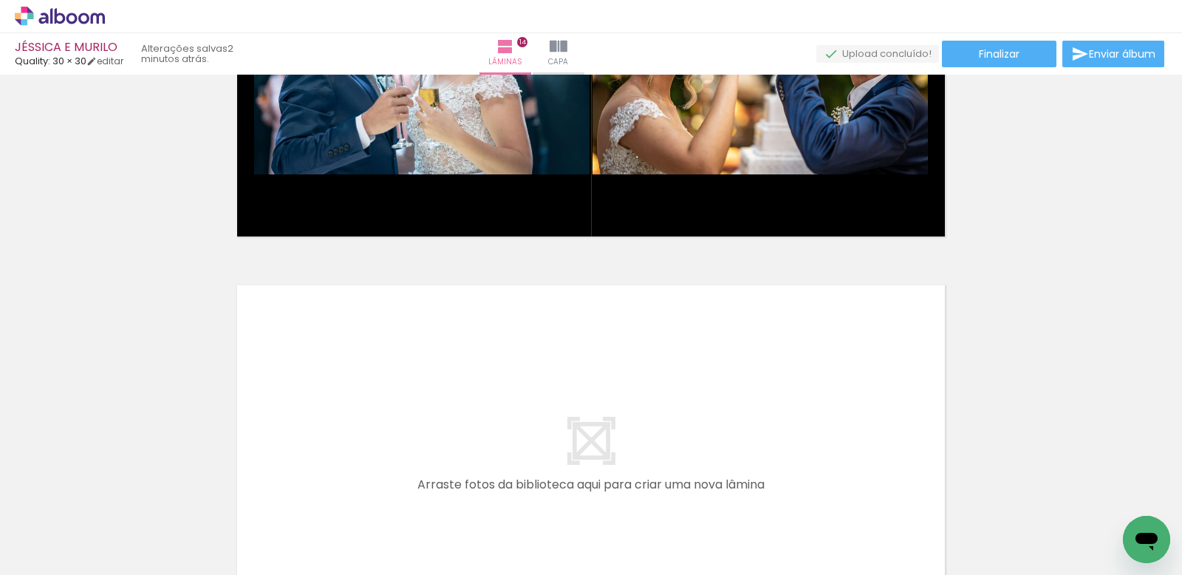
scroll to position [5453, 0]
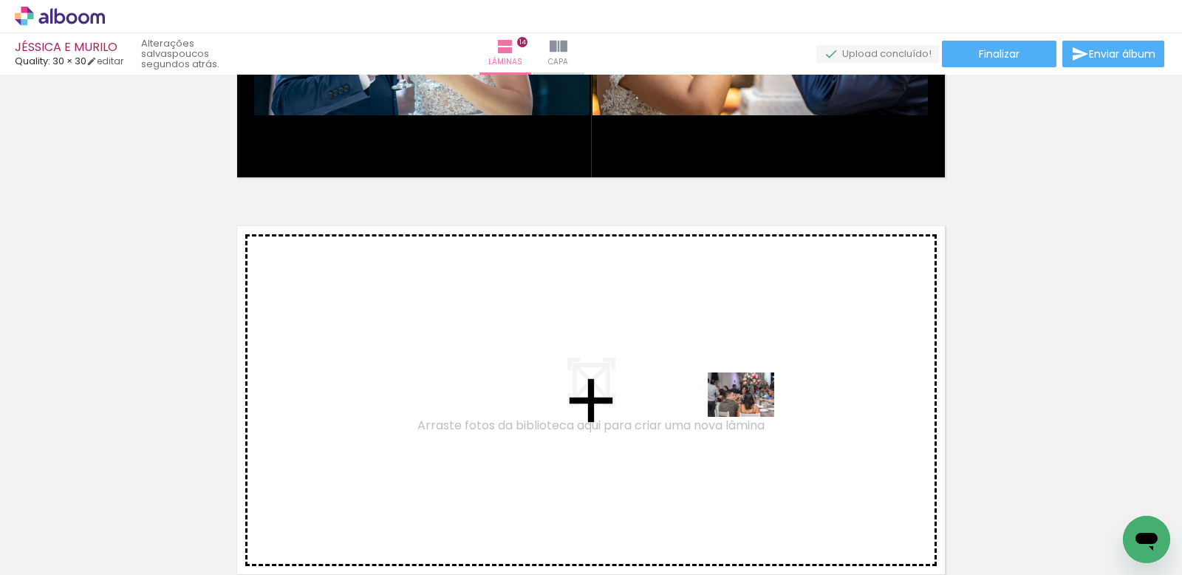
drag, startPoint x: 972, startPoint y: 518, endPoint x: 752, endPoint y: 417, distance: 241.7
click at [752, 417] on quentale-workspace at bounding box center [591, 287] width 1182 height 575
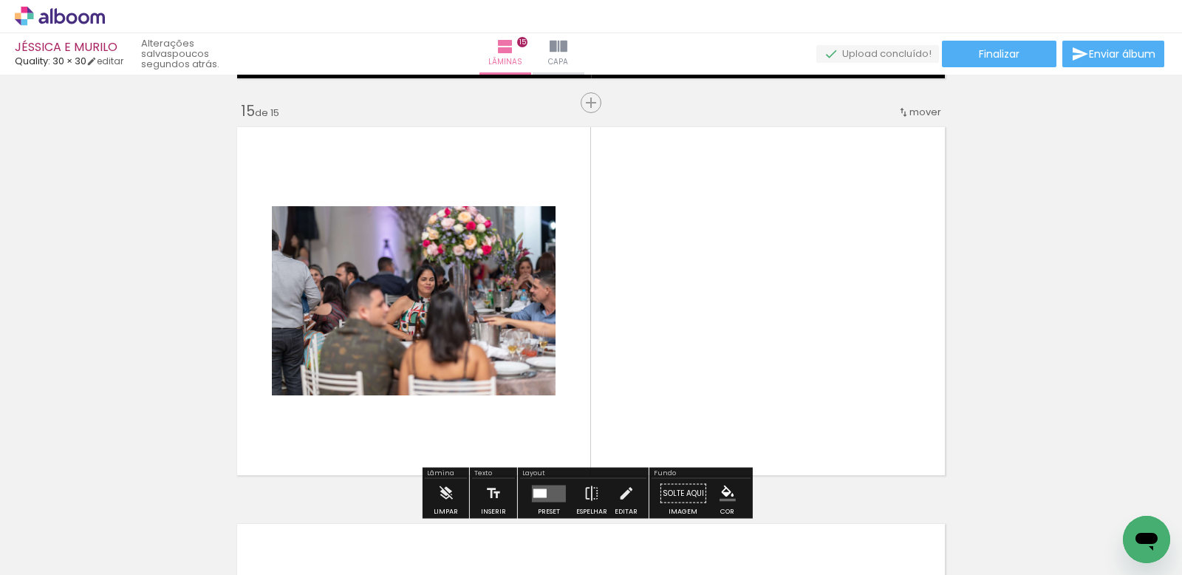
scroll to position [5575, 0]
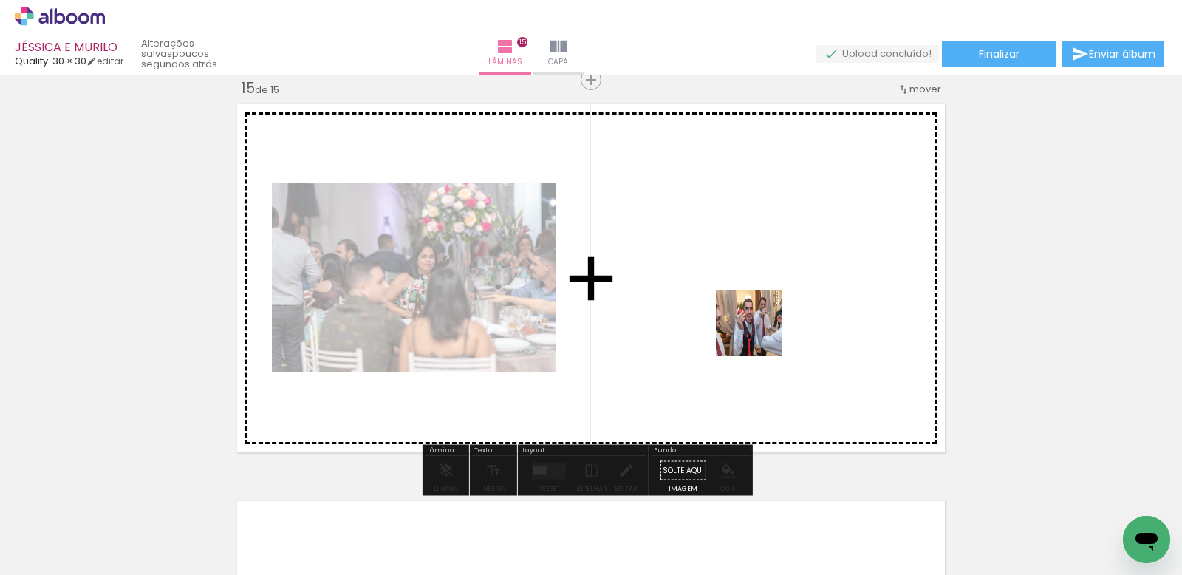
drag, startPoint x: 1027, startPoint y: 532, endPoint x: 759, endPoint y: 333, distance: 334.3
click at [759, 333] on quentale-workspace at bounding box center [591, 287] width 1182 height 575
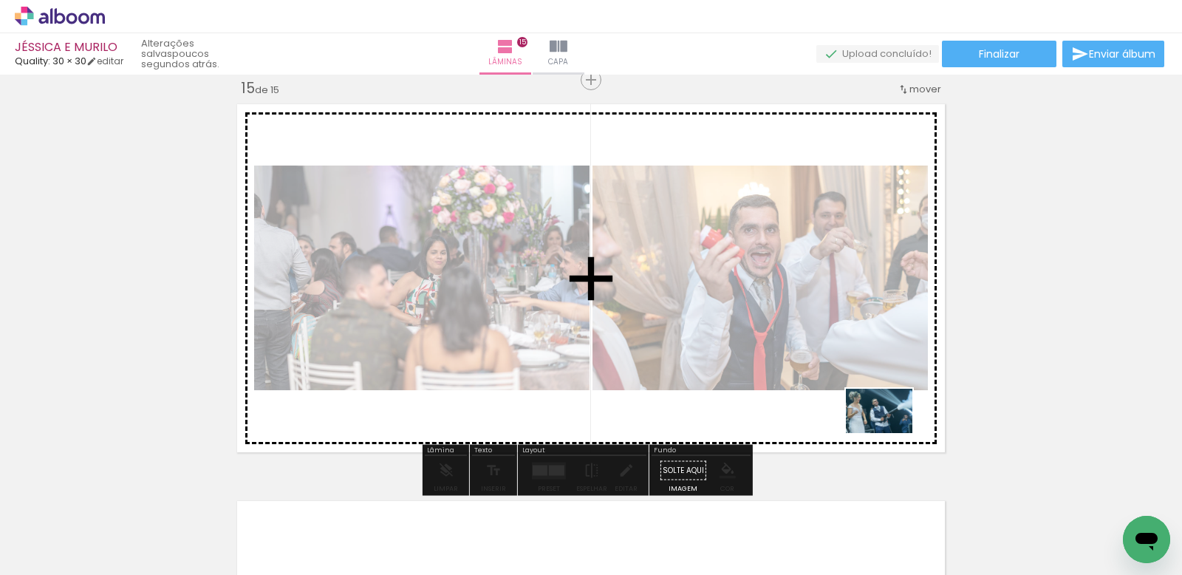
drag, startPoint x: 1107, startPoint y: 528, endPoint x: 891, endPoint y: 433, distance: 236.3
click at [891, 433] on quentale-workspace at bounding box center [591, 287] width 1182 height 575
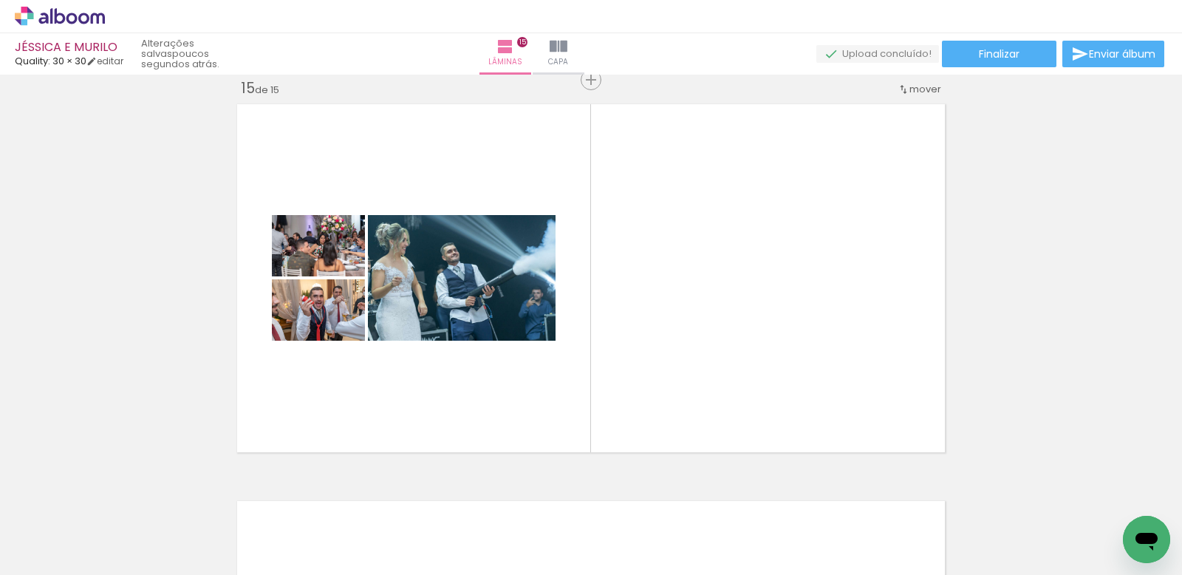
scroll to position [0, 3910]
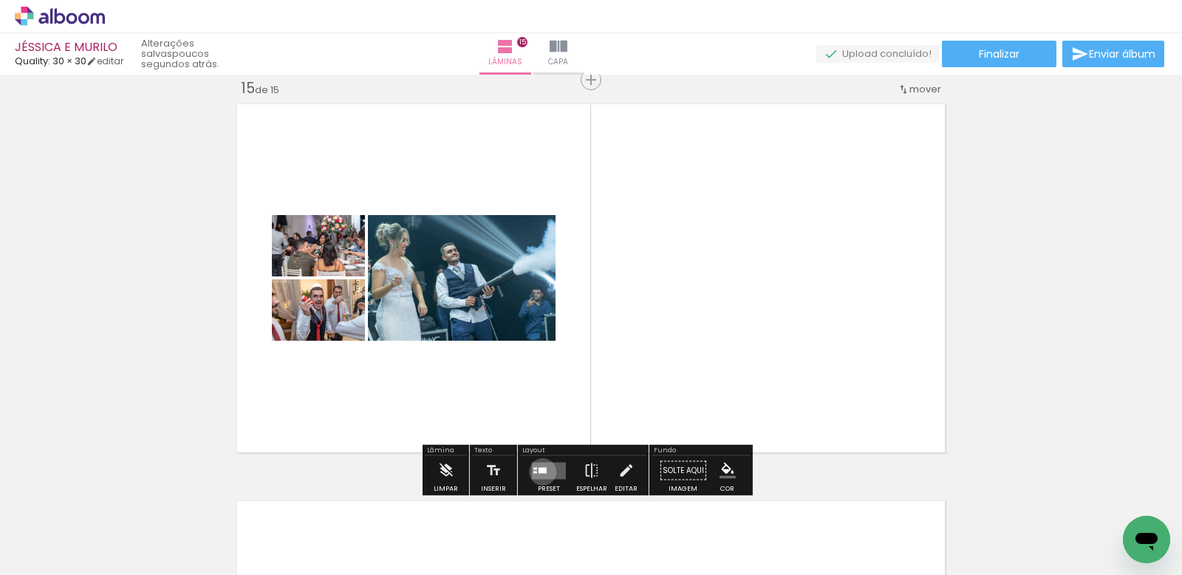
click at [540, 472] on div at bounding box center [543, 470] width 8 height 6
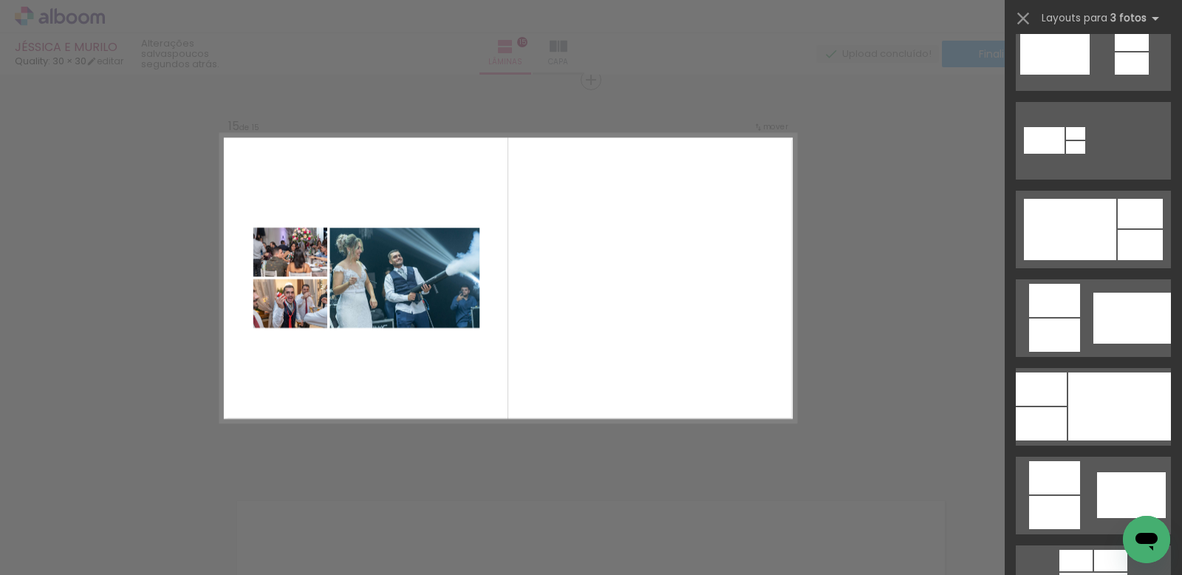
scroll to position [758, 0]
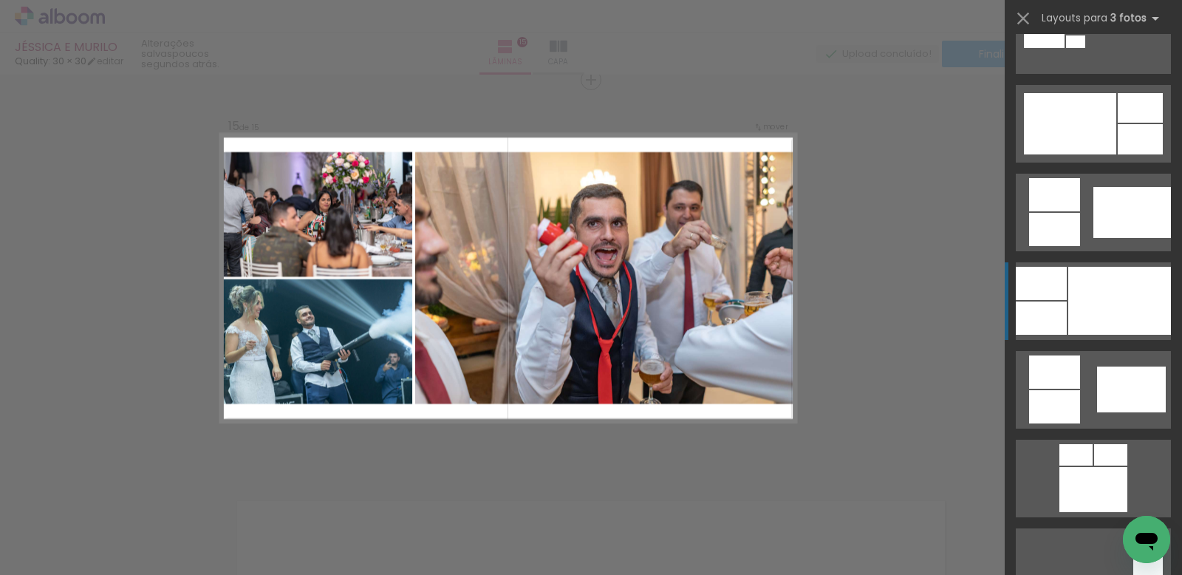
click at [1121, 285] on div at bounding box center [1120, 301] width 103 height 68
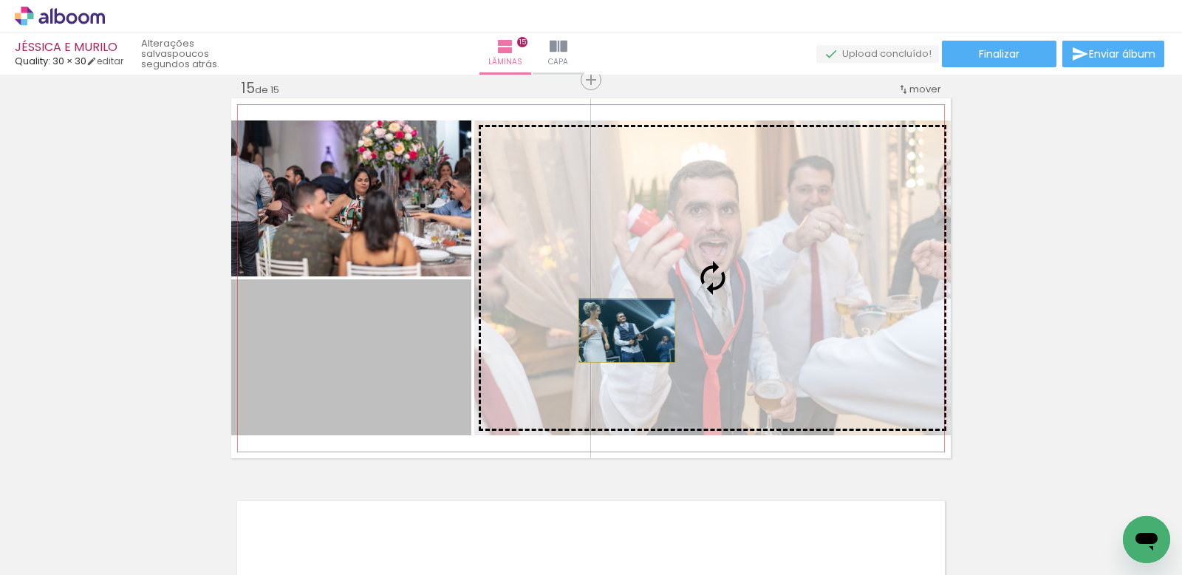
drag, startPoint x: 278, startPoint y: 400, endPoint x: 622, endPoint y: 331, distance: 350.5
click at [0, 0] on slot at bounding box center [0, 0] width 0 height 0
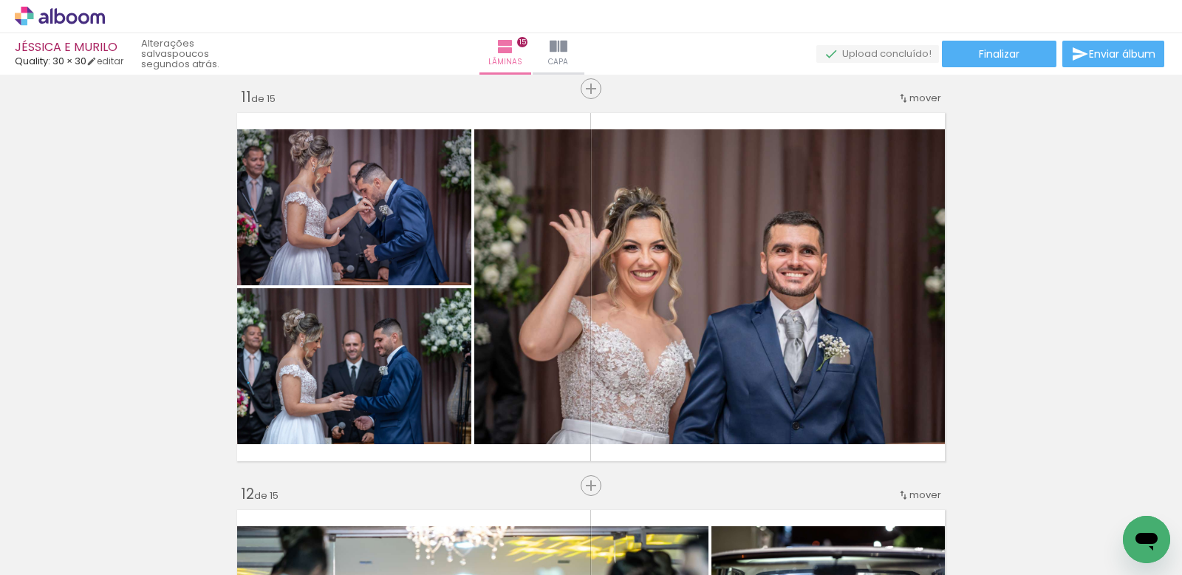
scroll to position [0, 994]
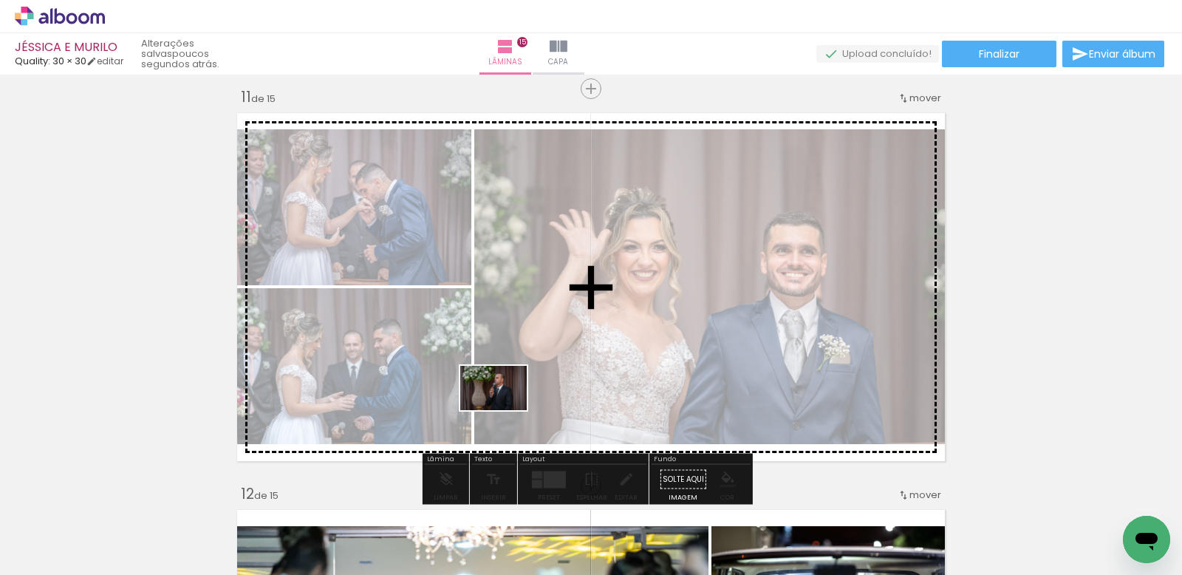
drag, startPoint x: 316, startPoint y: 539, endPoint x: 505, endPoint y: 410, distance: 228.8
click at [505, 410] on quentale-workspace at bounding box center [591, 287] width 1182 height 575
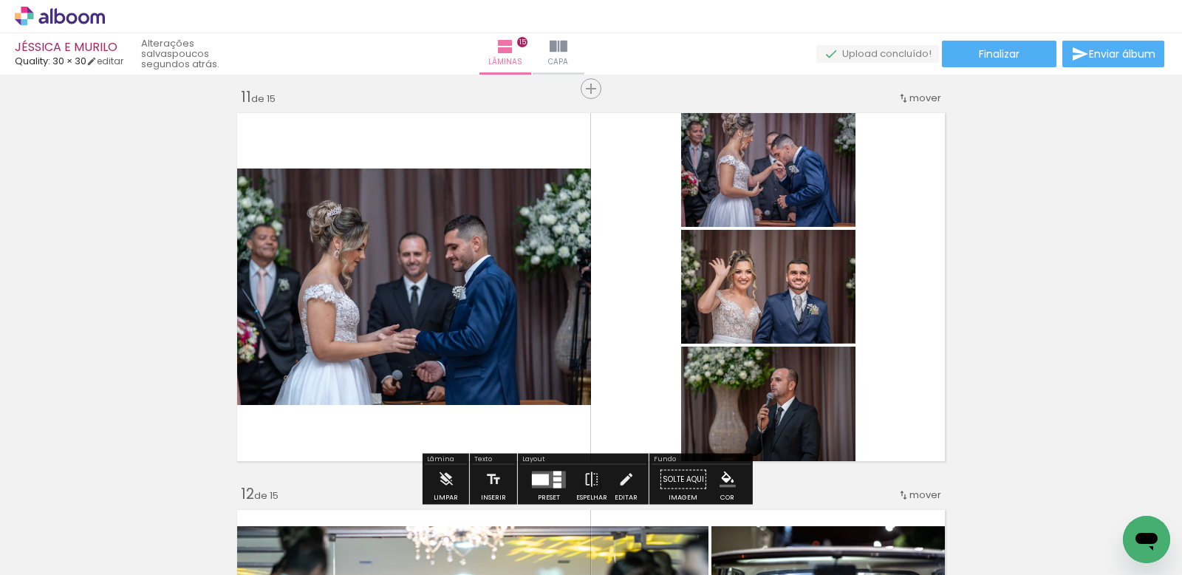
click at [539, 477] on div at bounding box center [540, 479] width 17 height 11
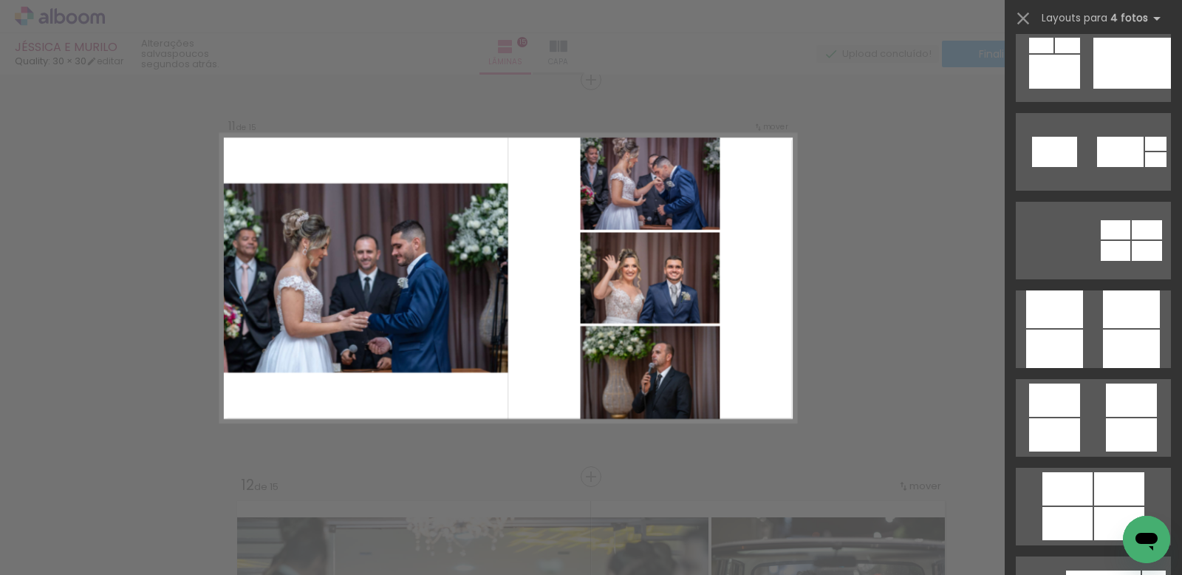
scroll to position [4151, 0]
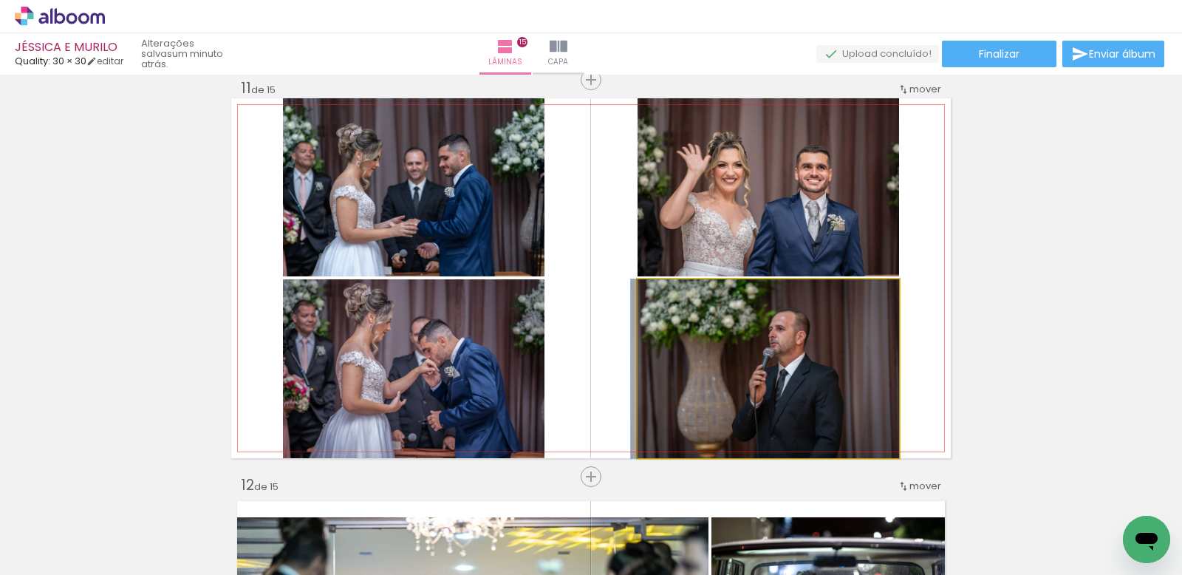
drag, startPoint x: 772, startPoint y: 367, endPoint x: 743, endPoint y: 348, distance: 34.6
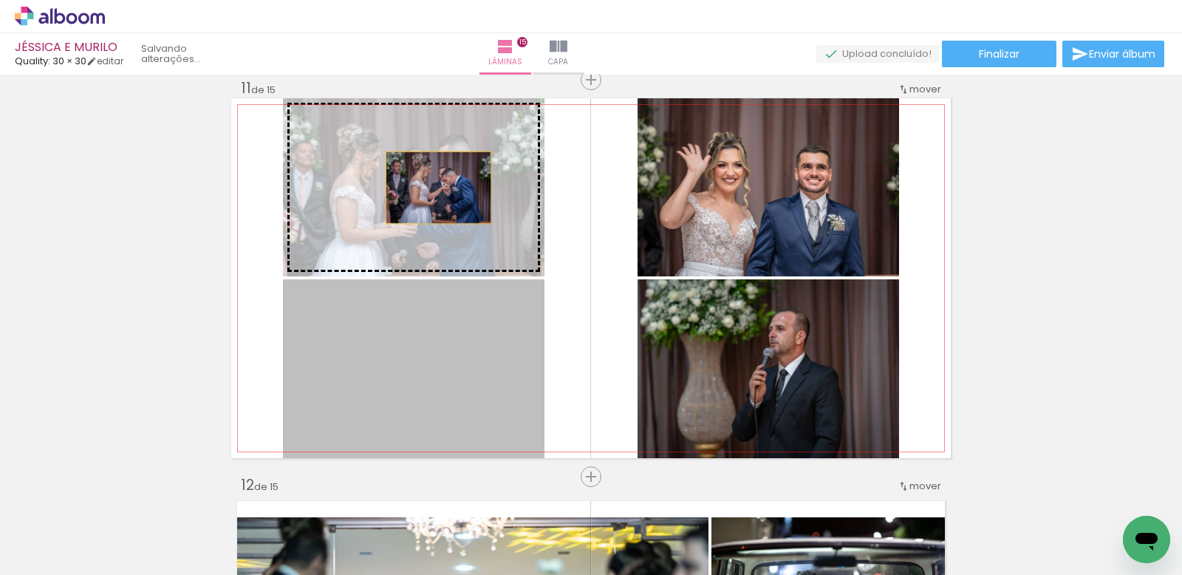
drag, startPoint x: 384, startPoint y: 384, endPoint x: 433, endPoint y: 188, distance: 201.8
click at [0, 0] on slot at bounding box center [0, 0] width 0 height 0
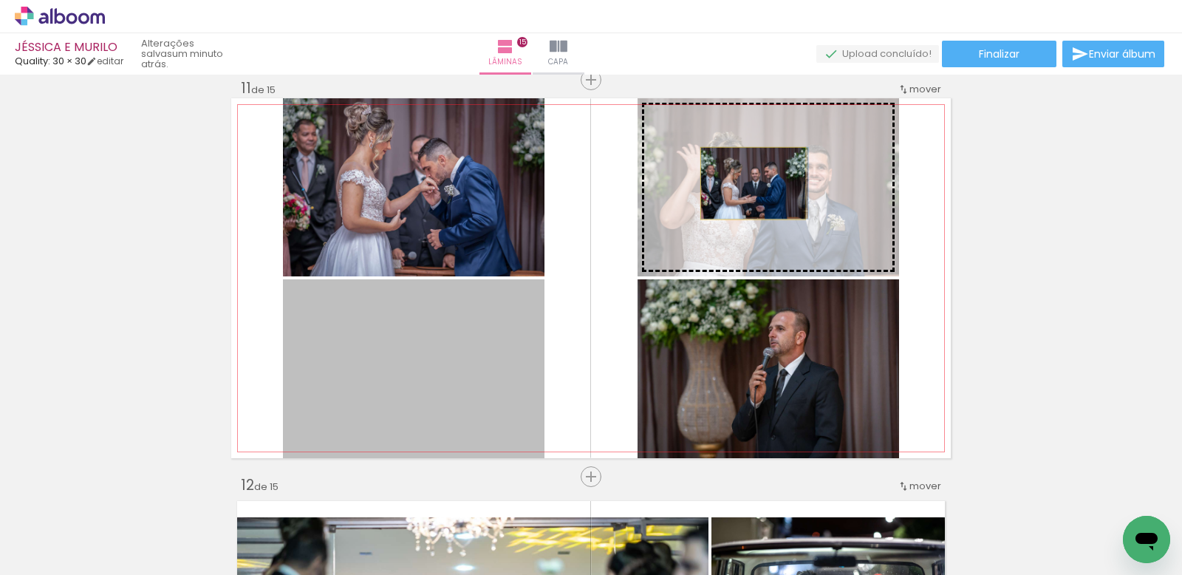
drag, startPoint x: 421, startPoint y: 376, endPoint x: 748, endPoint y: 183, distance: 379.4
click at [0, 0] on slot at bounding box center [0, 0] width 0 height 0
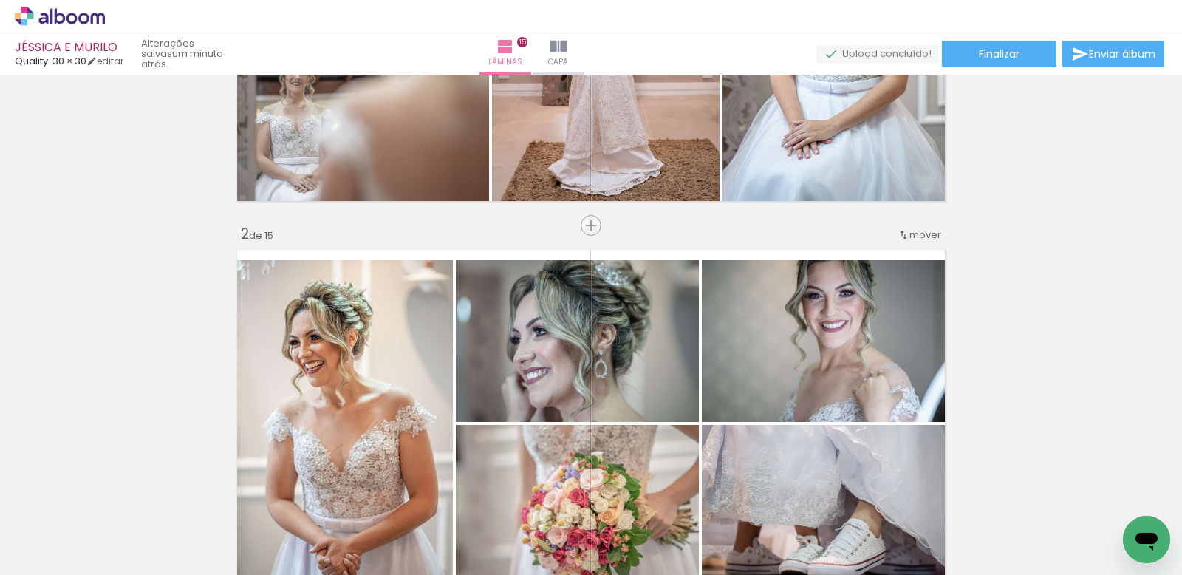
scroll to position [98, 0]
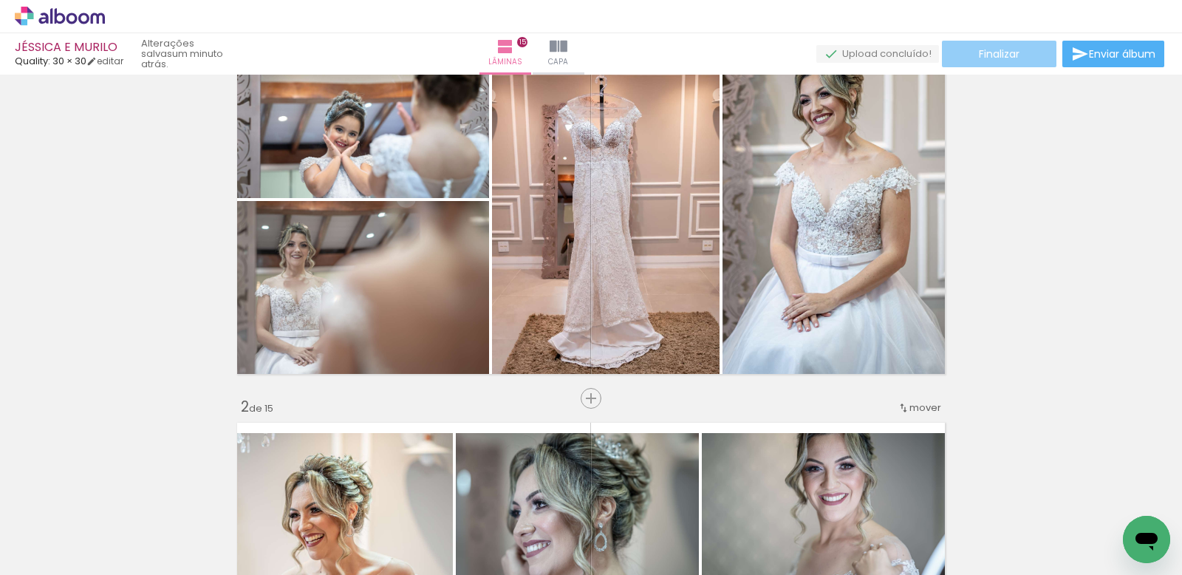
click at [981, 58] on span "Finalizar" at bounding box center [999, 54] width 41 height 10
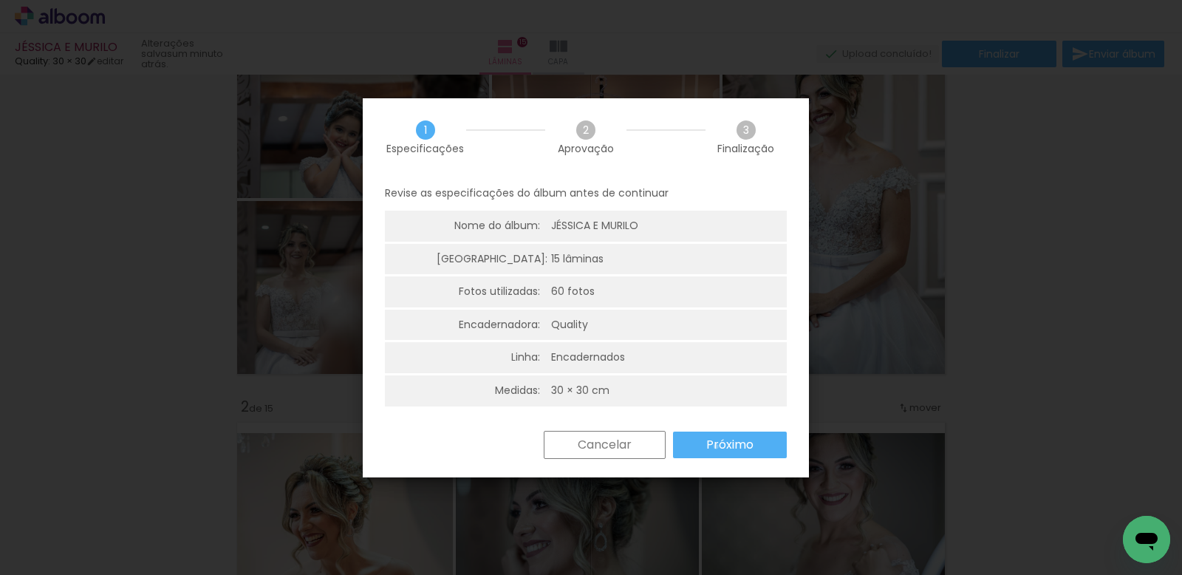
click at [0, 0] on slot "Próximo" at bounding box center [0, 0] width 0 height 0
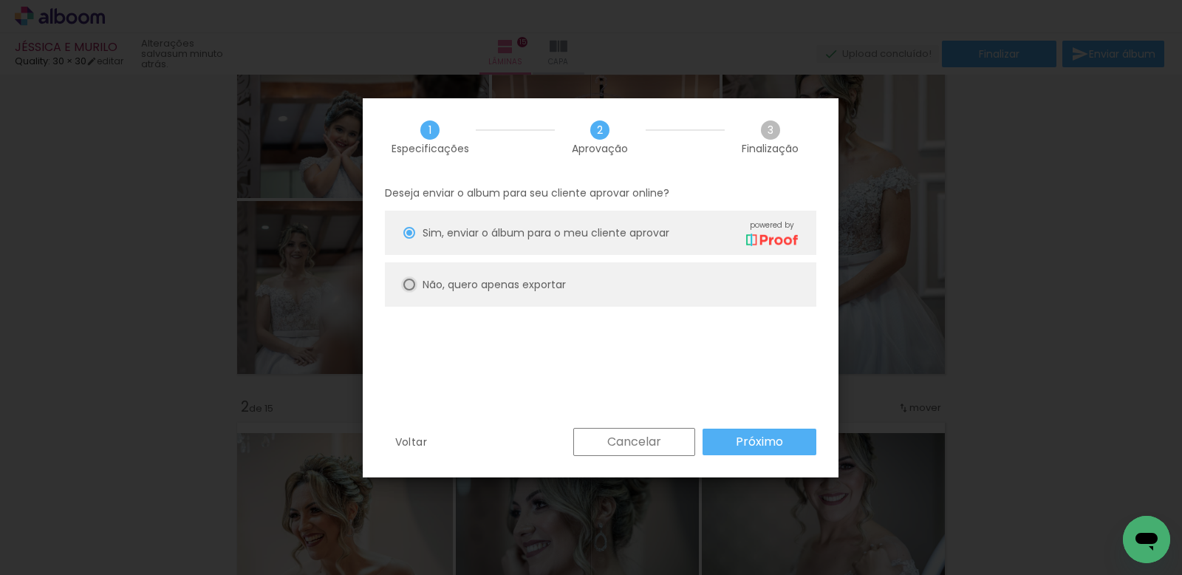
click at [408, 239] on div at bounding box center [410, 233] width 12 height 12
type paper-radio-button "on"
click at [0, 0] on slot "Próximo" at bounding box center [0, 0] width 0 height 0
type input "Alta, 300 DPI"
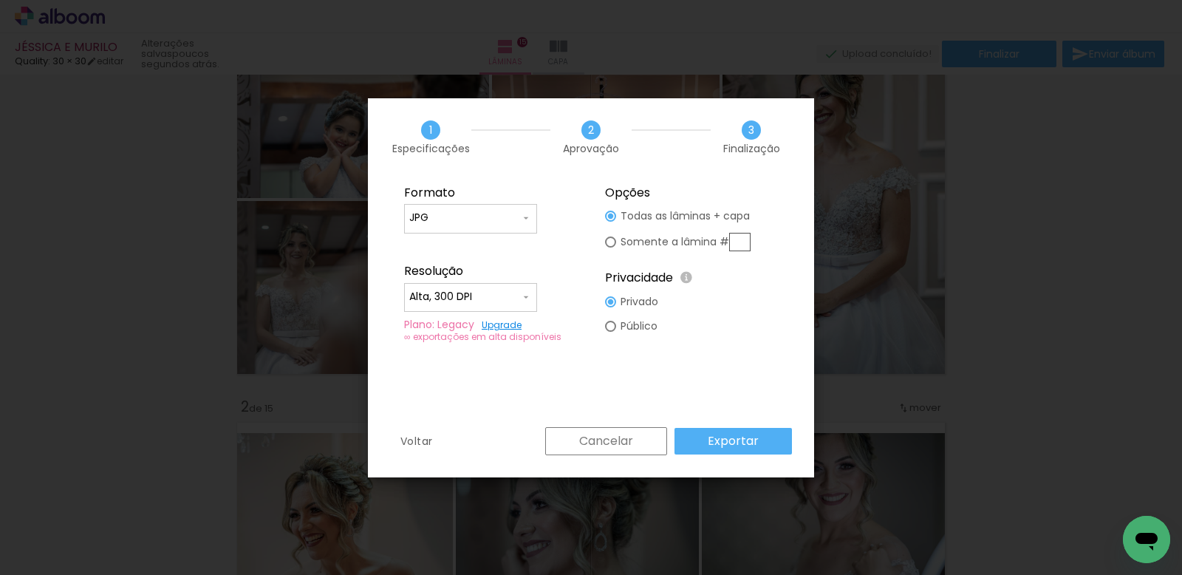
click at [0, 0] on slot "Exportar" at bounding box center [0, 0] width 0 height 0
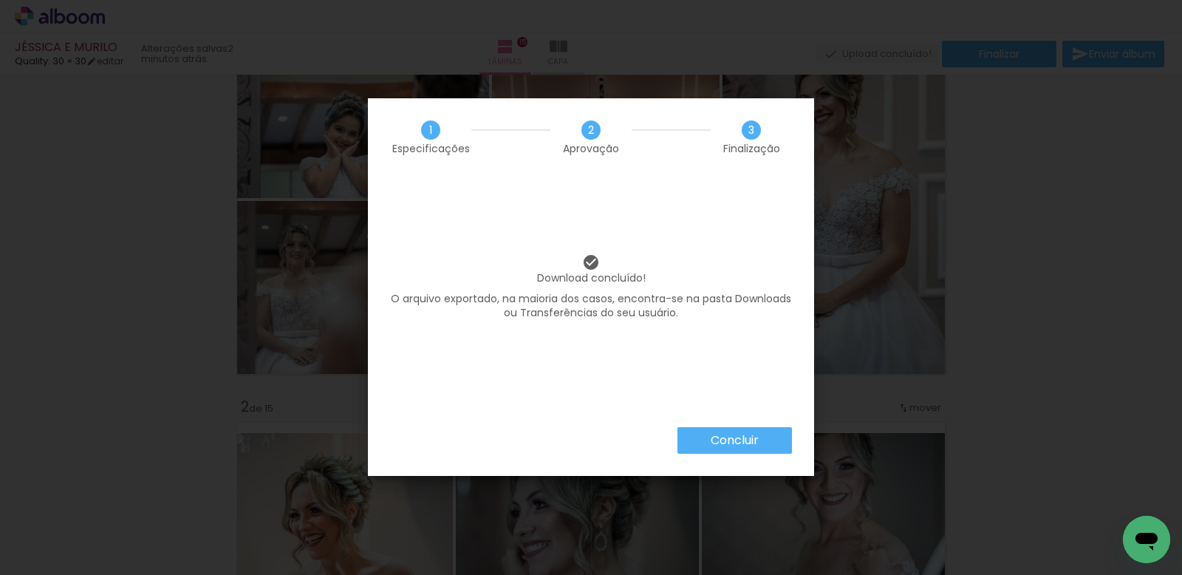
click at [775, 445] on paper-button "Concluir" at bounding box center [735, 440] width 115 height 27
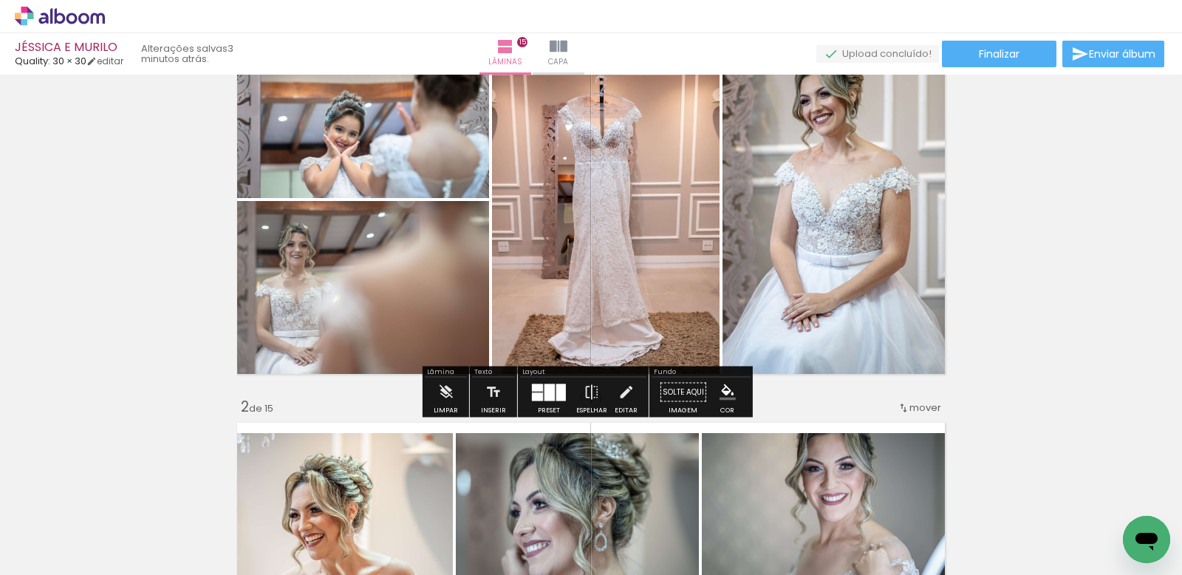
scroll to position [0, 994]
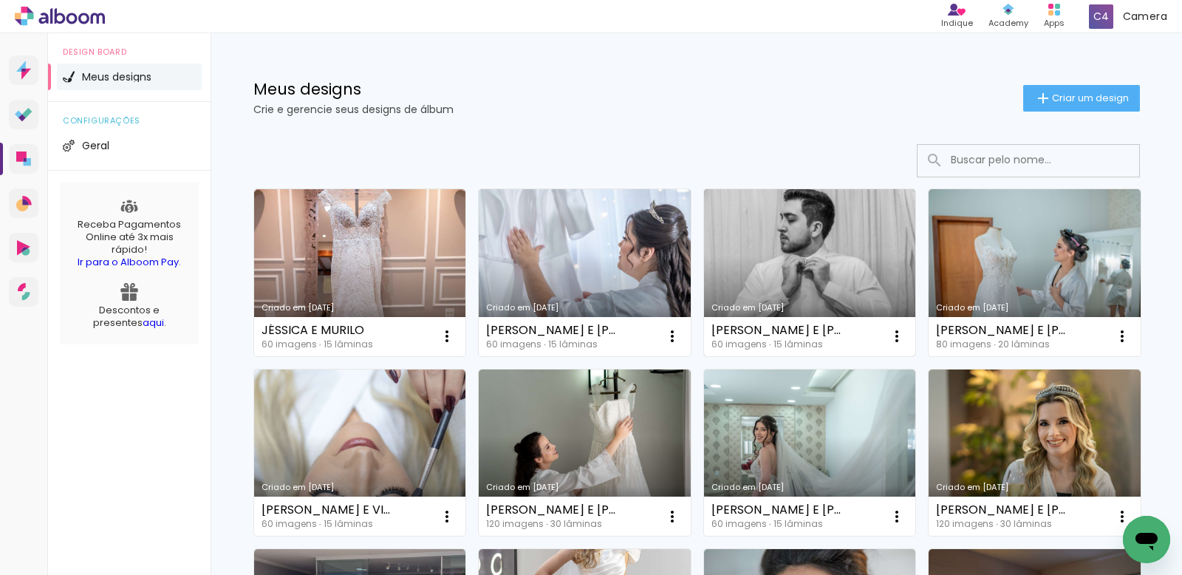
click at [792, 241] on link "Criado em [DATE]" at bounding box center [810, 272] width 212 height 167
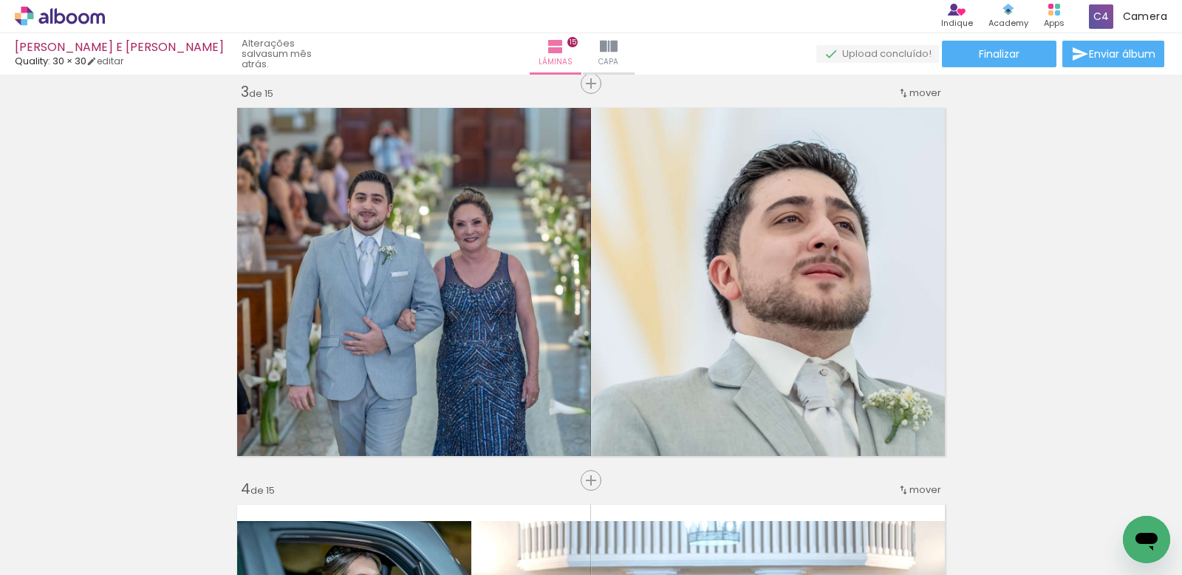
scroll to position [848, 0]
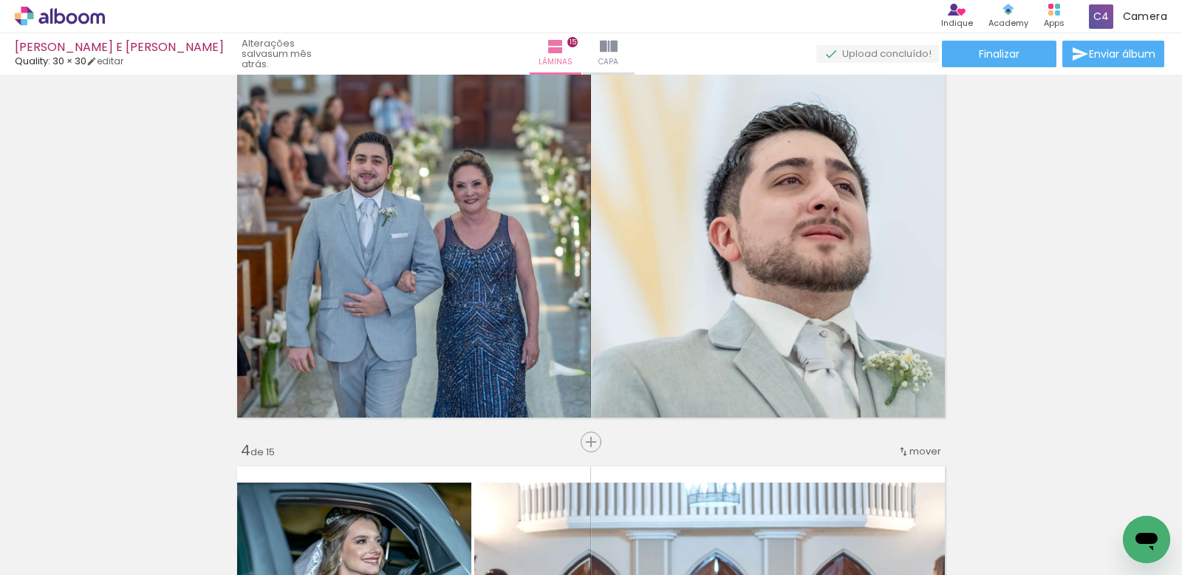
click at [61, 557] on span "Adicionar Fotos" at bounding box center [52, 555] width 44 height 16
click at [0, 0] on input "file" at bounding box center [0, 0] width 0 height 0
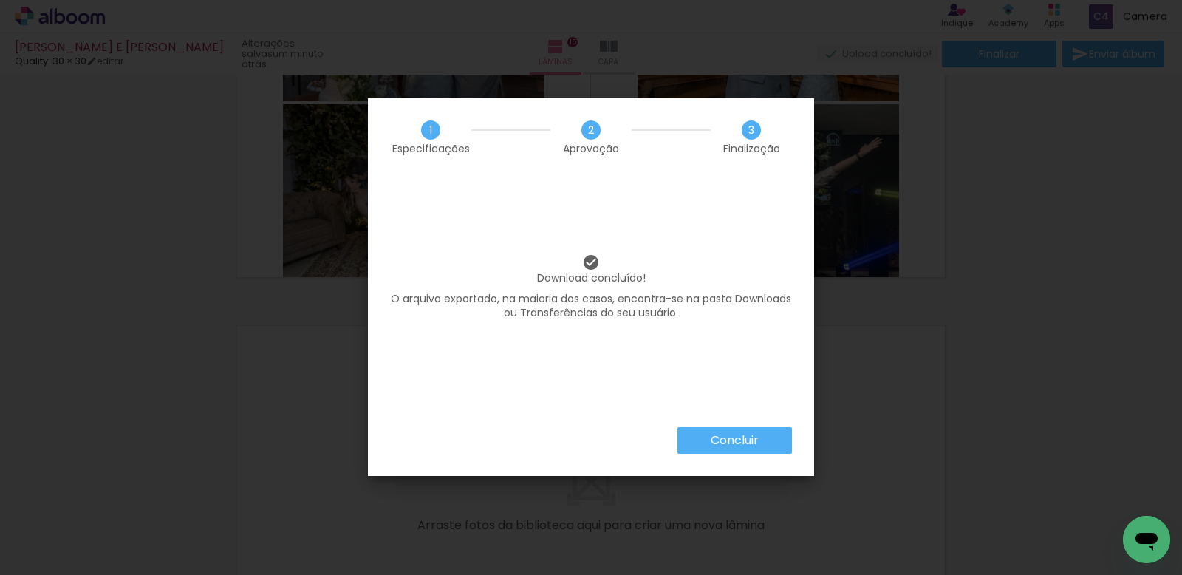
scroll to position [0, 4075]
click at [703, 434] on paper-button "Concluir" at bounding box center [735, 440] width 115 height 27
